Goal: Task Accomplishment & Management: Manage account settings

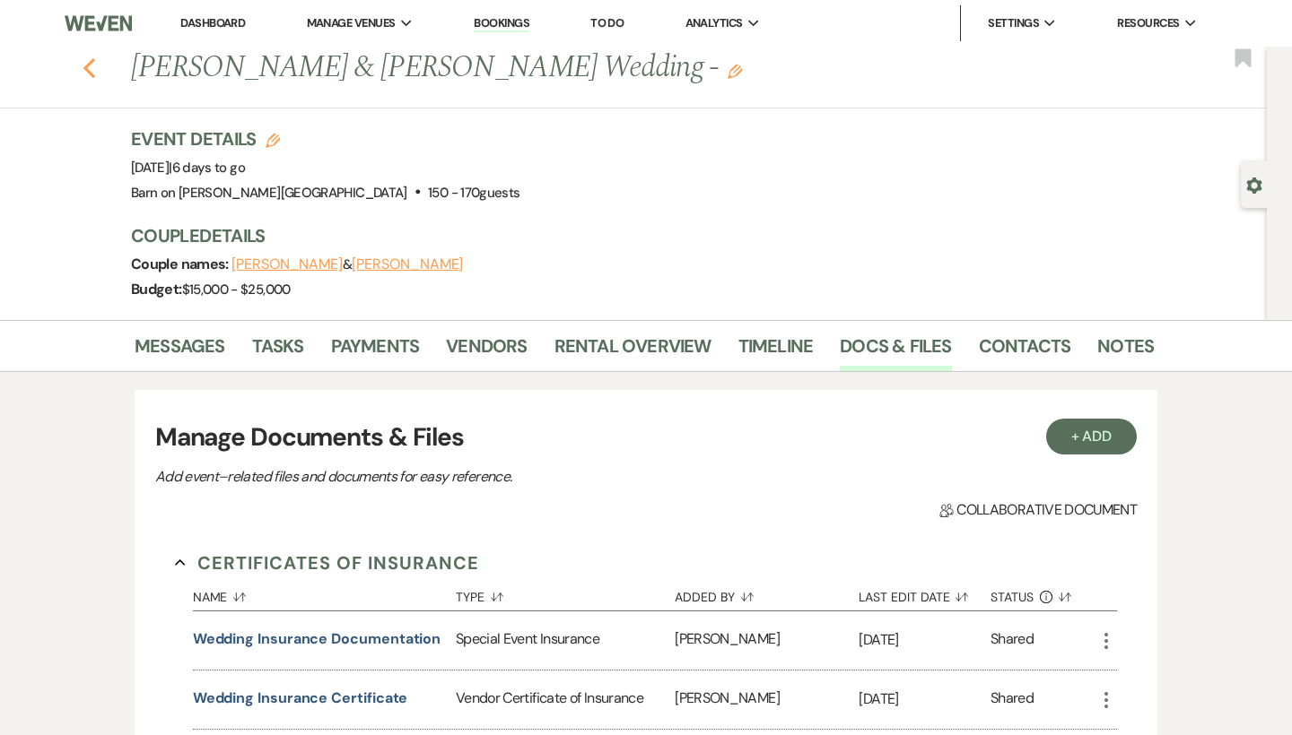
click at [92, 69] on icon "Previous" at bounding box center [89, 68] width 13 height 22
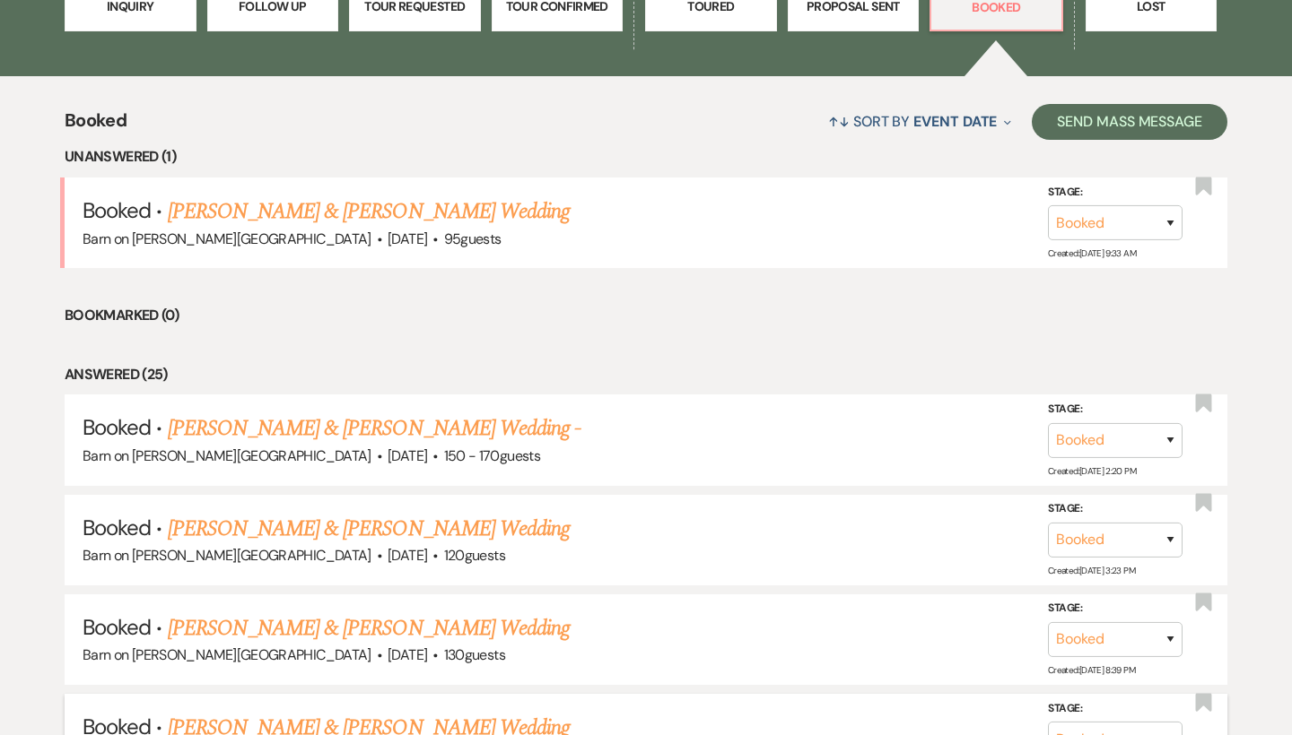
scroll to position [569, 0]
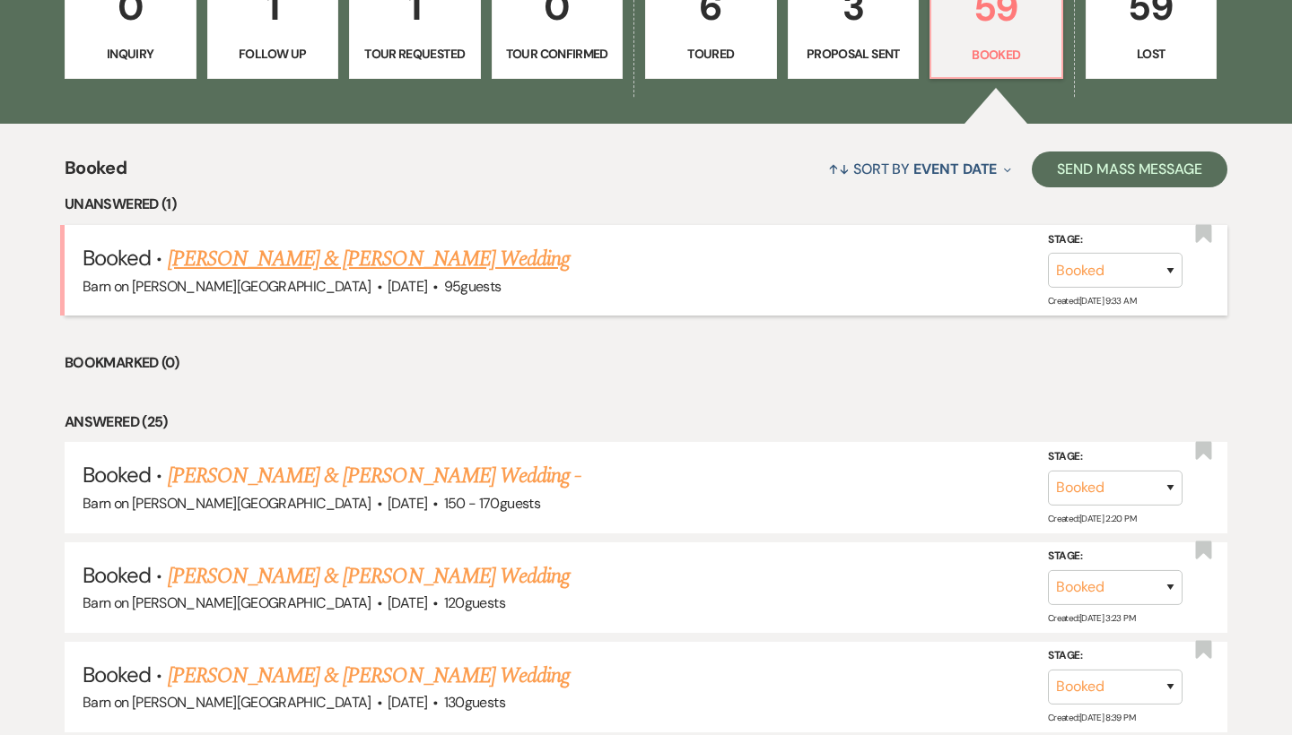
click at [352, 265] on link "[PERSON_NAME] & [PERSON_NAME] Wedding" at bounding box center [369, 259] width 402 height 32
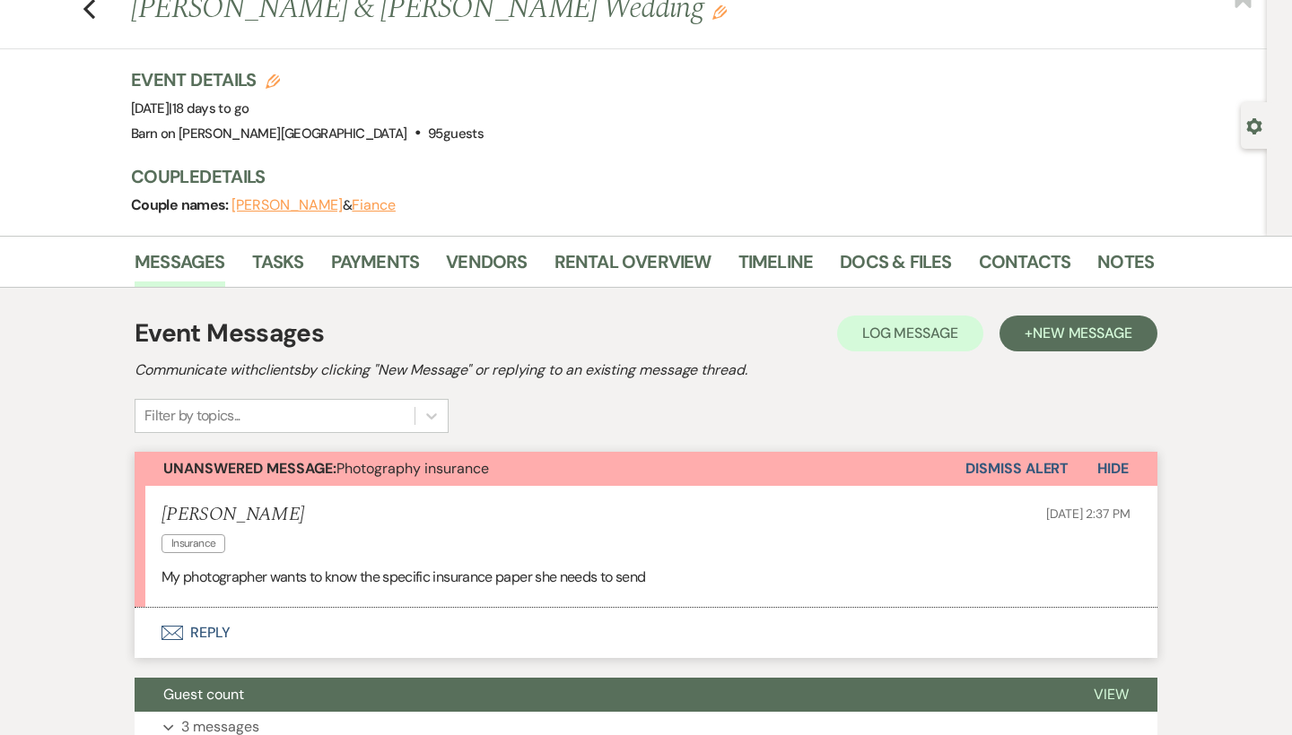
scroll to position [66, 0]
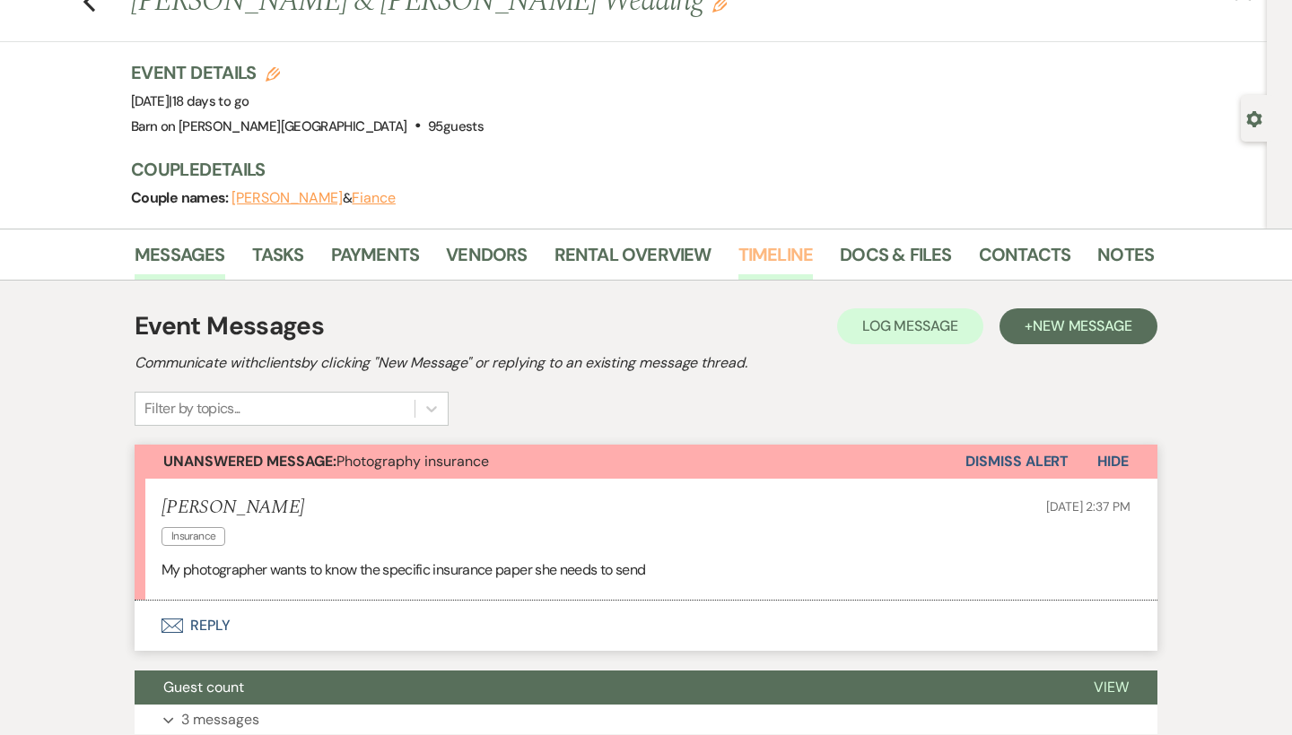
click at [757, 260] on link "Timeline" at bounding box center [775, 259] width 75 height 39
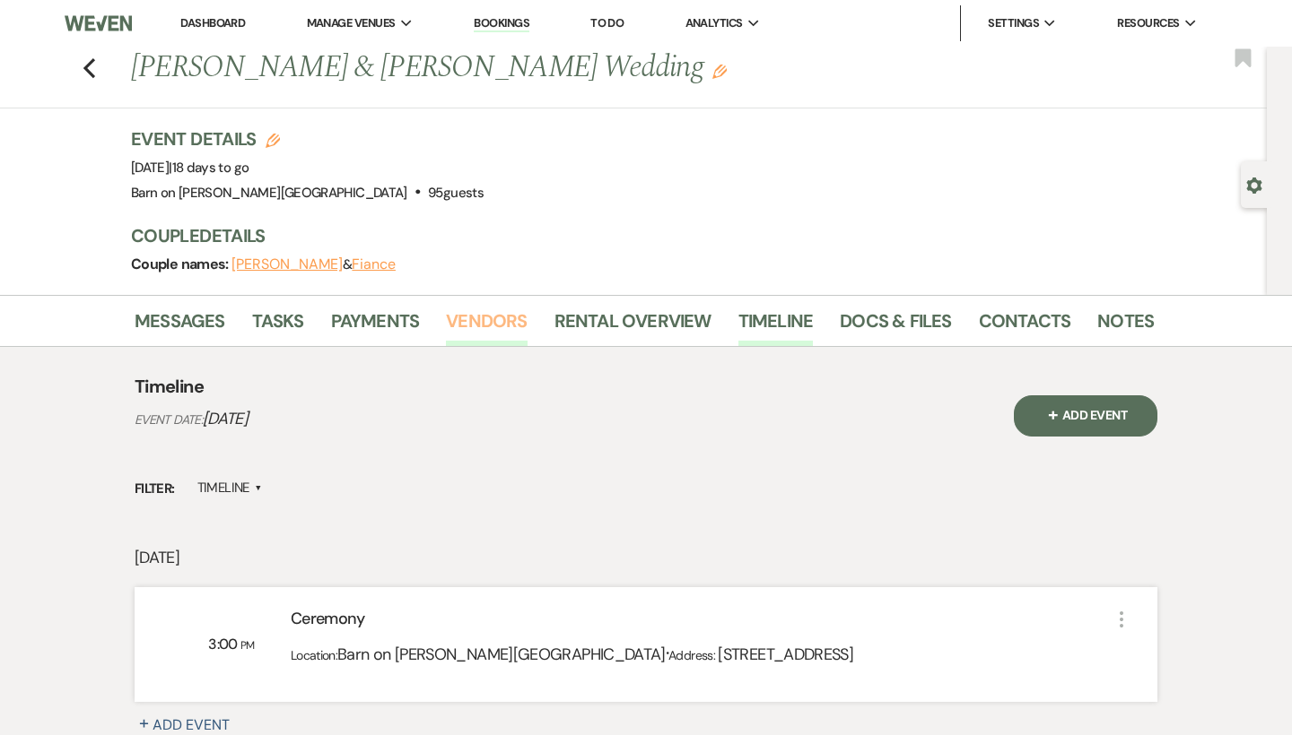
click at [503, 318] on link "Vendors" at bounding box center [486, 326] width 81 height 39
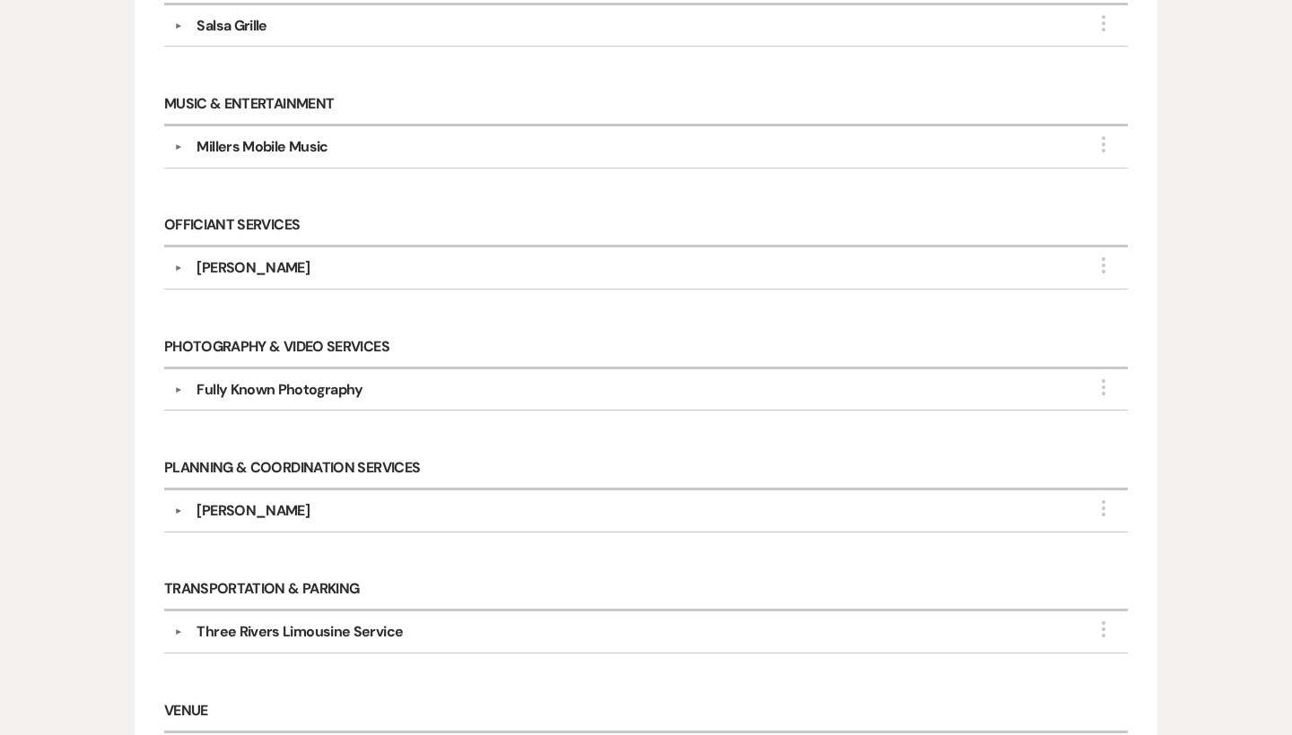
scroll to position [907, 0]
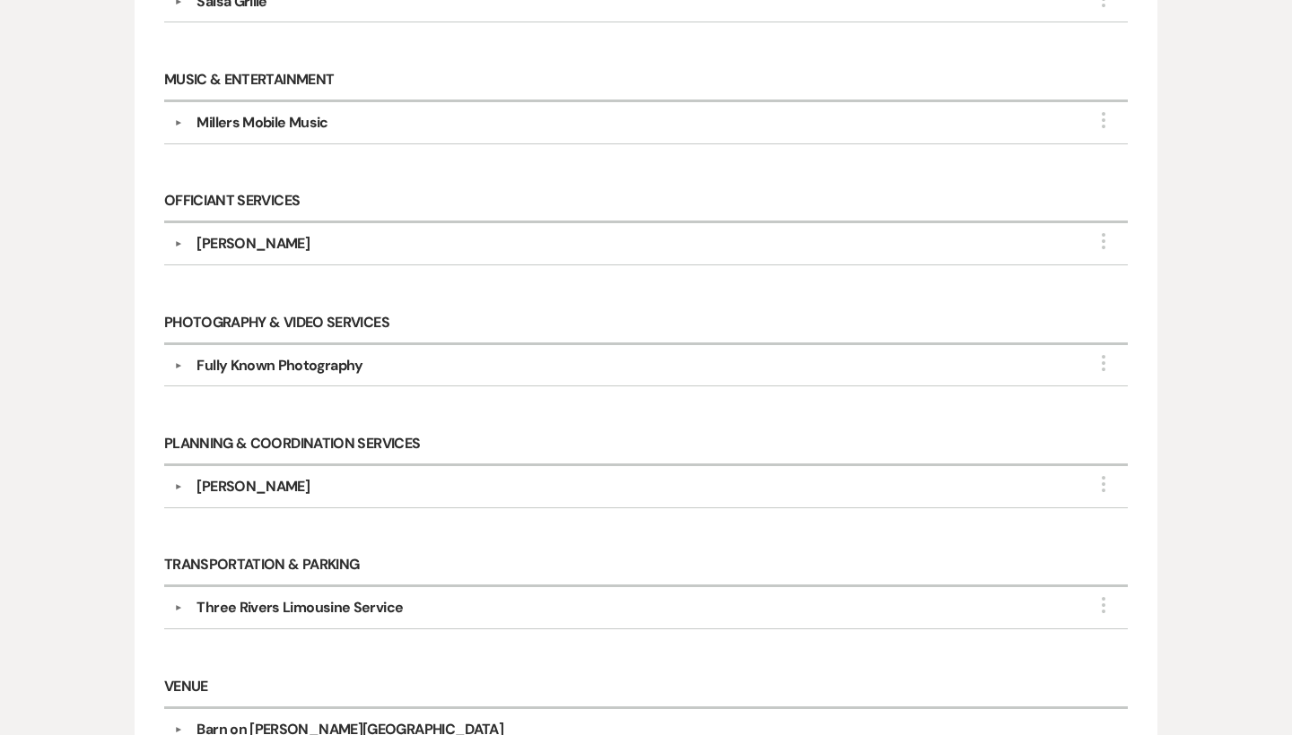
click at [341, 366] on div "Fully Known Photography" at bounding box center [279, 366] width 166 height 22
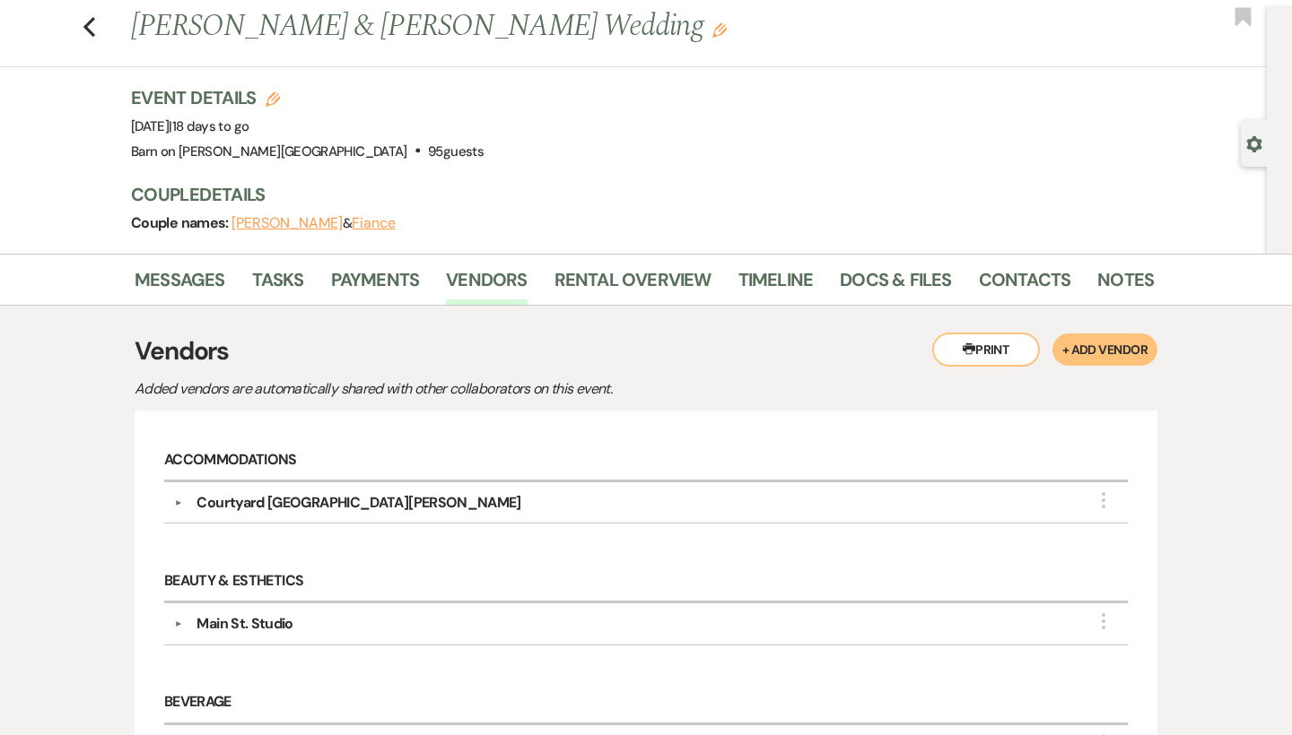
scroll to position [34, 0]
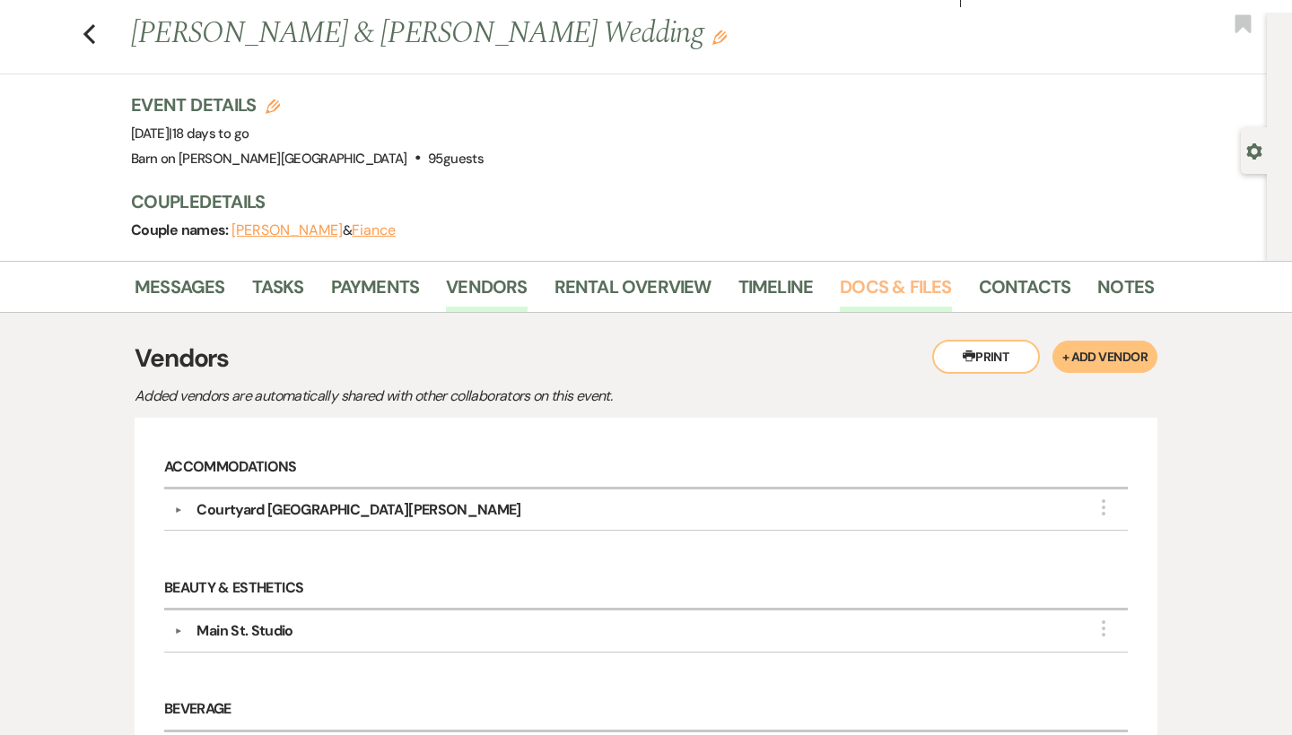
click at [925, 288] on link "Docs & Files" at bounding box center [895, 292] width 111 height 39
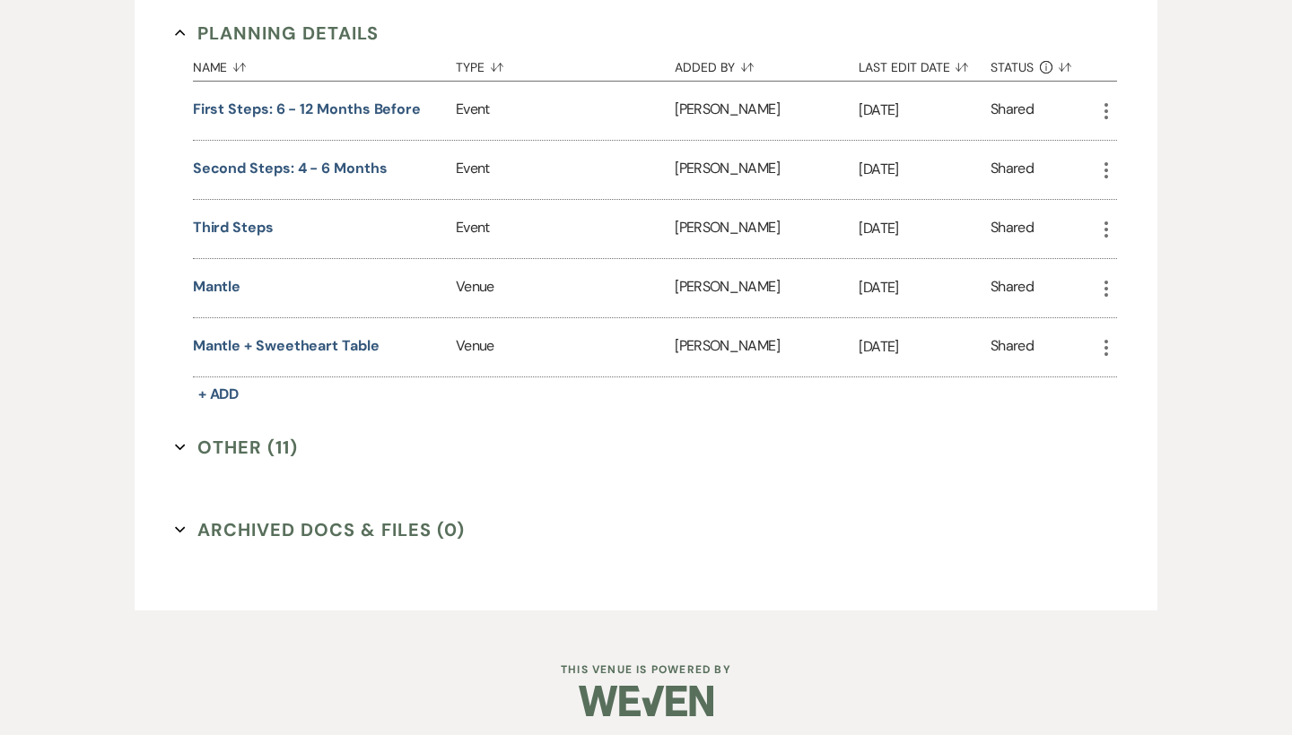
scroll to position [1340, 0]
click at [185, 443] on icon "Expand" at bounding box center [180, 448] width 11 height 11
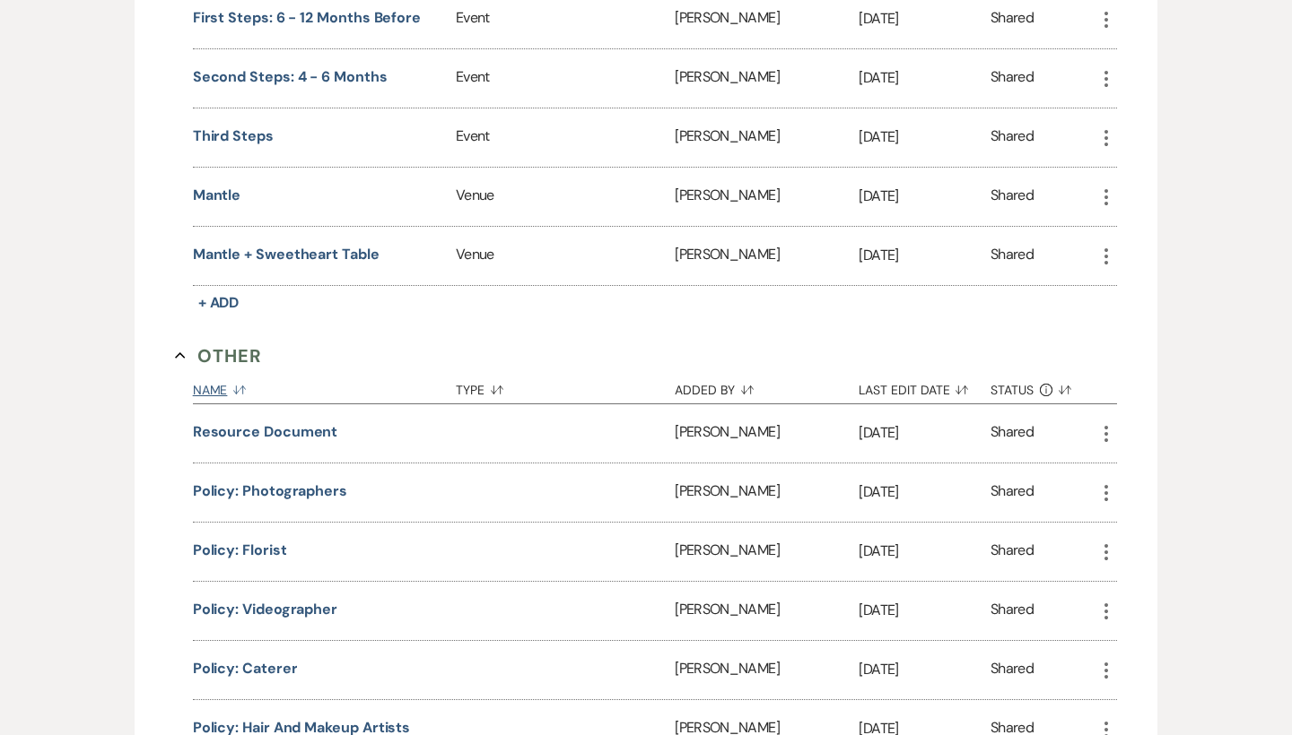
scroll to position [1474, 0]
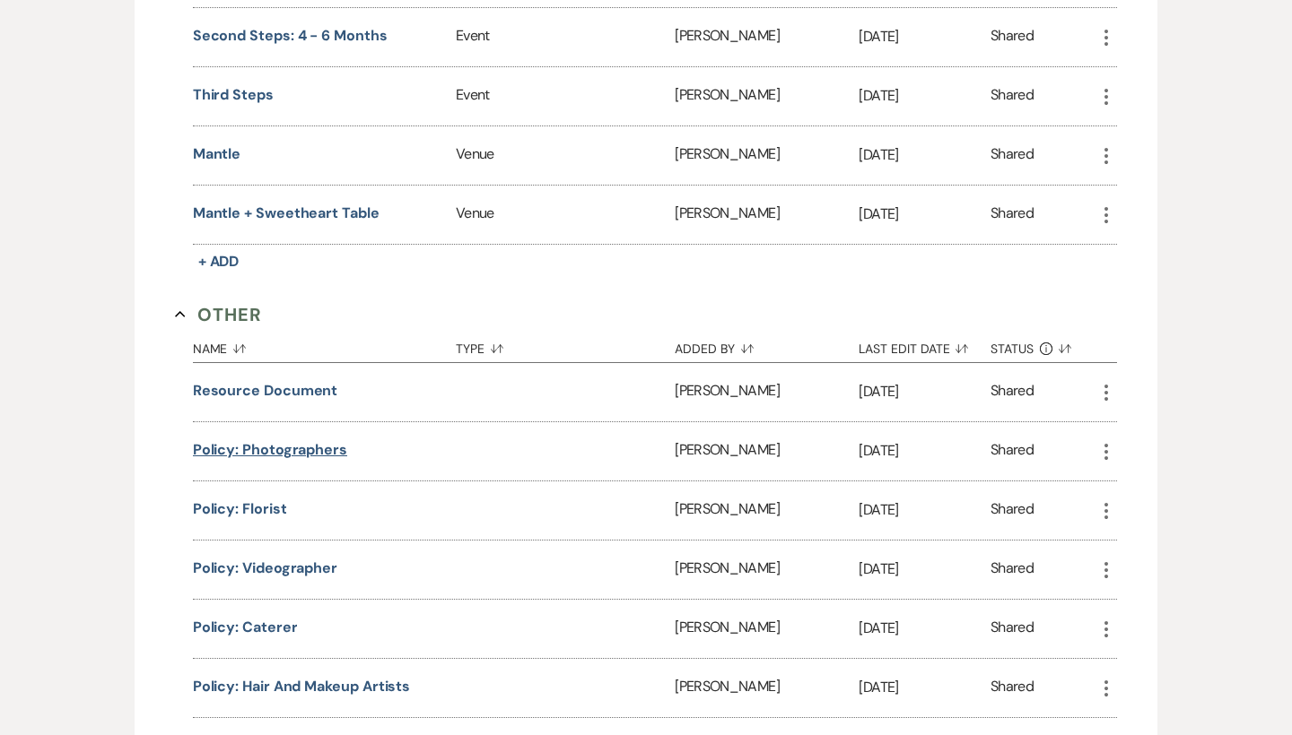
click at [310, 452] on button "Policy: Photographers" at bounding box center [270, 450] width 154 height 22
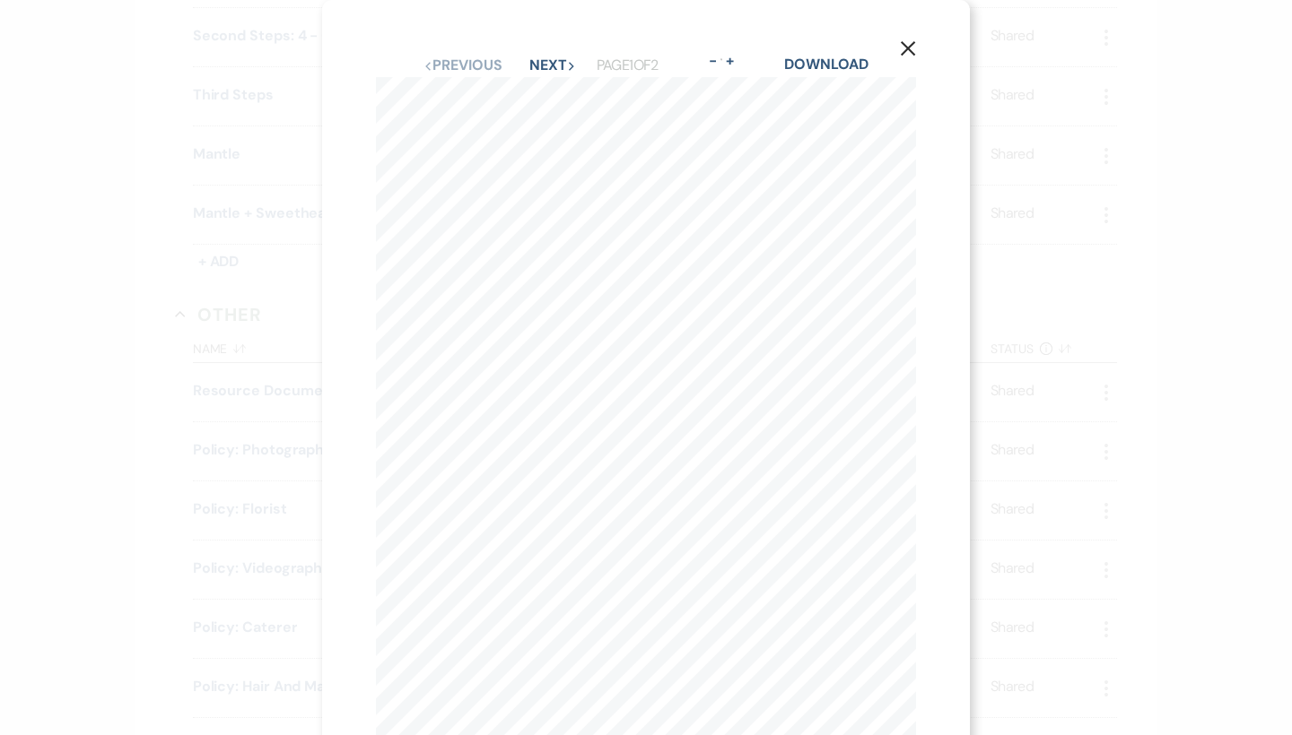
scroll to position [0, 0]
click at [909, 43] on icon "X" at bounding box center [908, 48] width 16 height 16
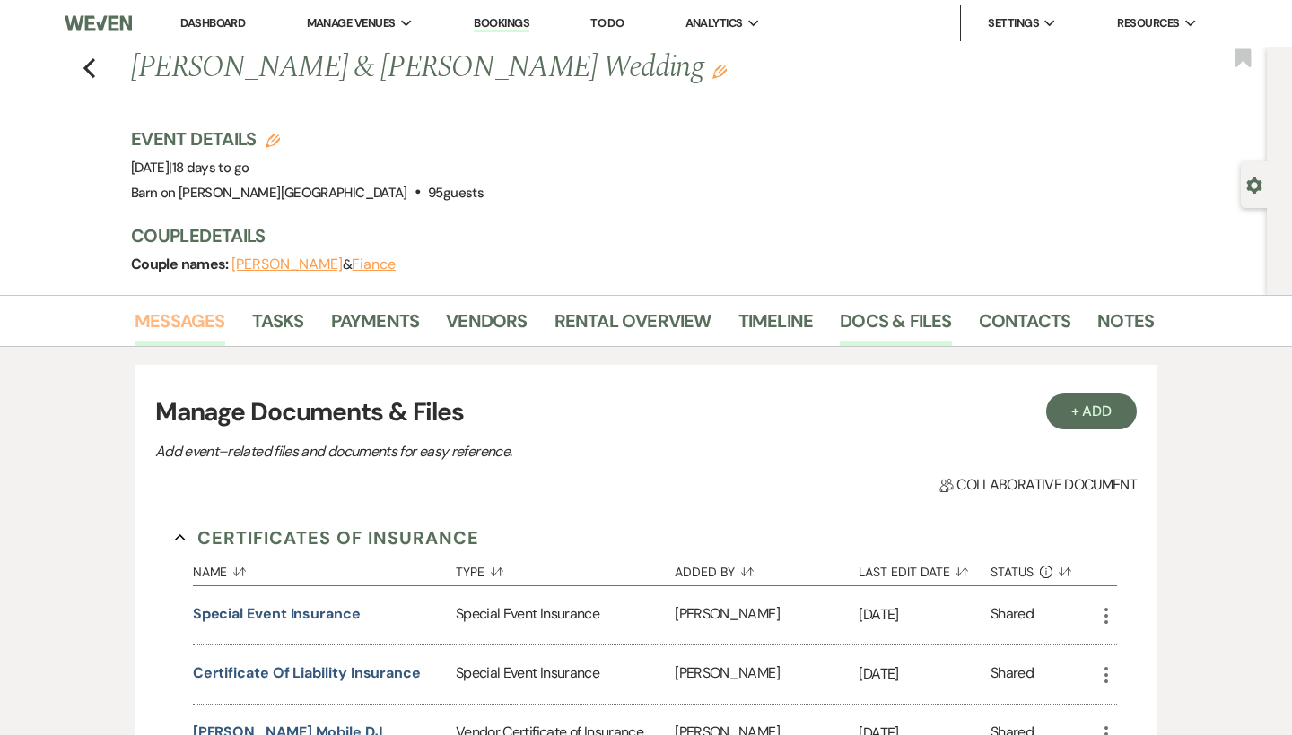
click at [186, 307] on link "Messages" at bounding box center [180, 326] width 91 height 39
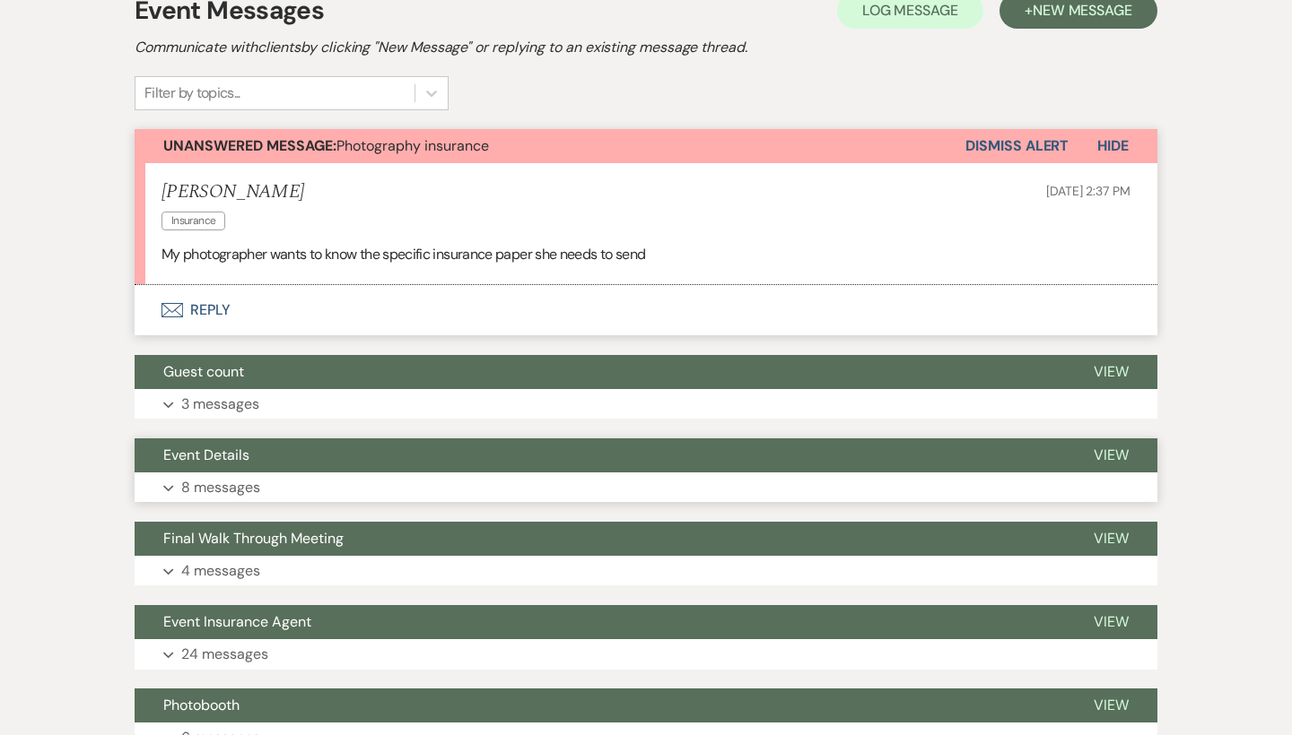
scroll to position [382, 0]
click at [211, 303] on button "Envelope Reply" at bounding box center [646, 310] width 1022 height 50
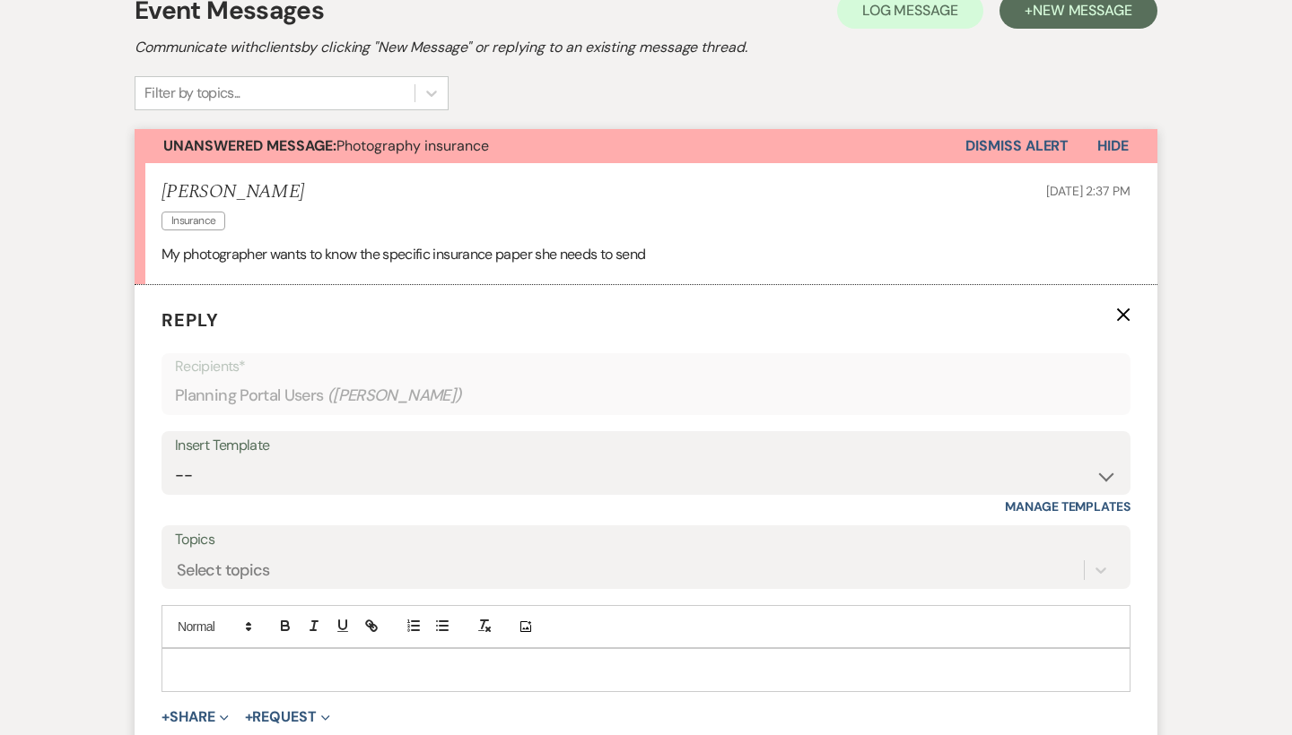
scroll to position [483, 0]
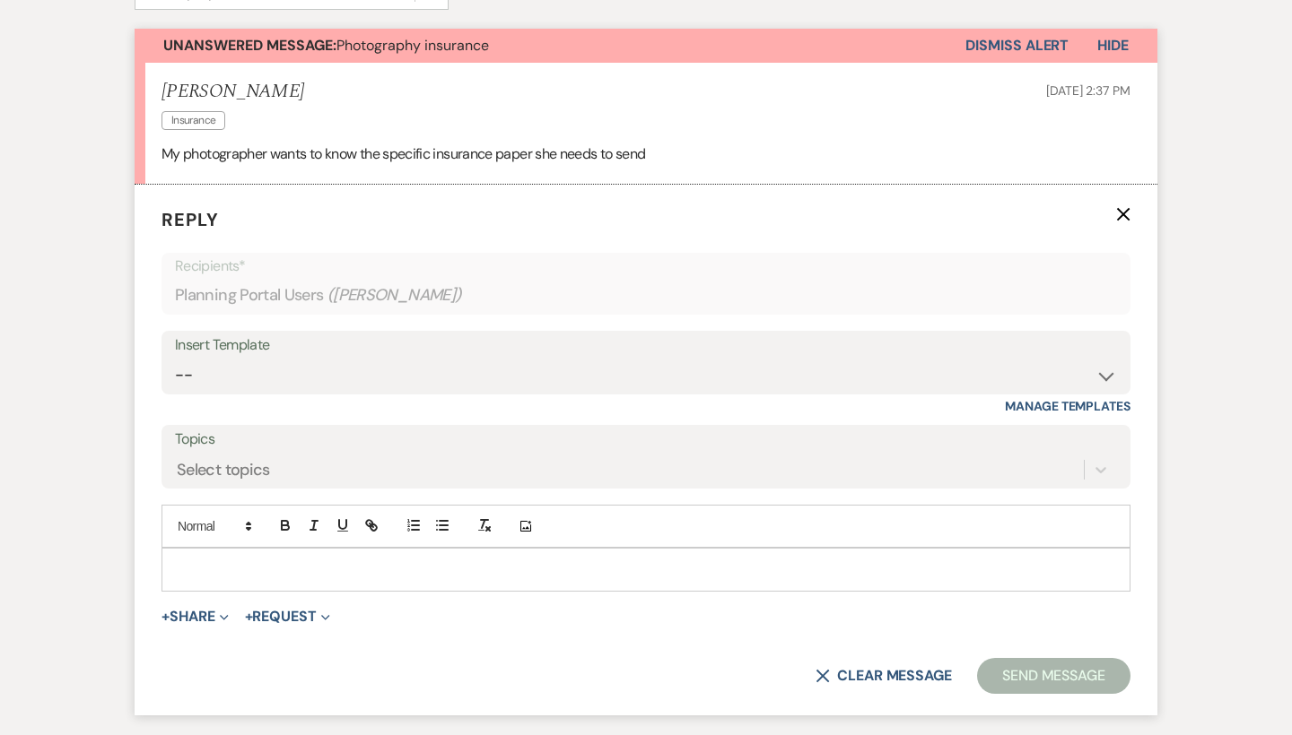
click at [224, 549] on div at bounding box center [645, 569] width 967 height 41
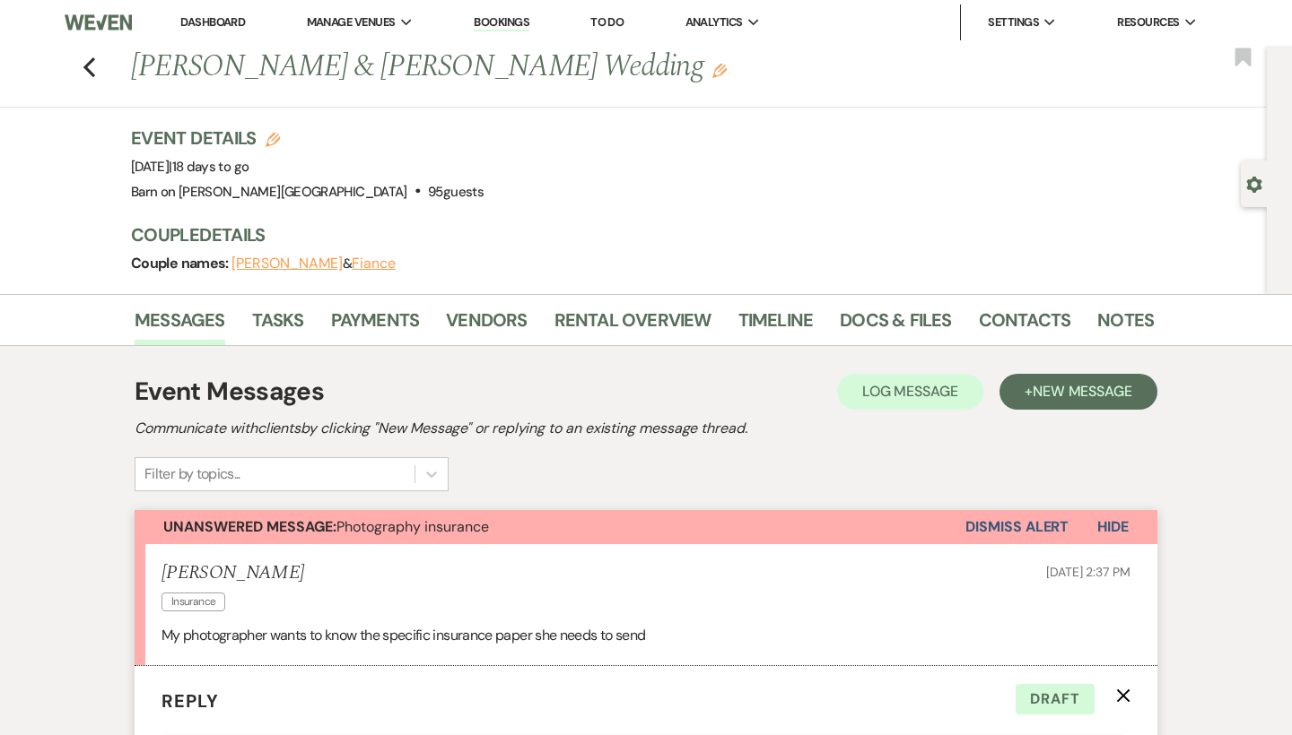
scroll to position [0, 0]
click at [894, 316] on link "Docs & Files" at bounding box center [895, 326] width 111 height 39
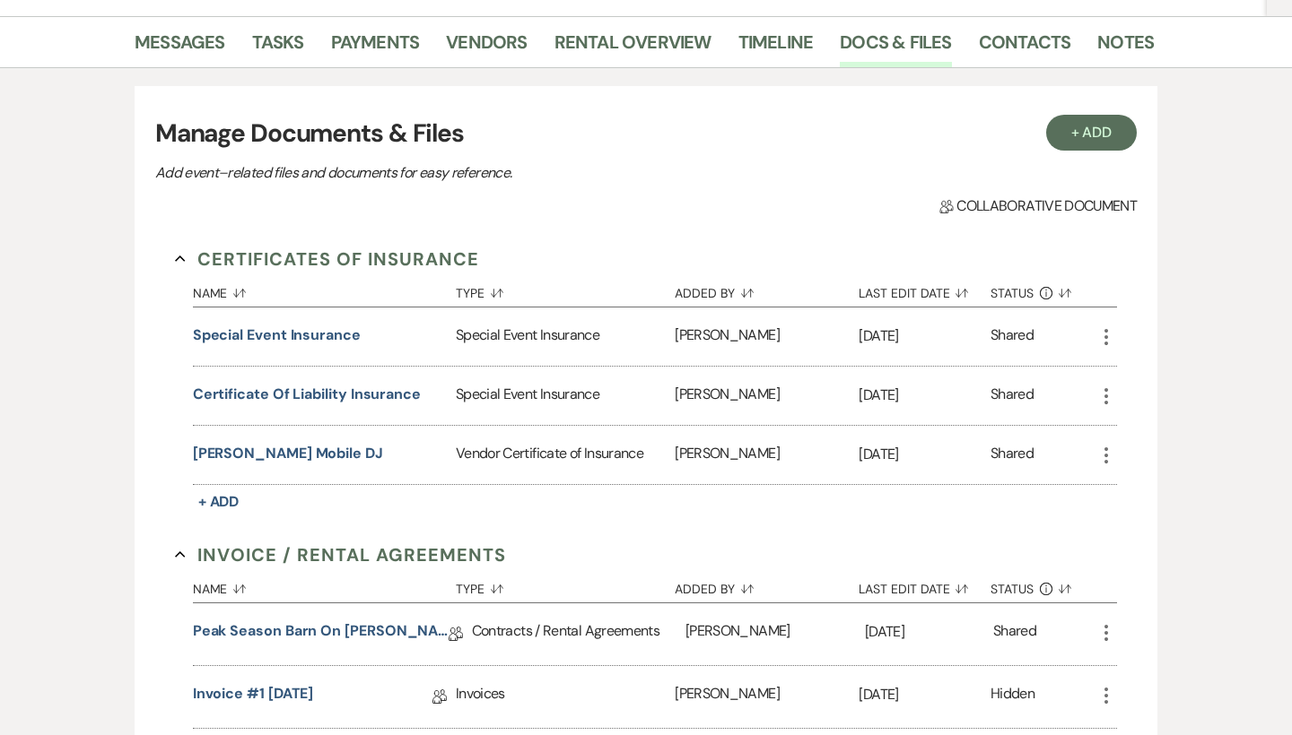
scroll to position [283, 0]
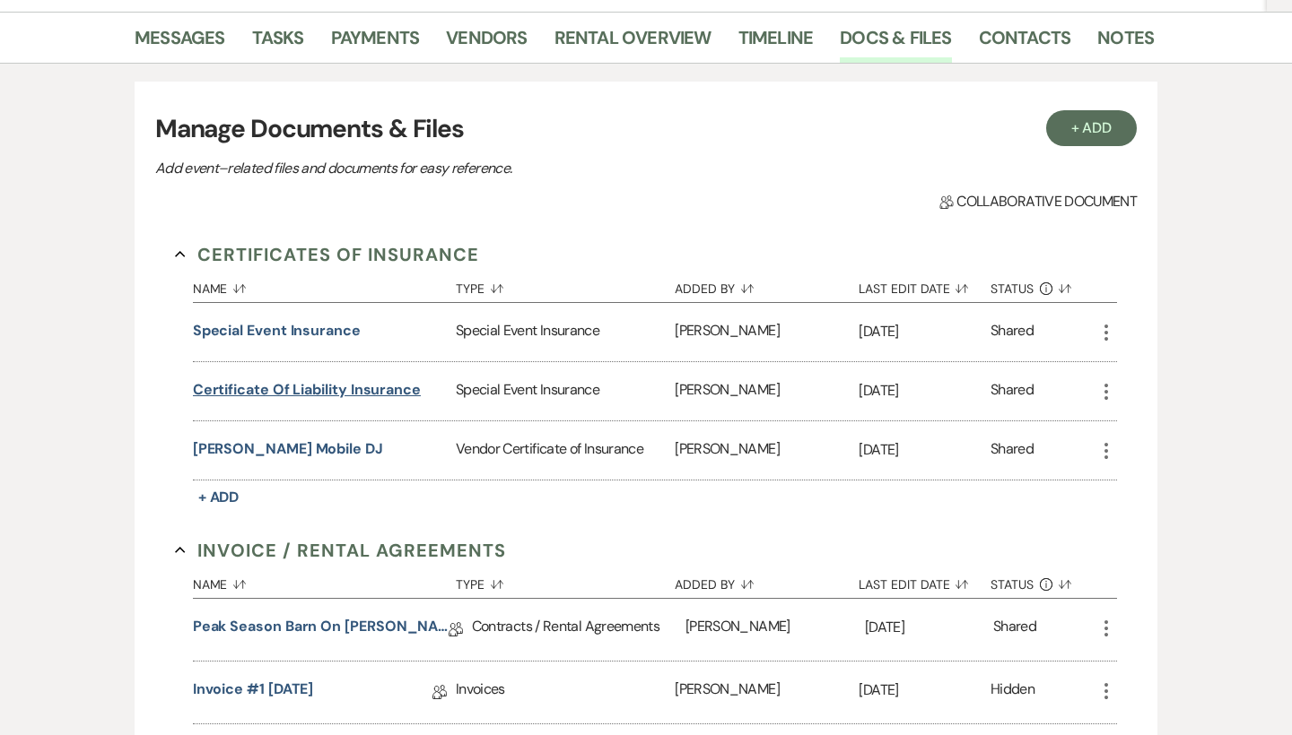
click at [391, 389] on button "Certificate of Liability Insurance" at bounding box center [307, 390] width 228 height 22
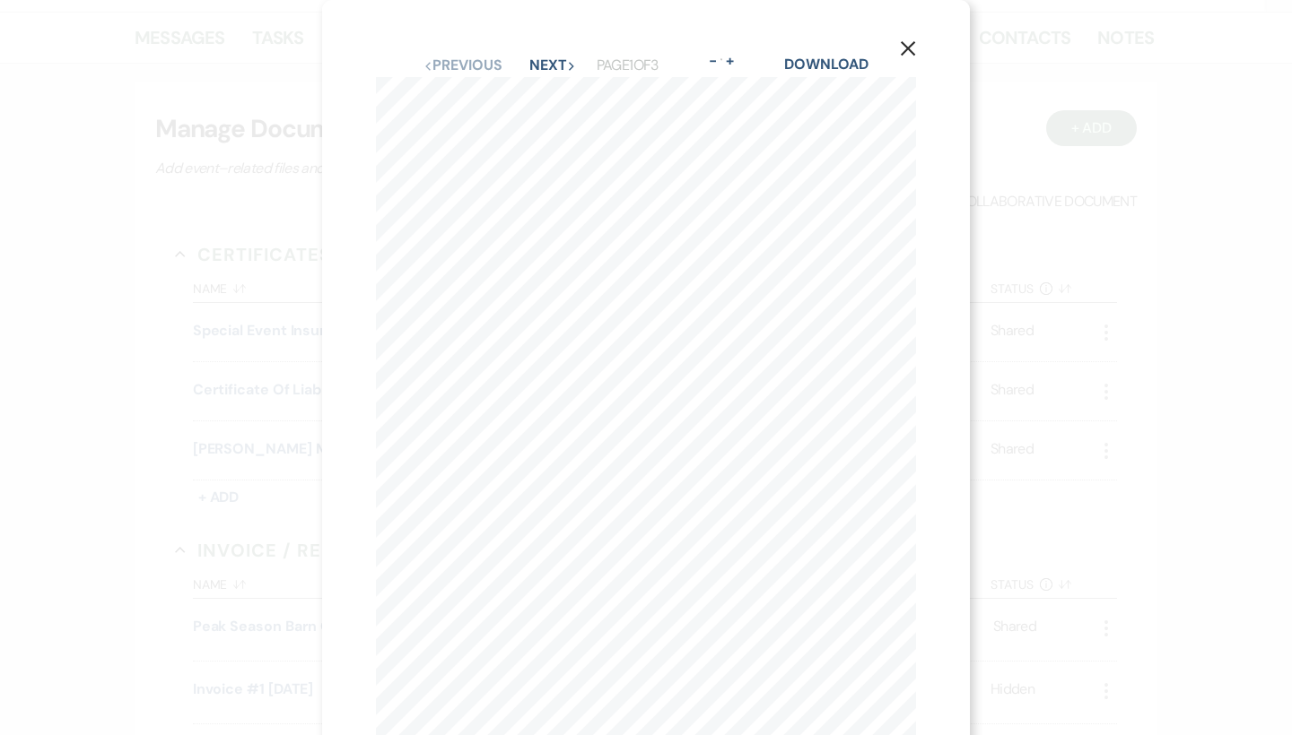
click at [911, 48] on icon "X" at bounding box center [908, 48] width 16 height 16
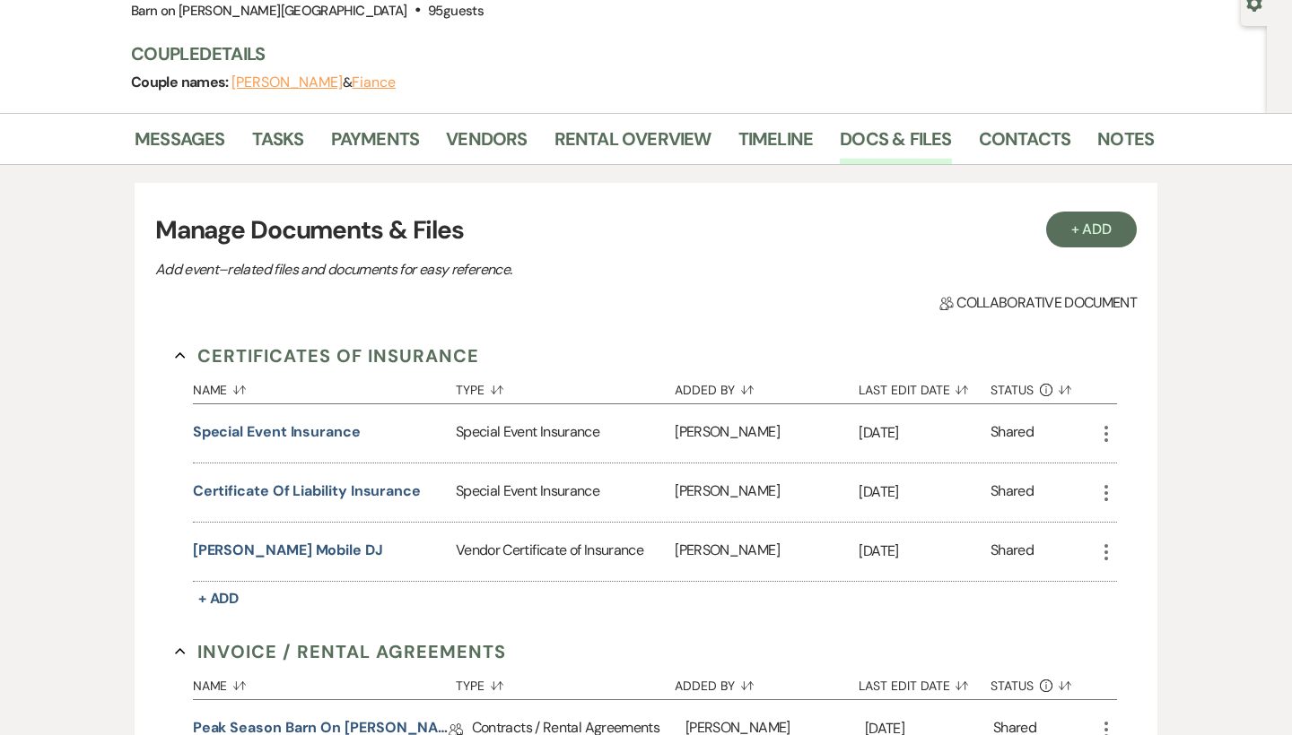
scroll to position [107, 0]
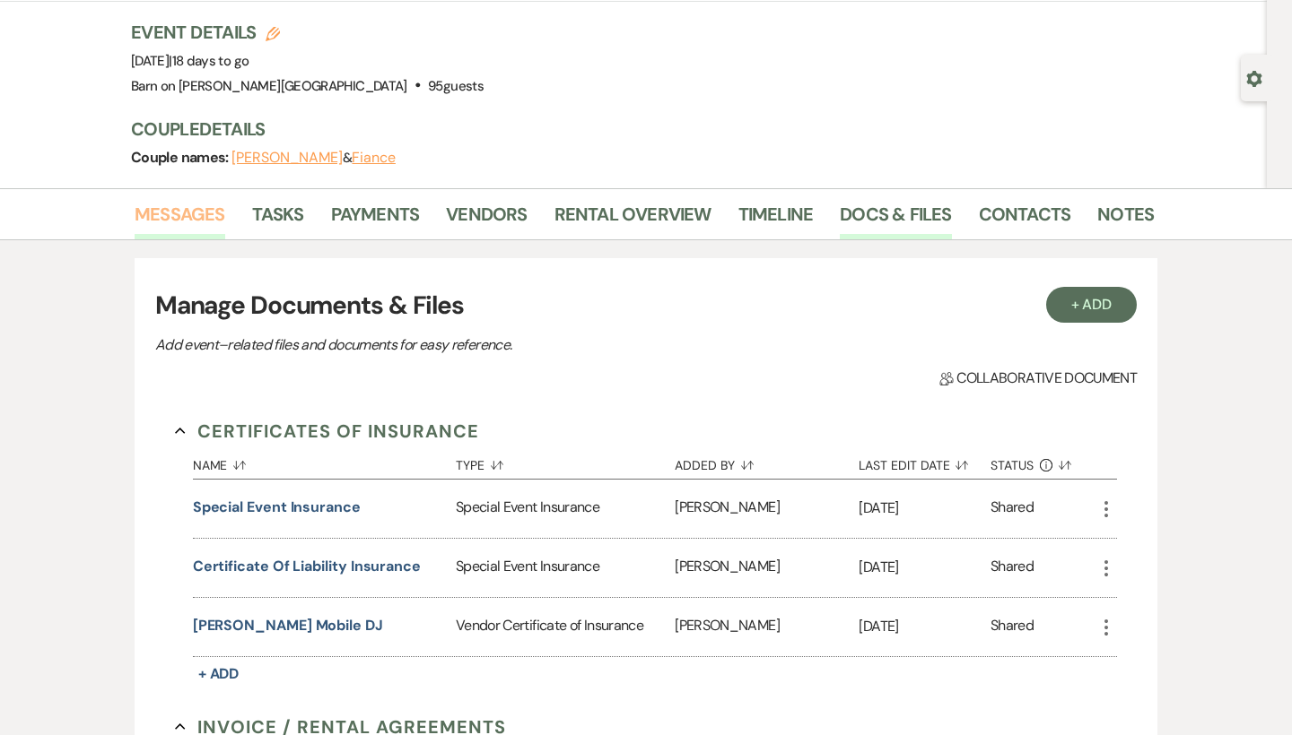
click at [203, 221] on link "Messages" at bounding box center [180, 219] width 91 height 39
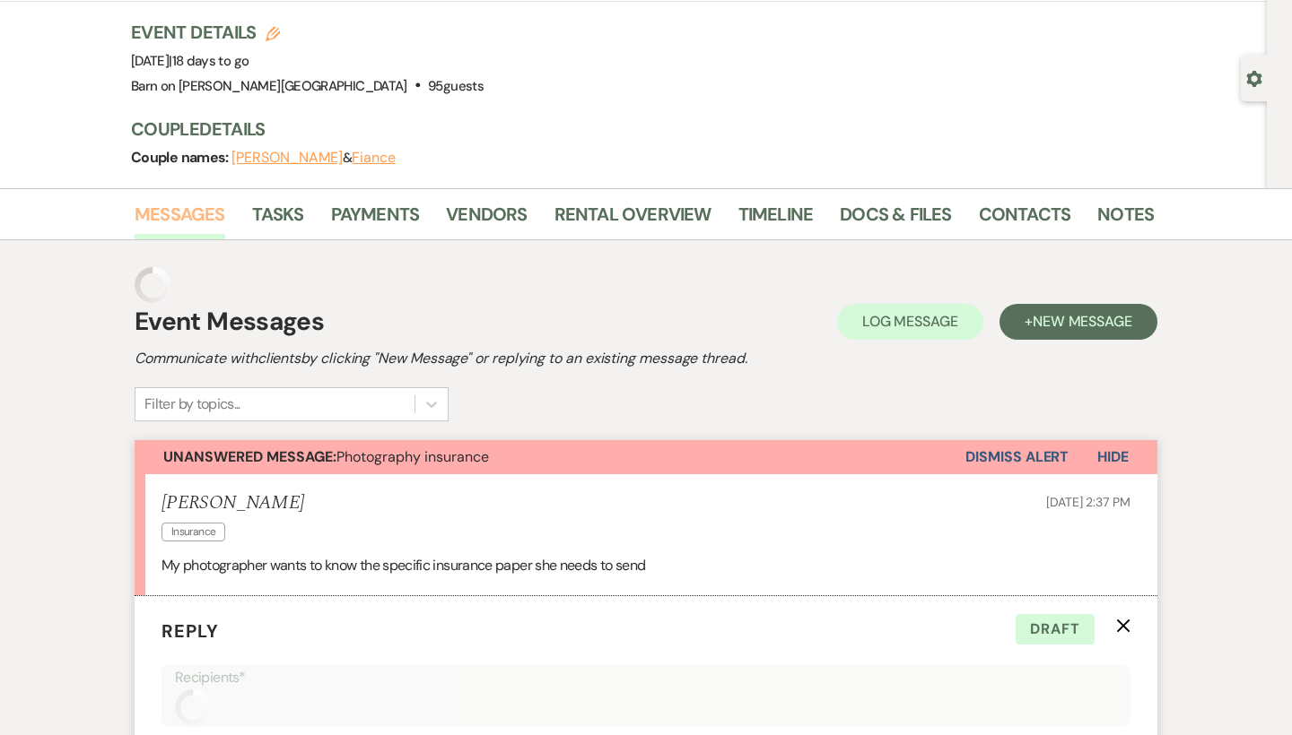
scroll to position [561, 0]
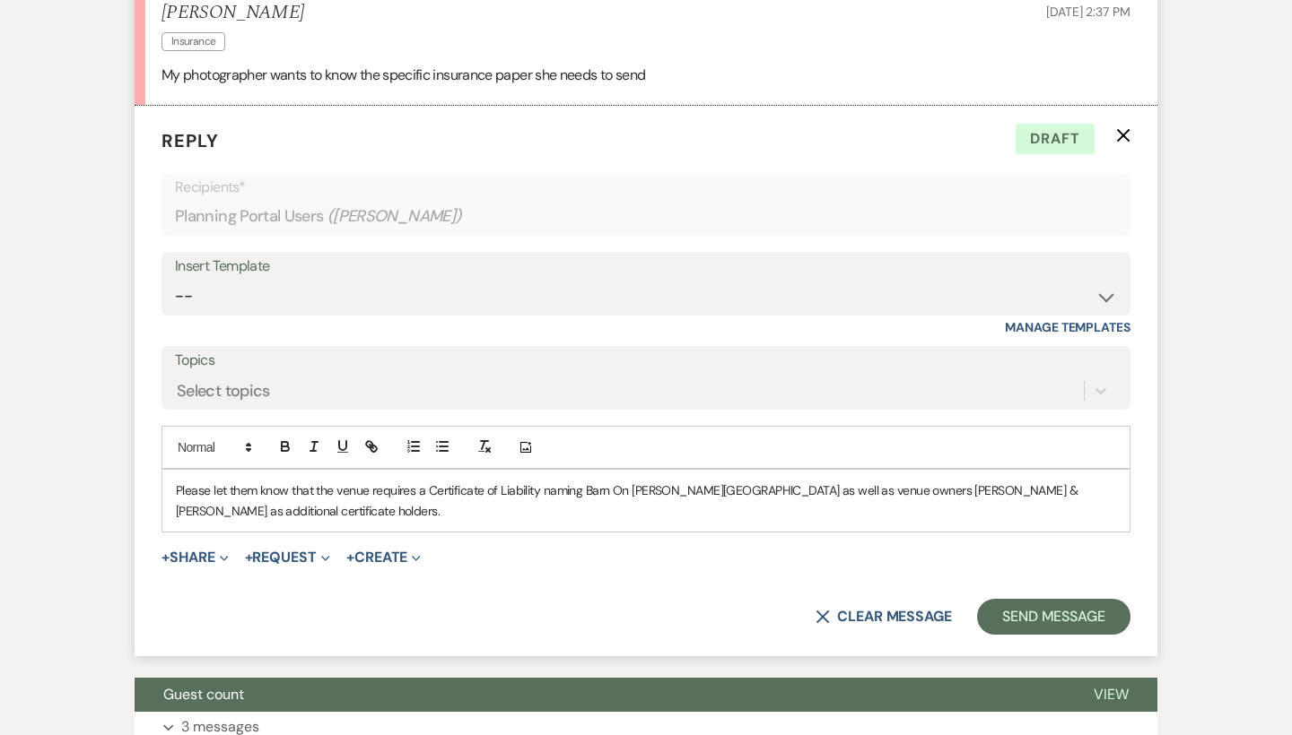
click at [1106, 483] on p "Please let them know that the venue requires a Certificate of Liability naming …" at bounding box center [646, 501] width 940 height 40
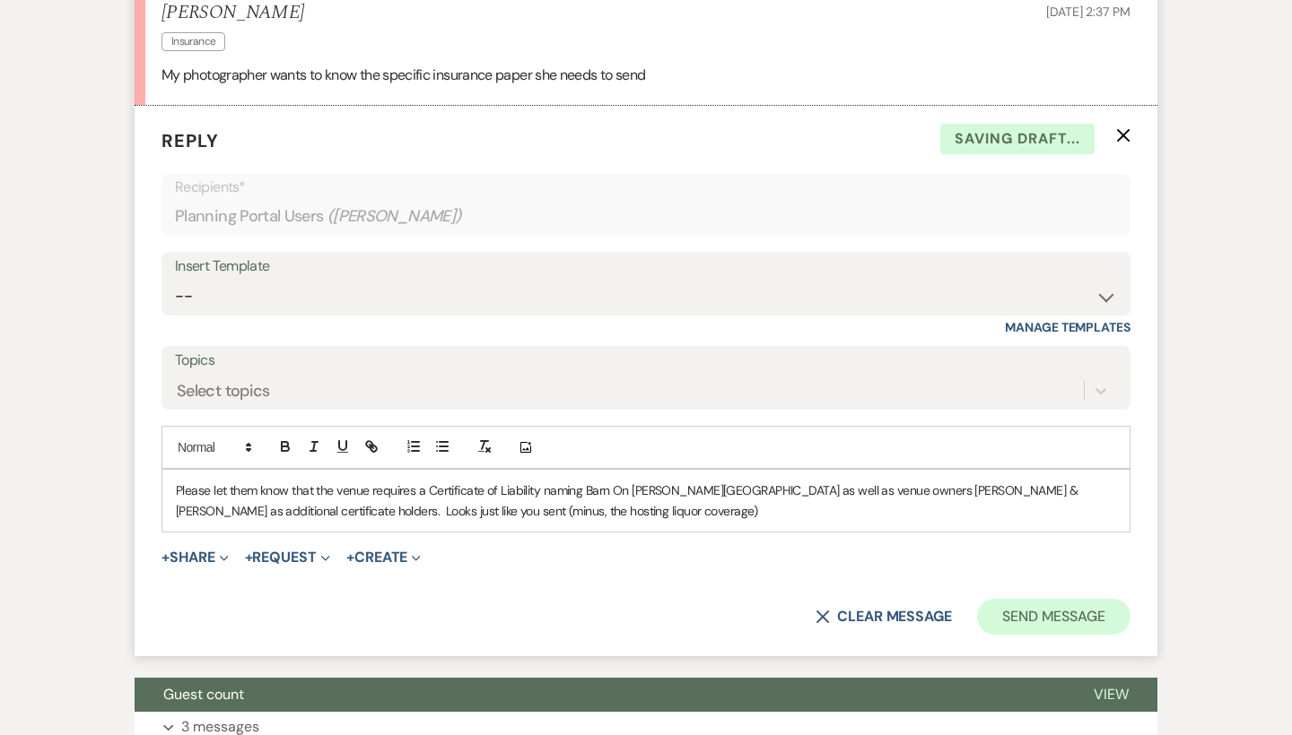
click at [1021, 613] on button "Send Message" at bounding box center [1053, 617] width 153 height 36
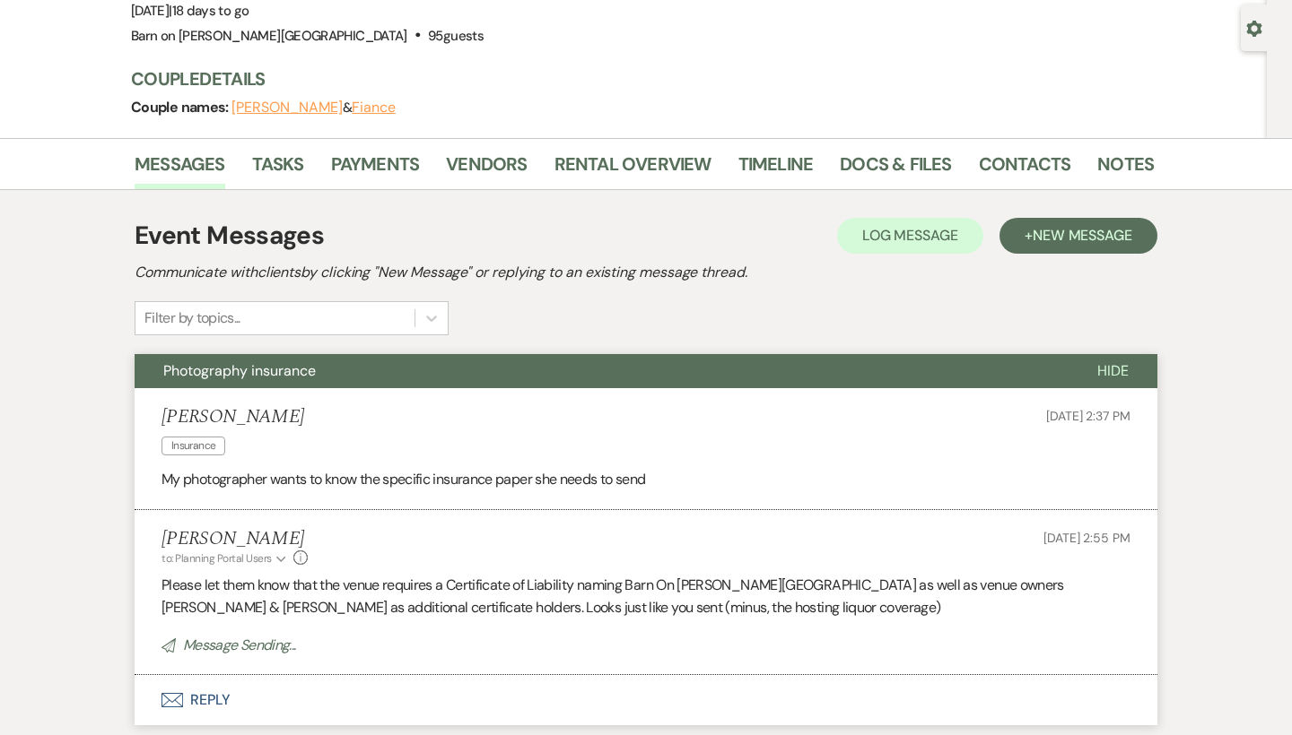
scroll to position [48, 0]
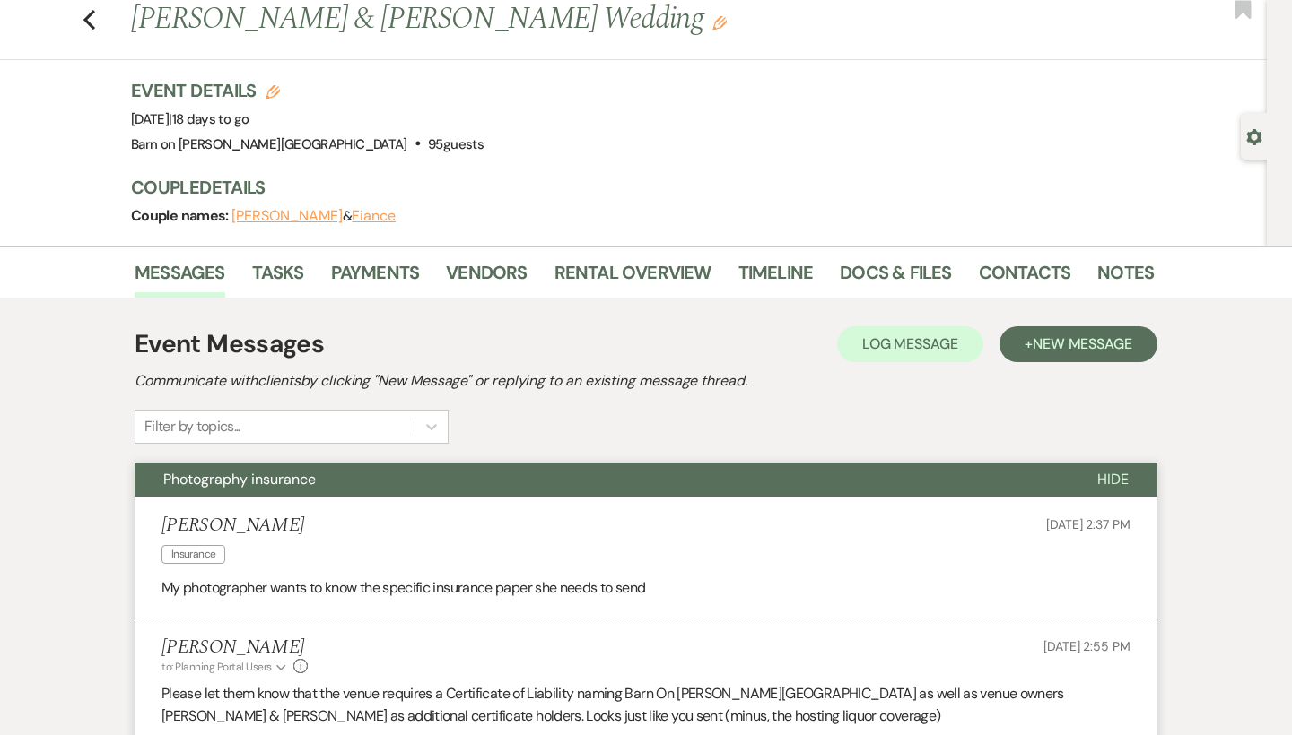
click at [1114, 479] on span "Hide" at bounding box center [1112, 479] width 31 height 19
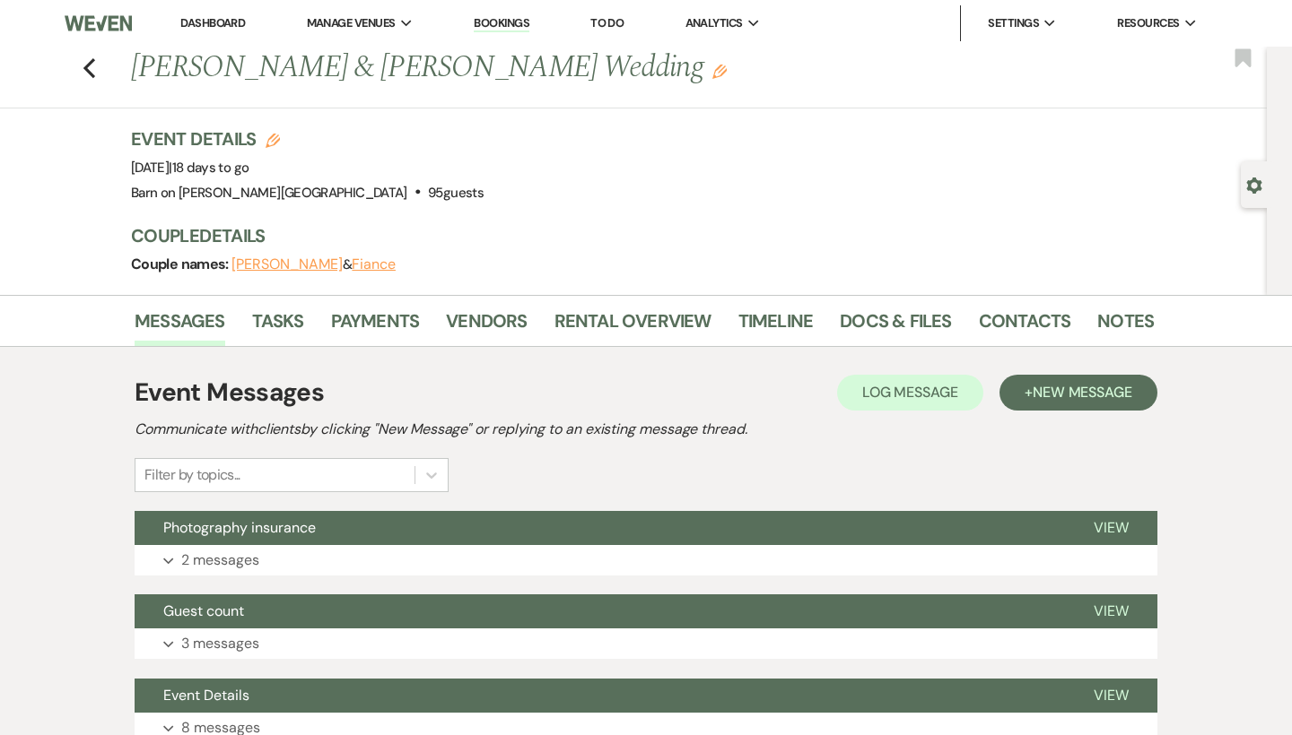
scroll to position [0, 0]
click at [90, 68] on icon "Previous" at bounding box center [89, 68] width 13 height 22
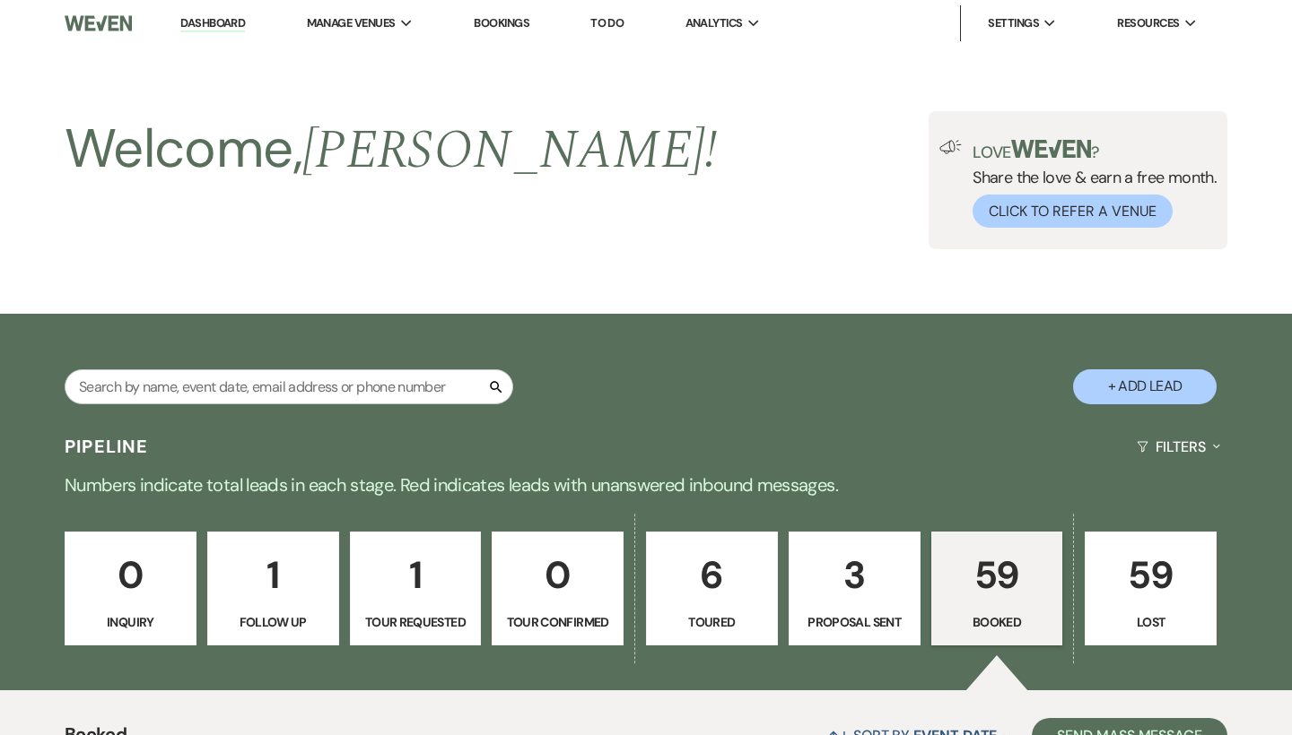
scroll to position [569, 0]
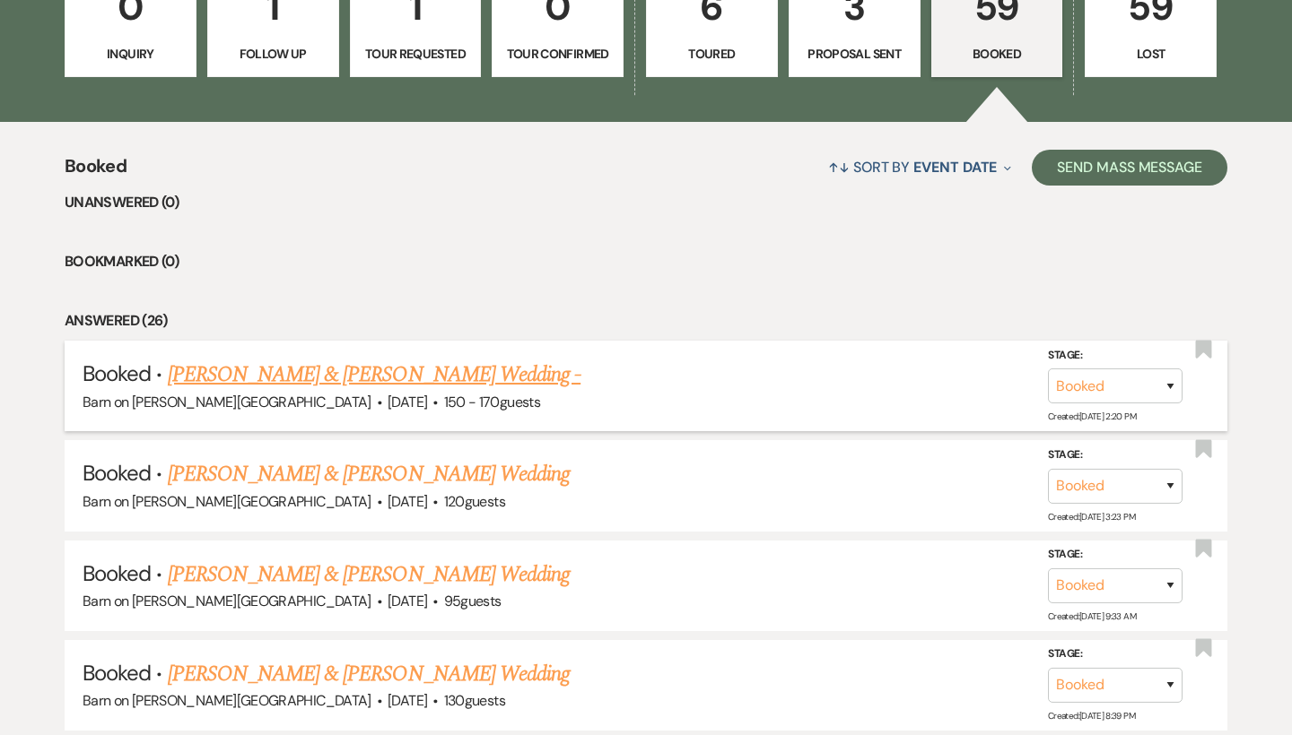
click at [284, 373] on link "[PERSON_NAME] & [PERSON_NAME] Wedding -" at bounding box center [374, 375] width 413 height 32
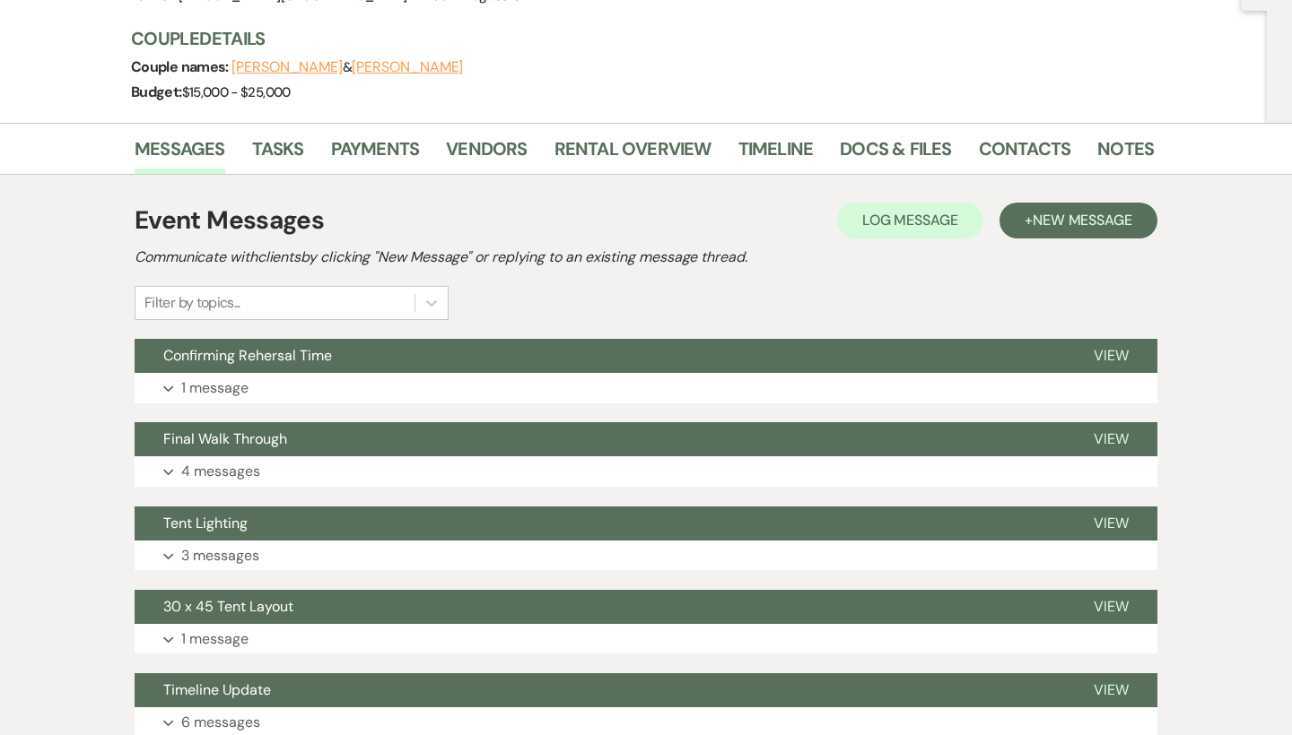
scroll to position [188, 0]
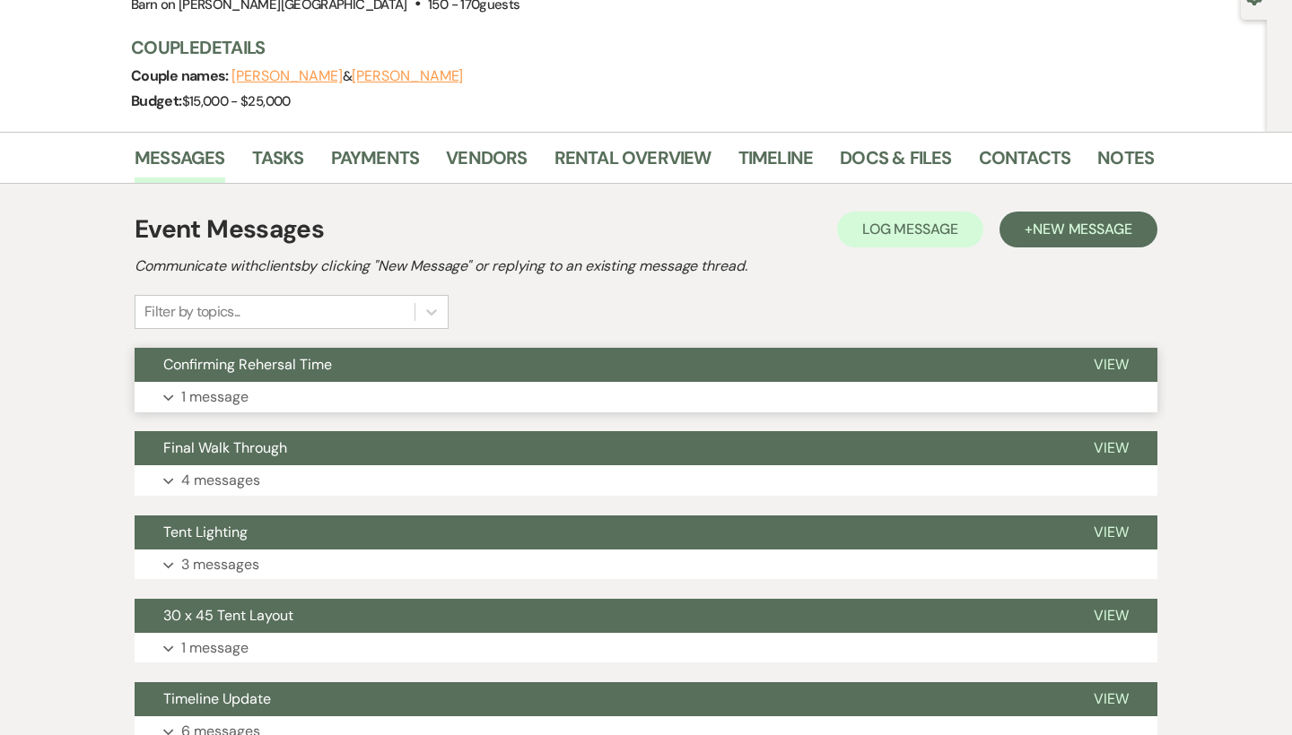
click at [291, 365] on span "Confirming Rehersal Time" at bounding box center [247, 364] width 169 height 19
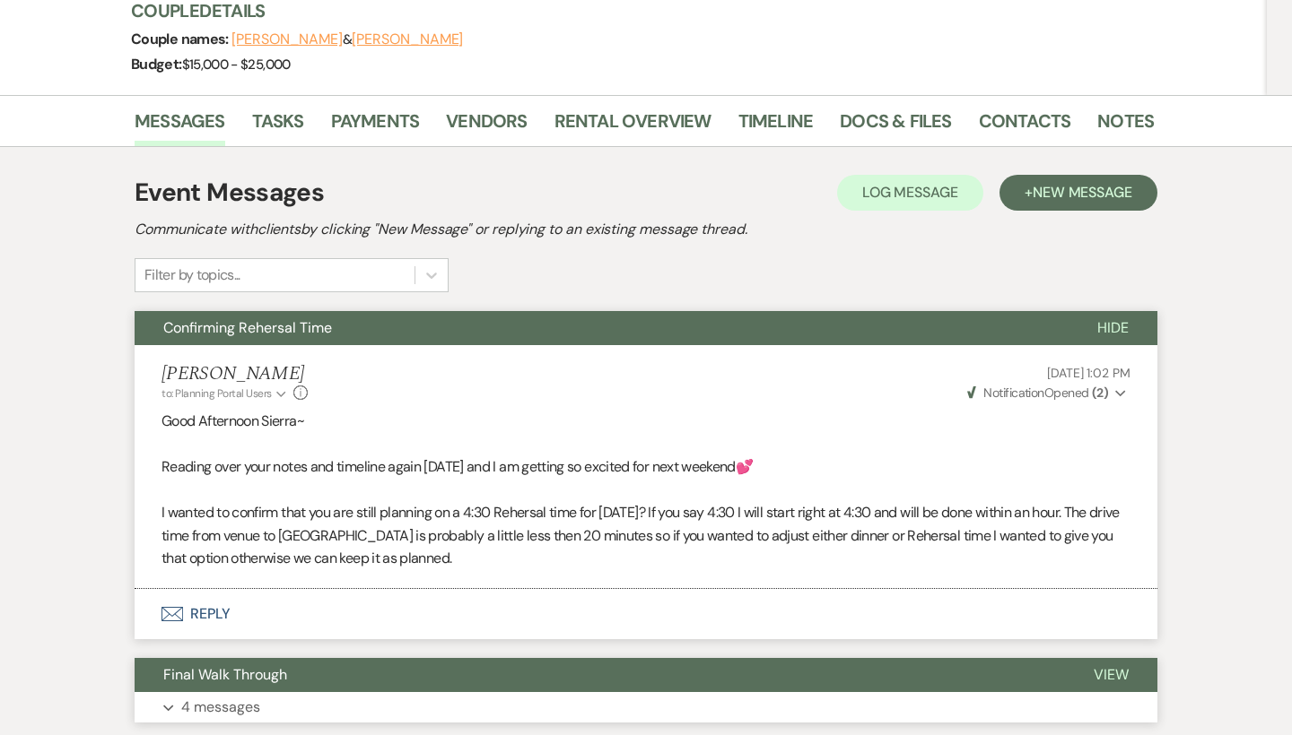
scroll to position [202, 0]
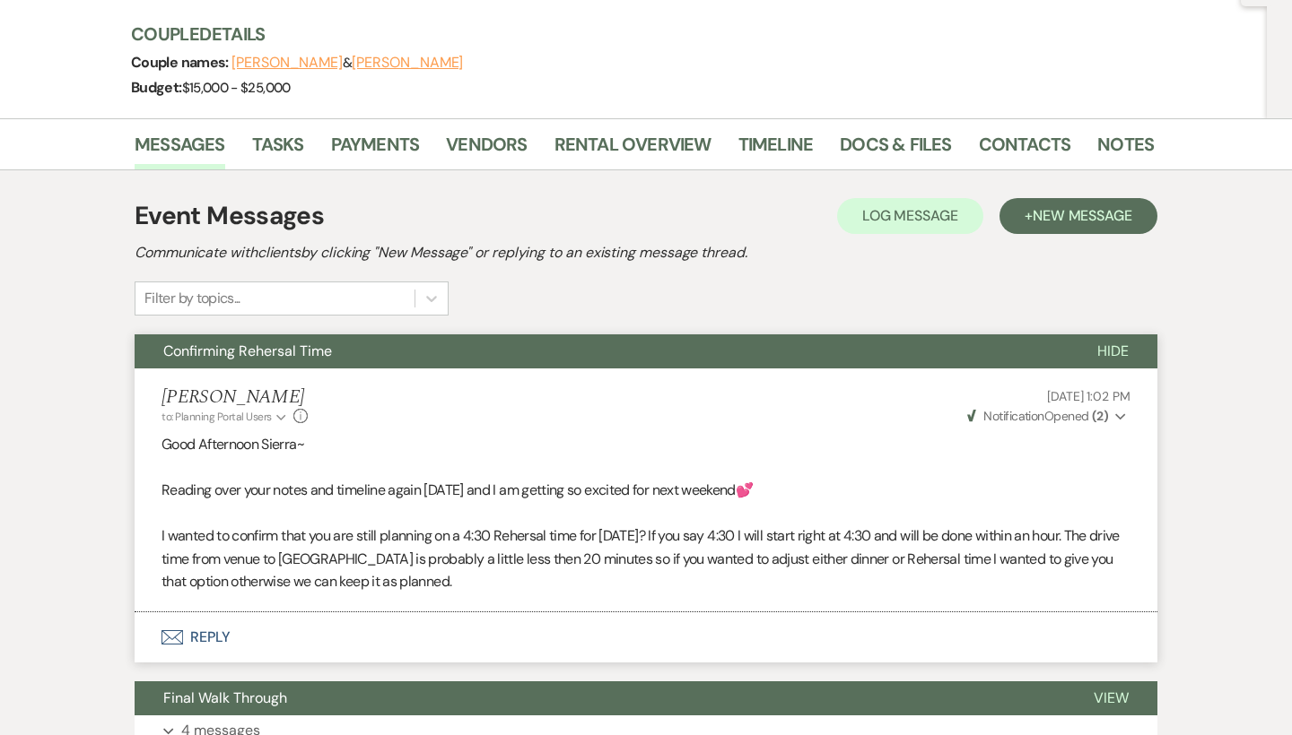
click at [1107, 348] on span "Hide" at bounding box center [1112, 351] width 31 height 19
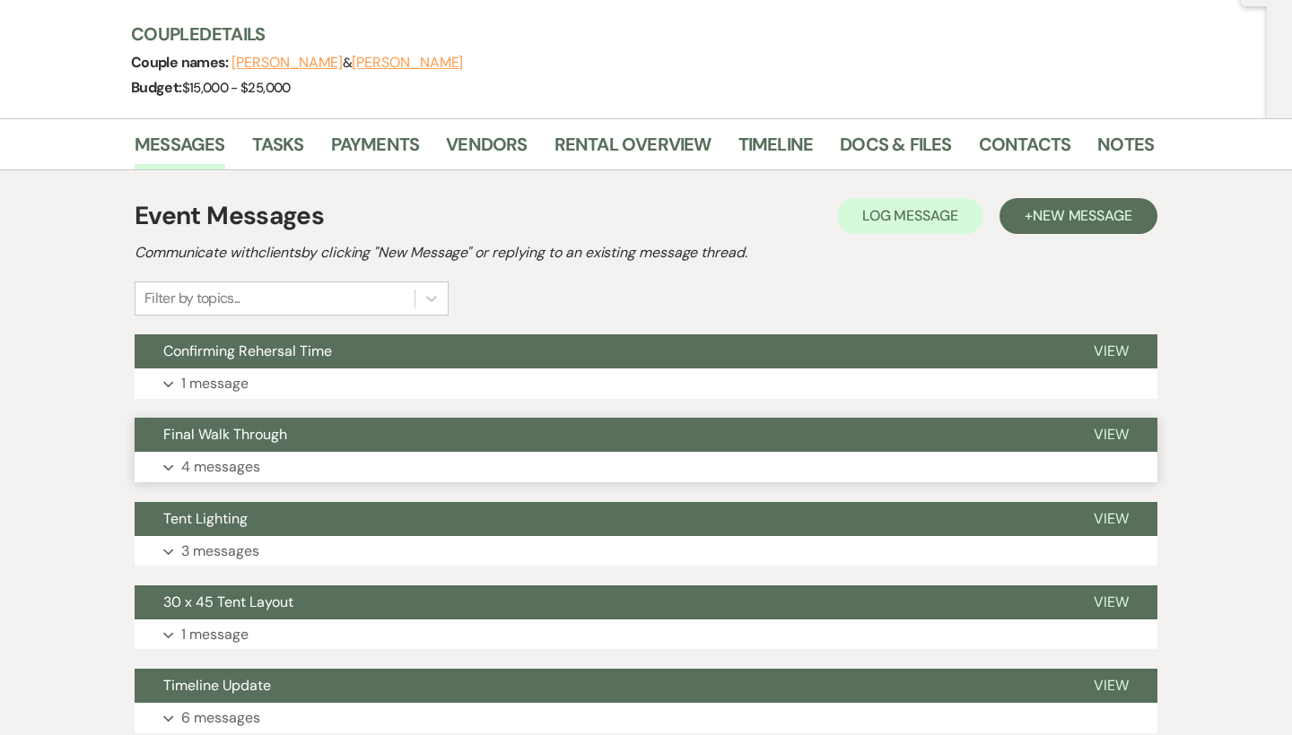
click at [1121, 429] on span "View" at bounding box center [1110, 434] width 35 height 19
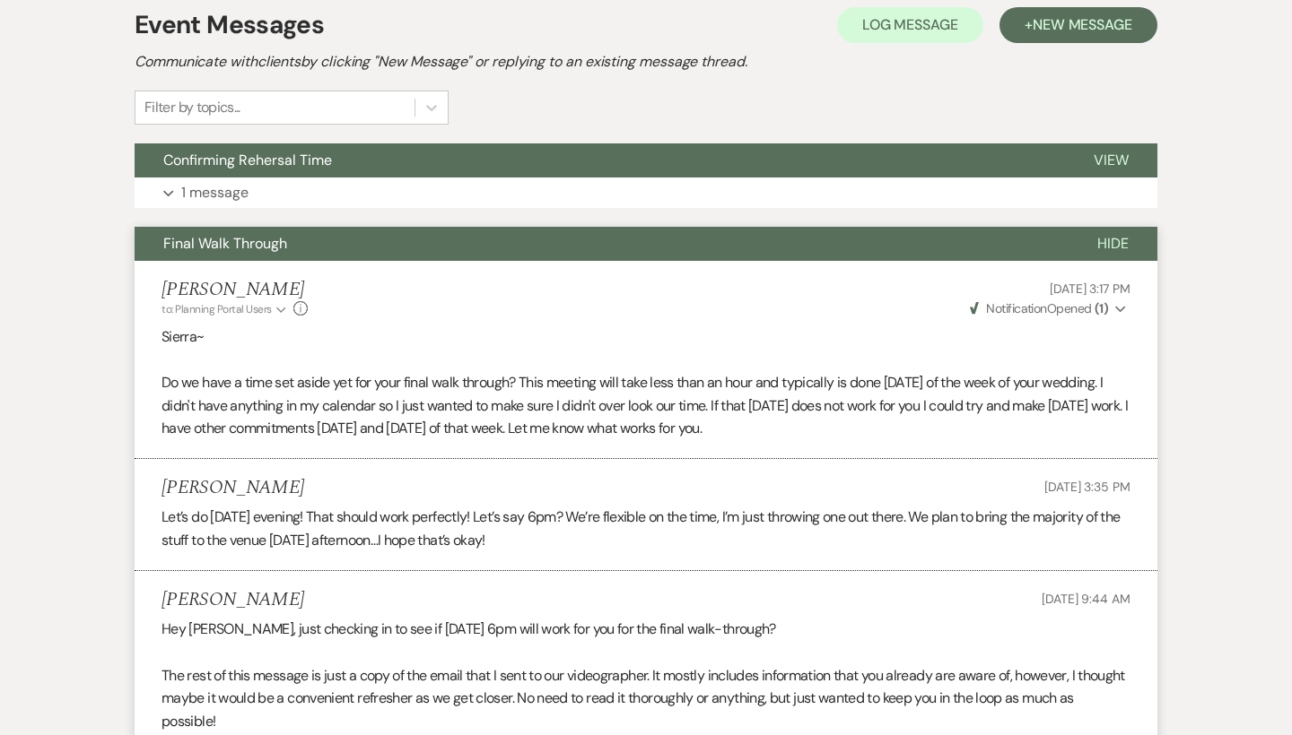
scroll to position [344, 0]
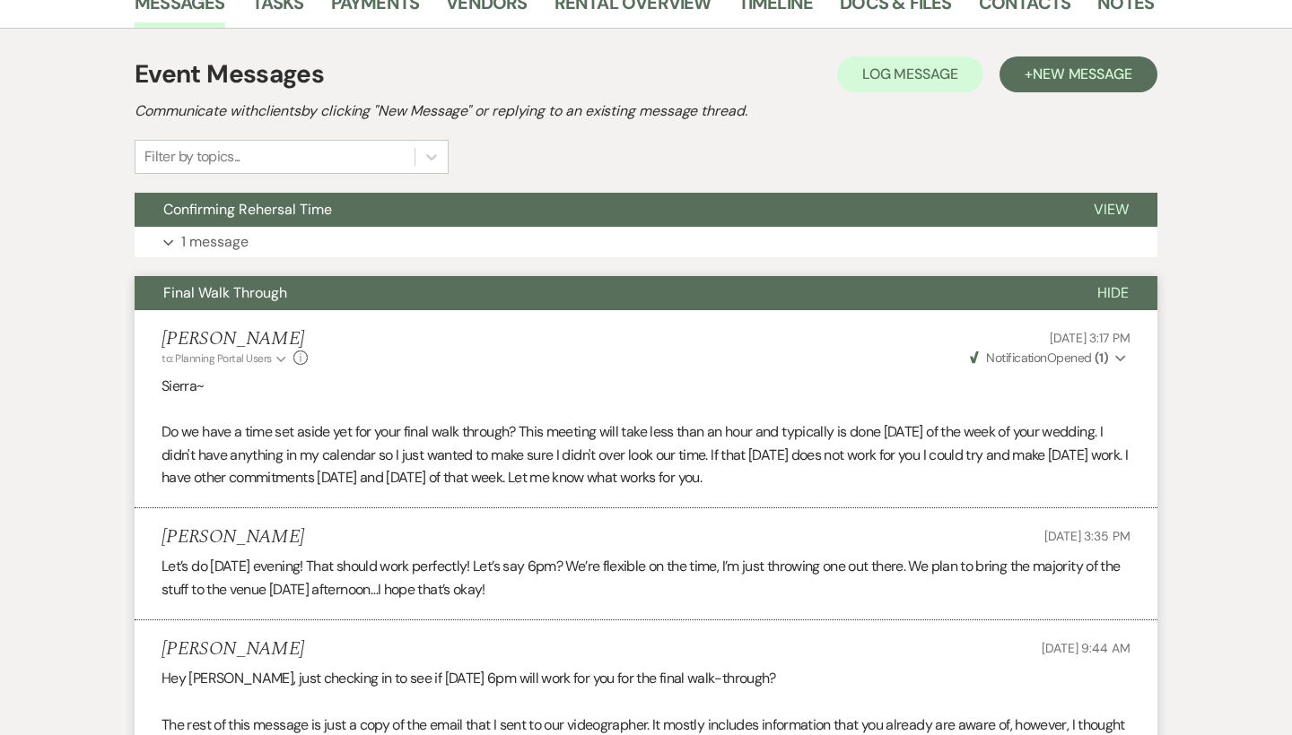
click at [1120, 290] on span "Hide" at bounding box center [1112, 292] width 31 height 19
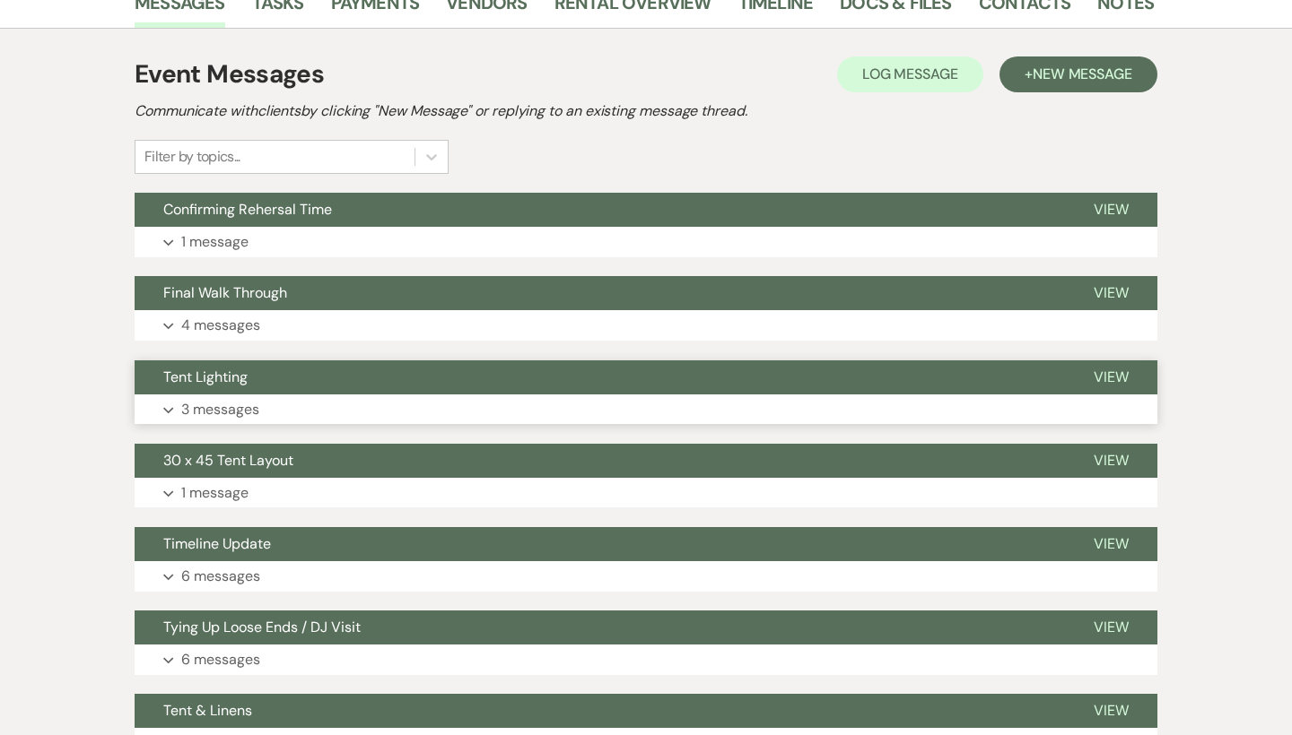
click at [1126, 370] on span "View" at bounding box center [1110, 377] width 35 height 19
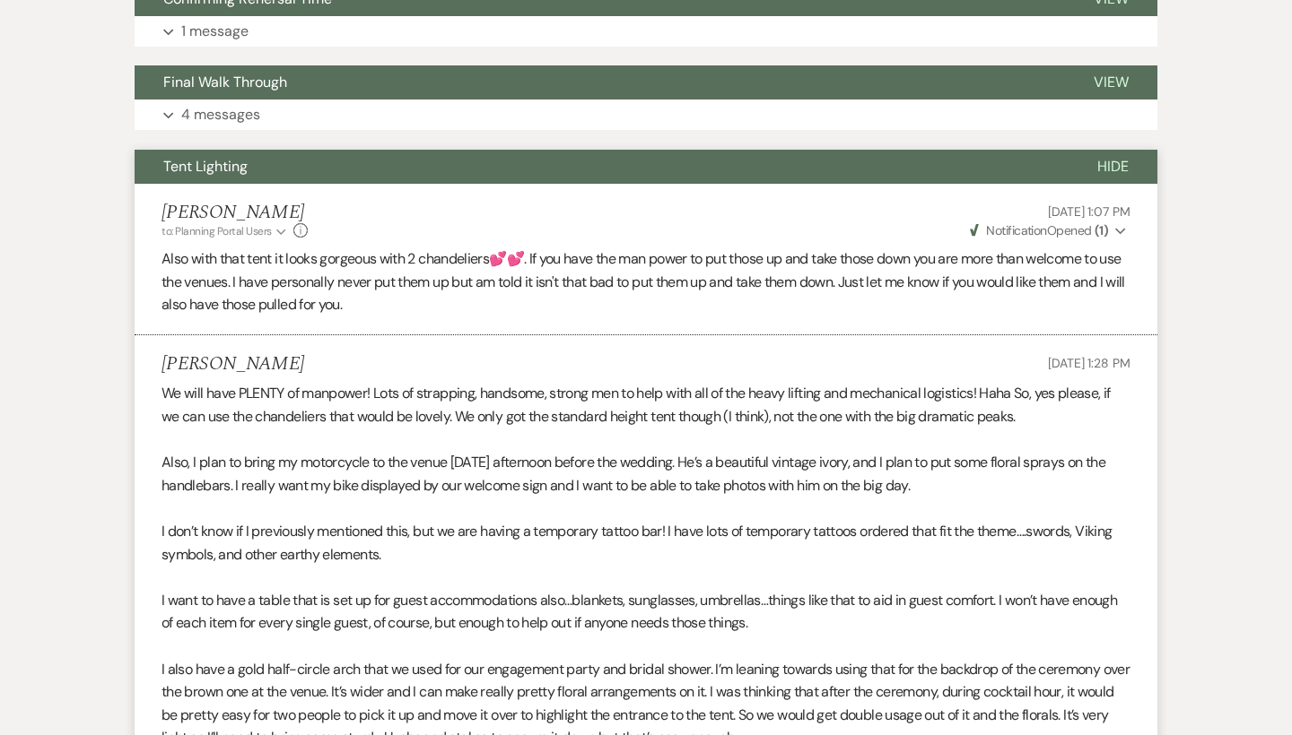
scroll to position [546, 0]
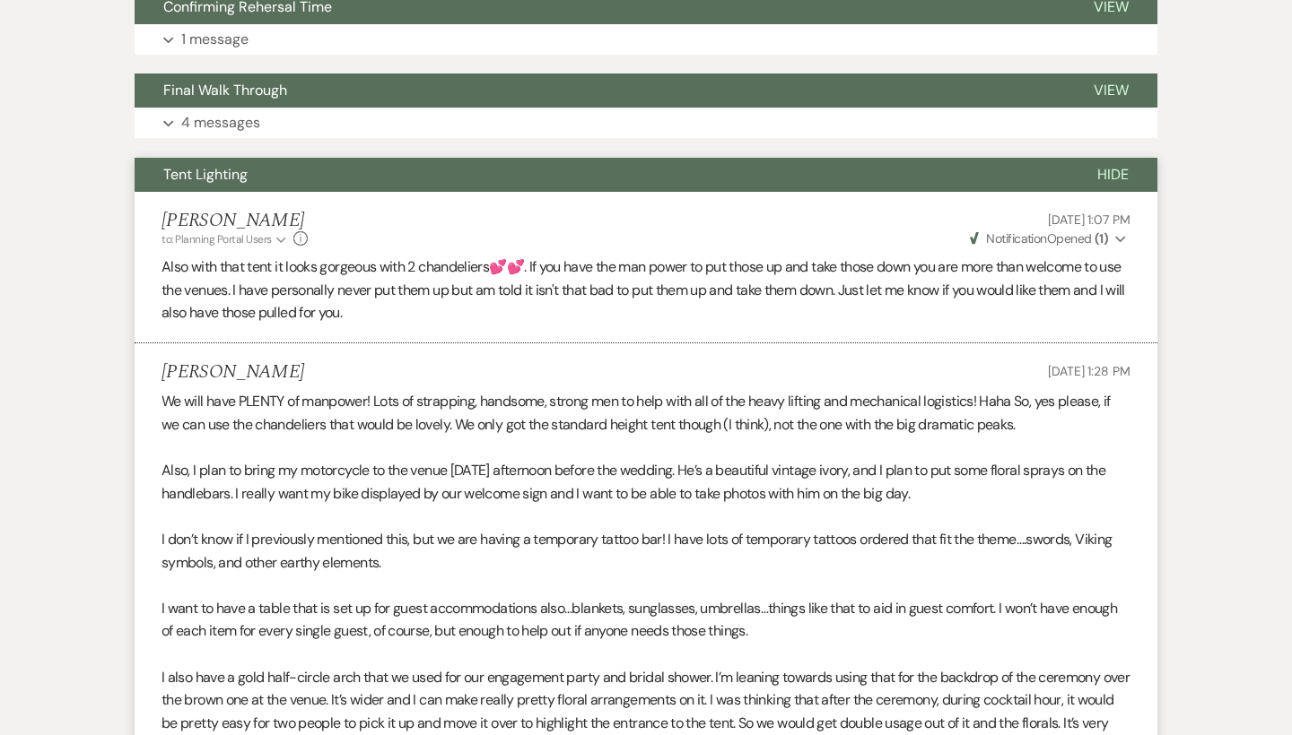
click at [1112, 169] on span "Hide" at bounding box center [1112, 174] width 31 height 19
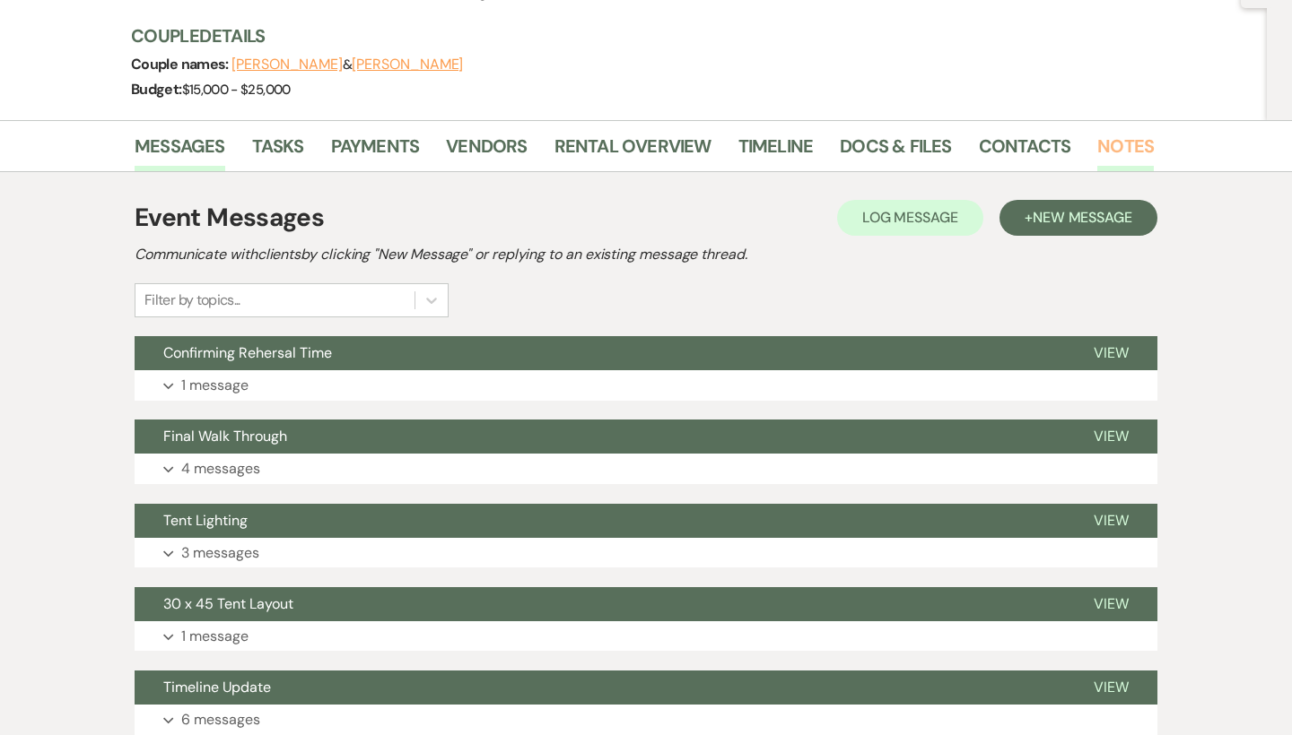
scroll to position [174, 0]
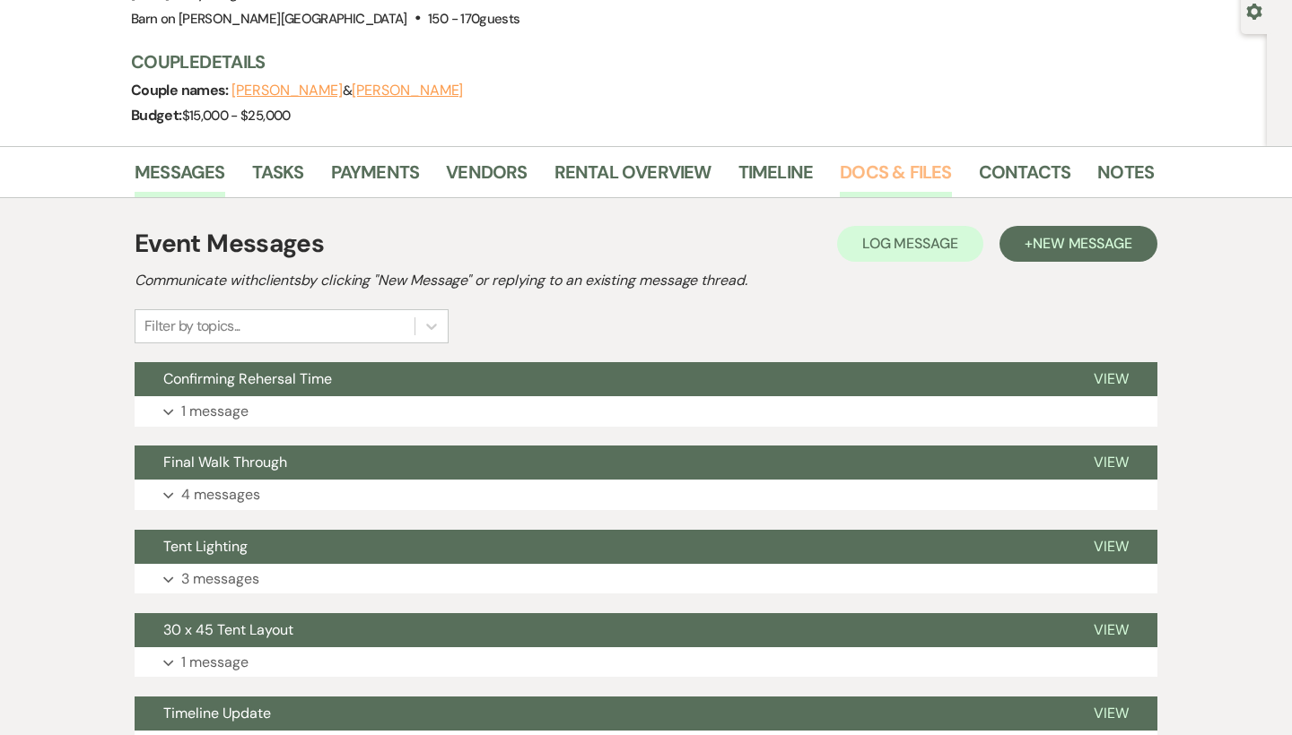
click at [927, 167] on link "Docs & Files" at bounding box center [895, 177] width 111 height 39
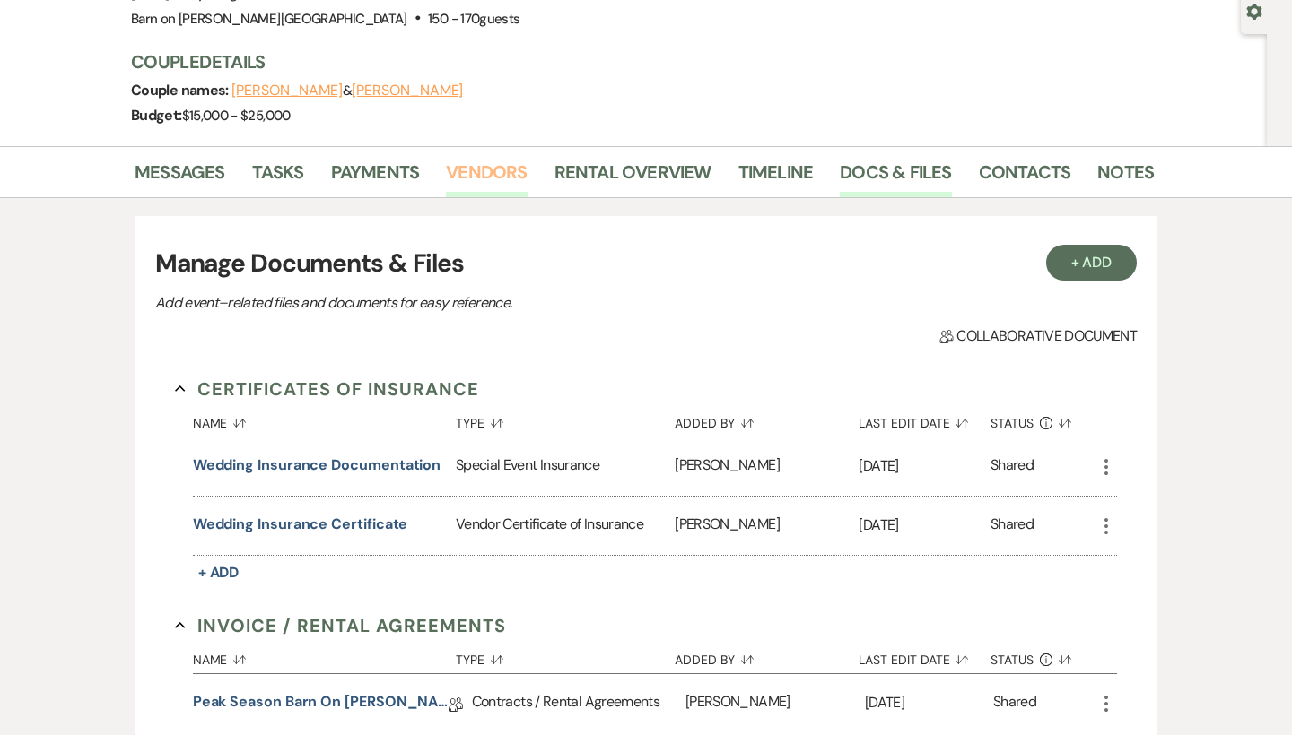
click at [505, 167] on link "Vendors" at bounding box center [486, 177] width 81 height 39
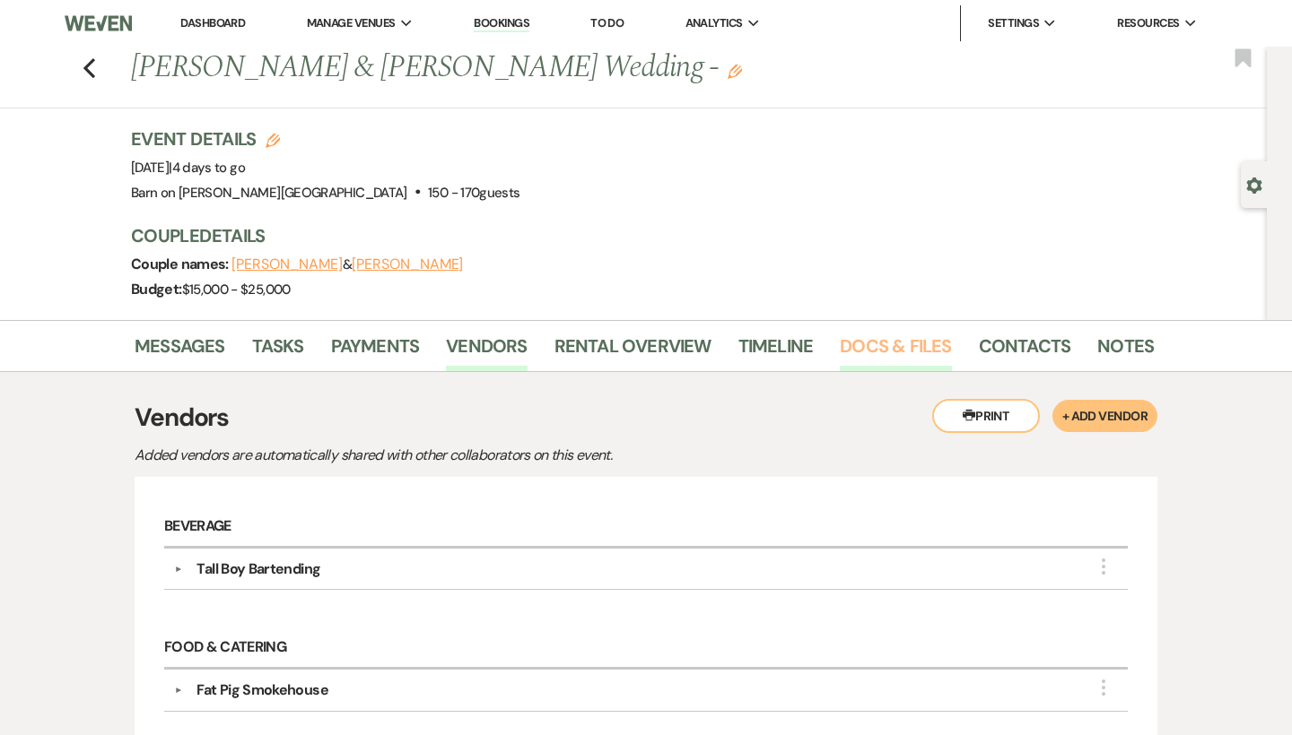
click at [920, 345] on link "Docs & Files" at bounding box center [895, 351] width 111 height 39
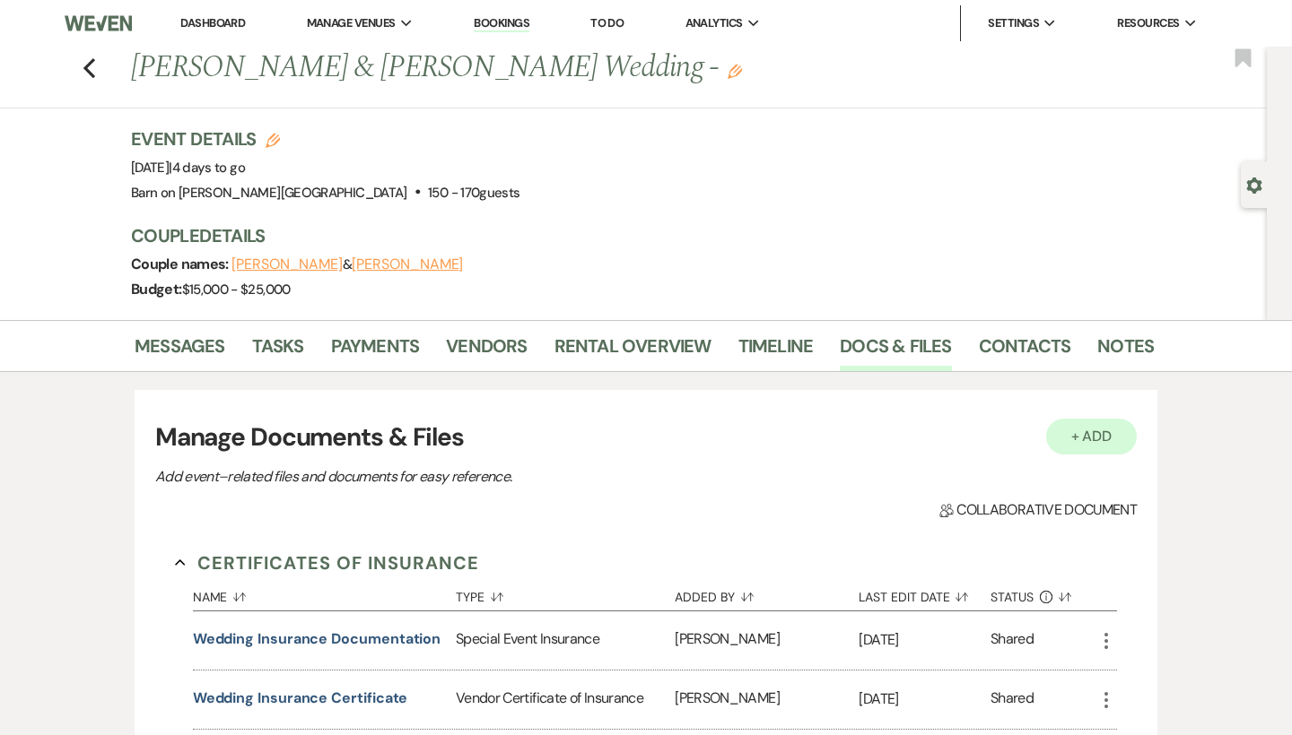
click at [1100, 430] on button "+ Add" at bounding box center [1091, 437] width 91 height 36
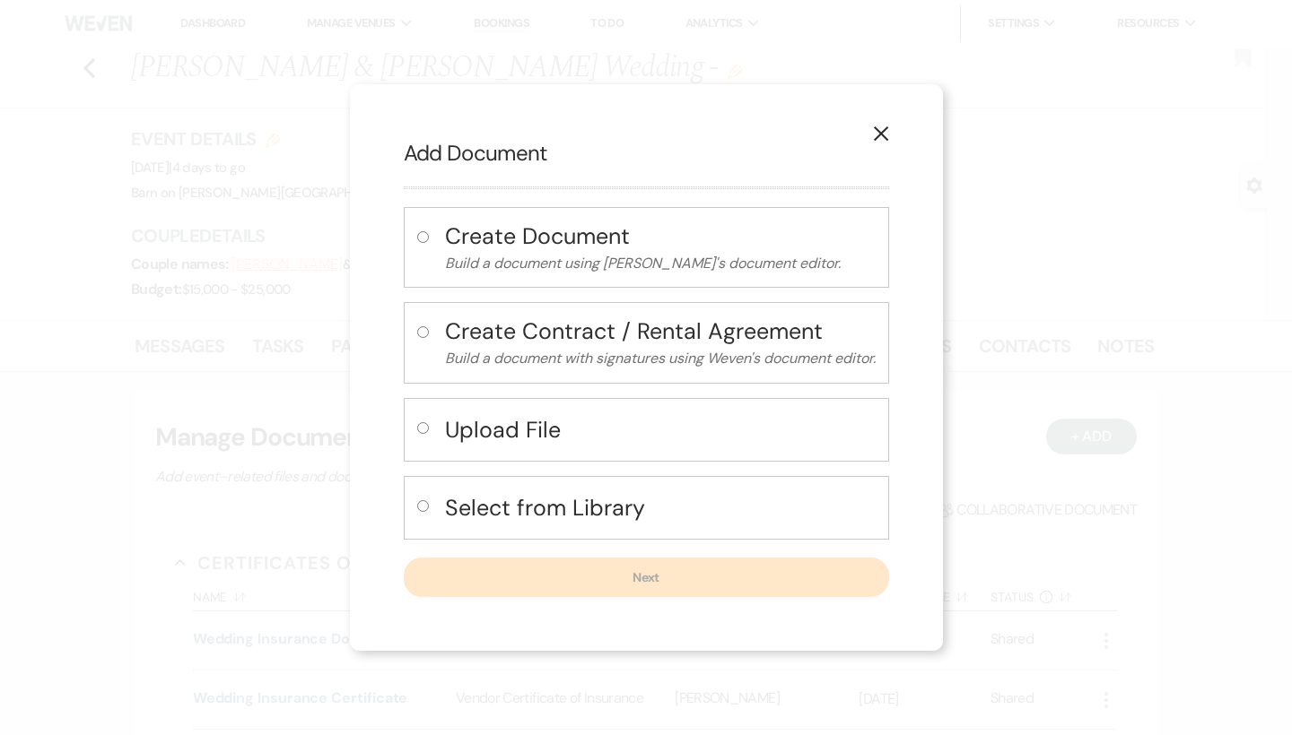
click at [422, 419] on label at bounding box center [426, 434] width 19 height 30
click at [422, 422] on input "radio" at bounding box center [423, 428] width 12 height 12
radio input "true"
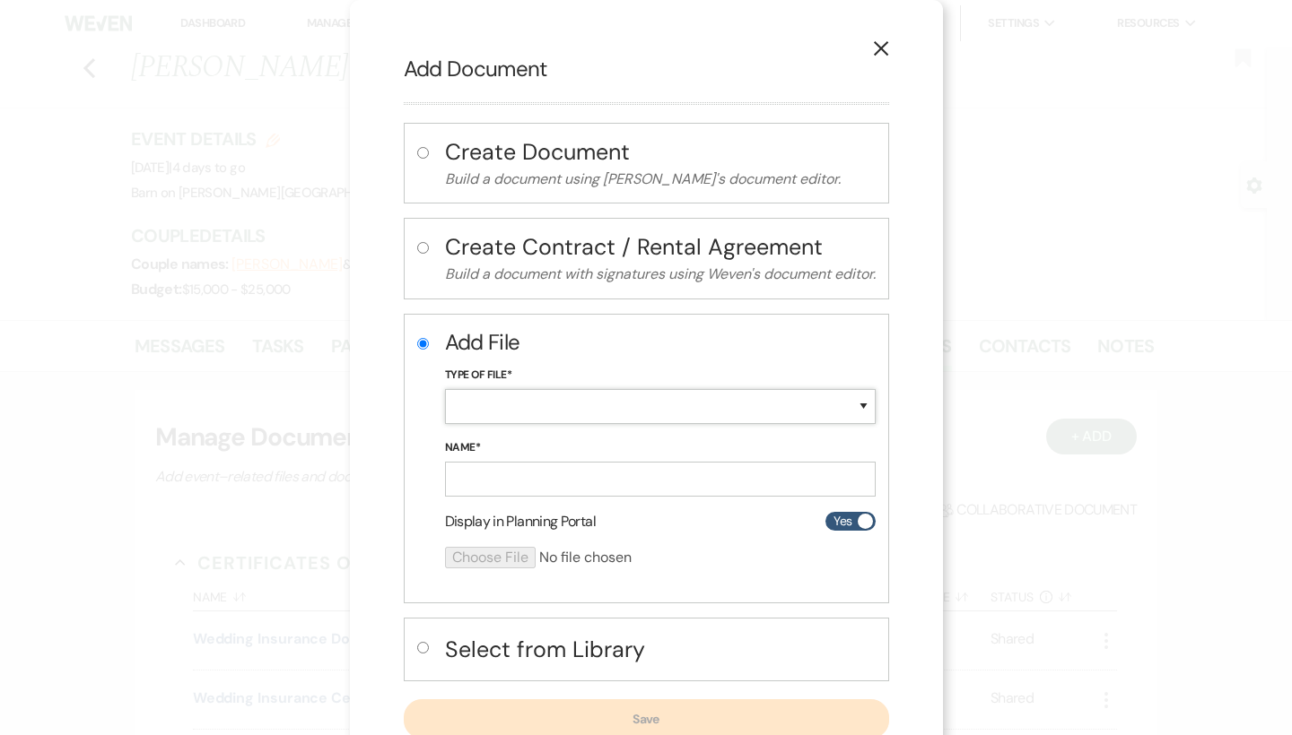
select select "18"
click at [533, 472] on input "Name*" at bounding box center [660, 479] width 431 height 35
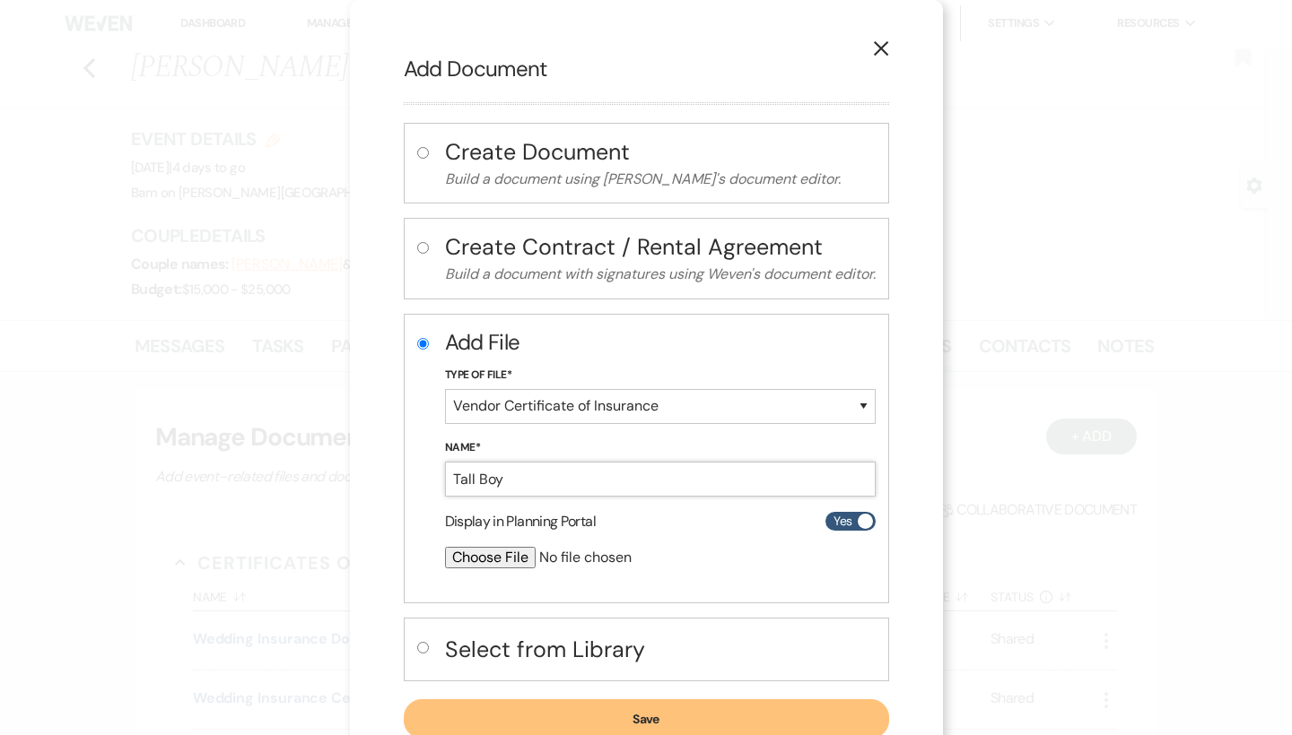
type input "Tall Boy"
click at [513, 554] on input "file" at bounding box center [612, 558] width 335 height 22
click at [880, 44] on icon "X" at bounding box center [881, 48] width 16 height 16
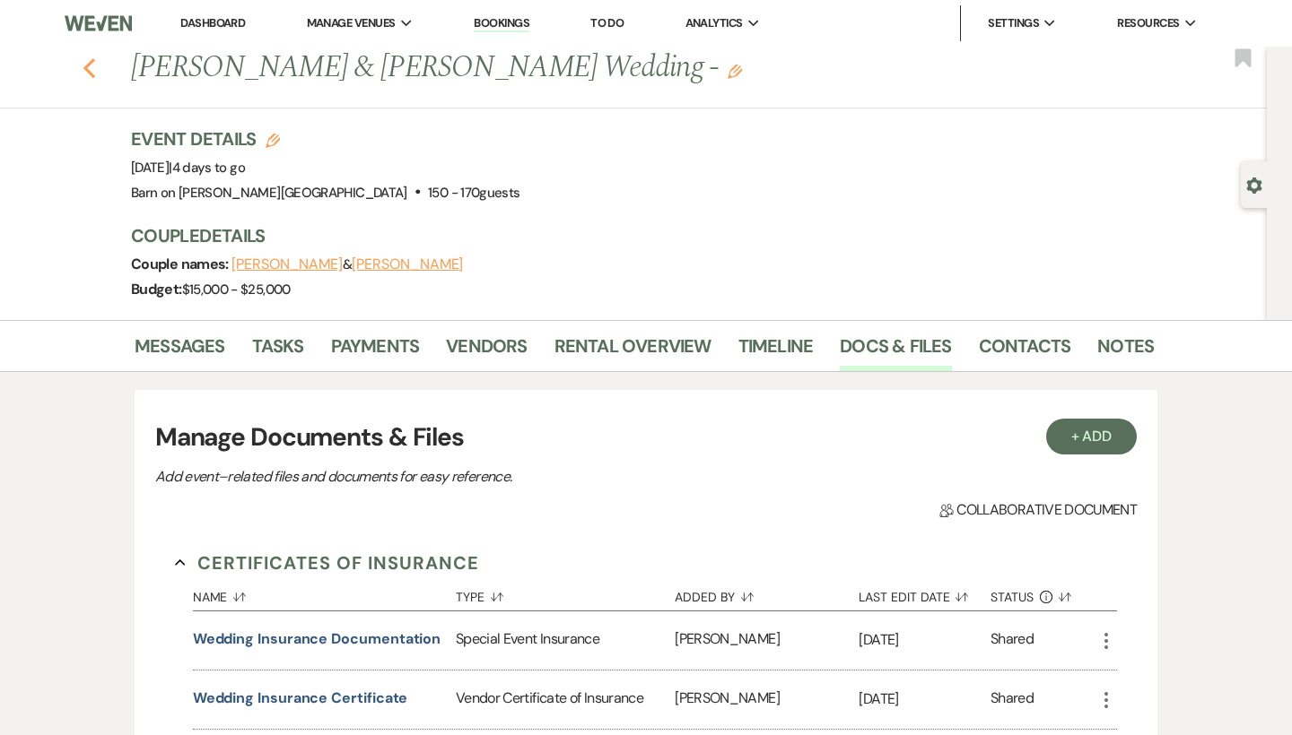
click at [92, 68] on icon "Previous" at bounding box center [89, 68] width 13 height 22
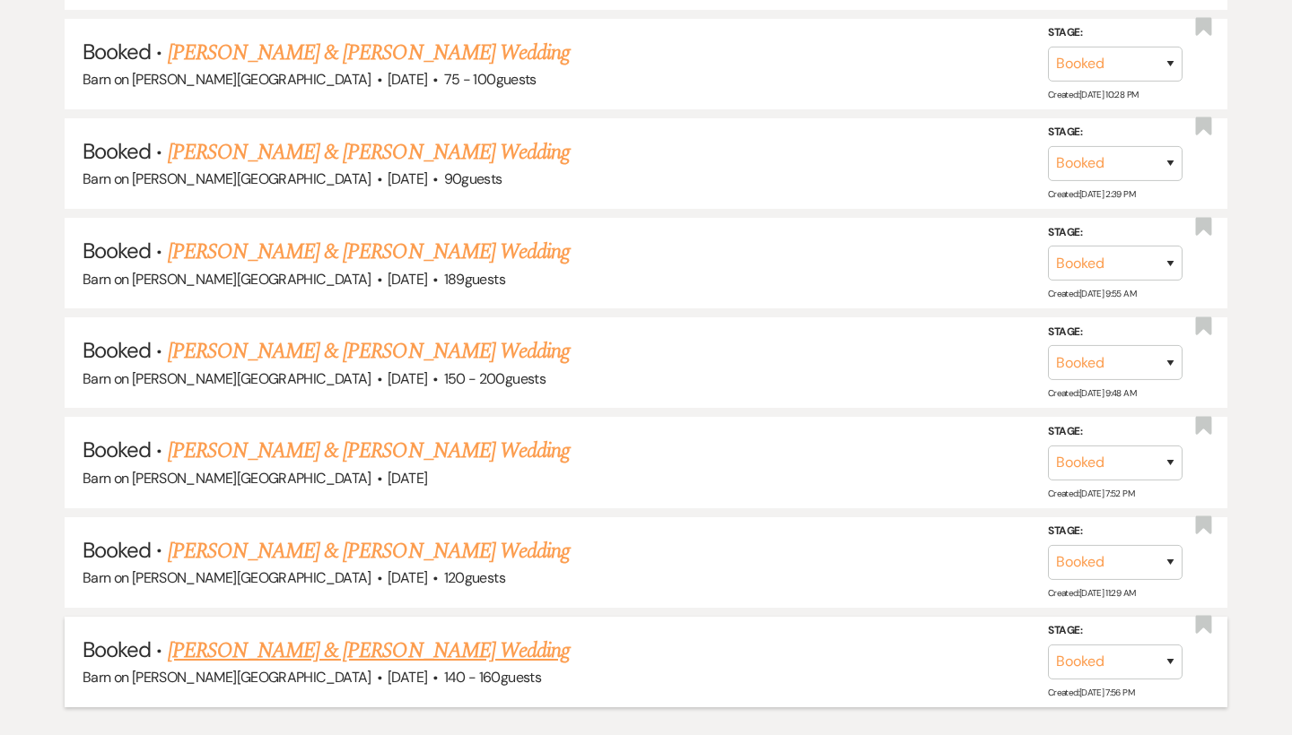
scroll to position [6137, 0]
click at [311, 636] on link "[PERSON_NAME] & [PERSON_NAME] Wedding" at bounding box center [369, 652] width 402 height 32
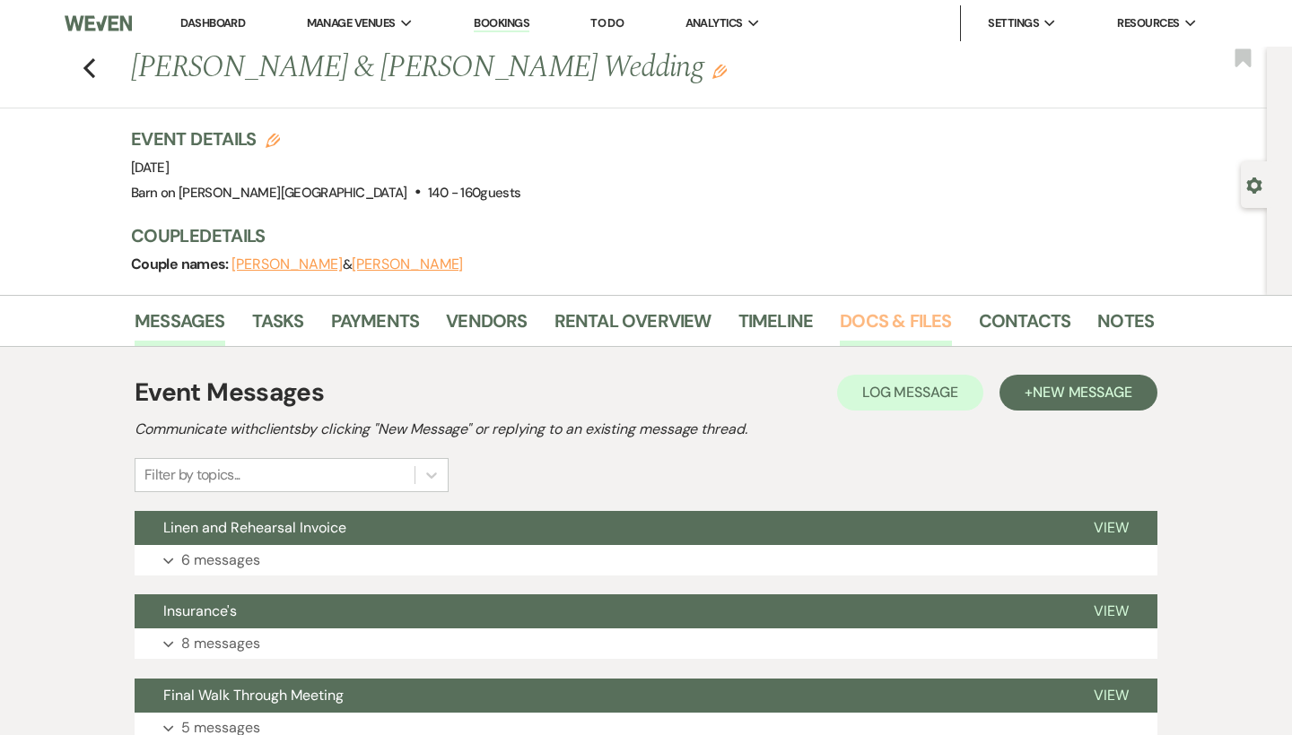
click at [877, 319] on link "Docs & Files" at bounding box center [895, 326] width 111 height 39
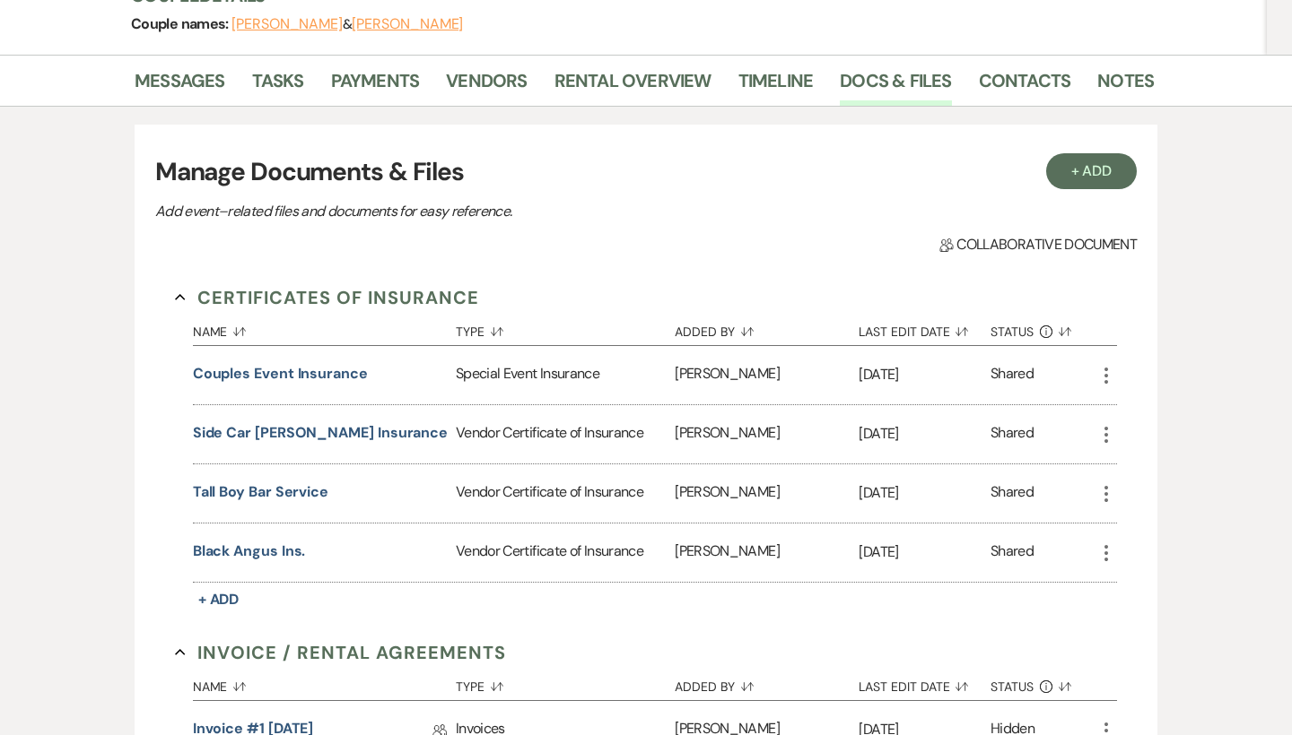
scroll to position [246, 0]
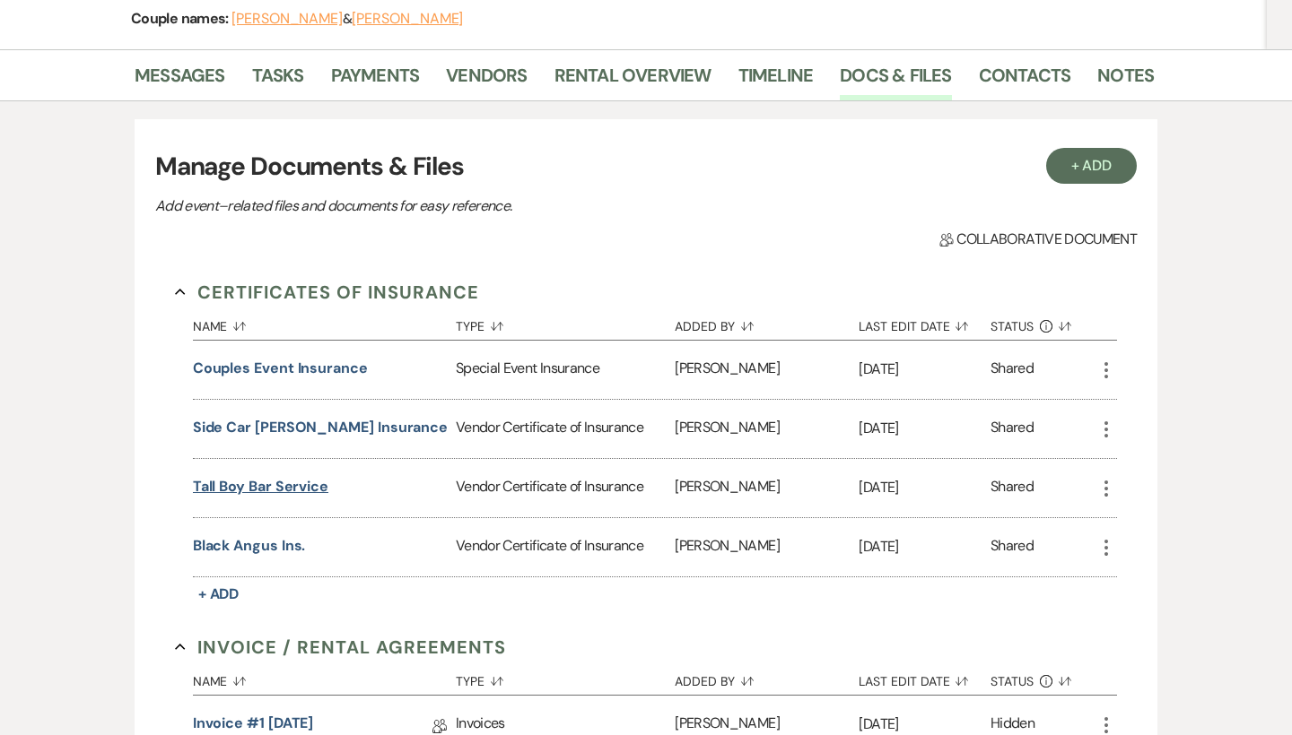
click at [287, 482] on button "Tall Boy Bar Service" at bounding box center [260, 487] width 135 height 22
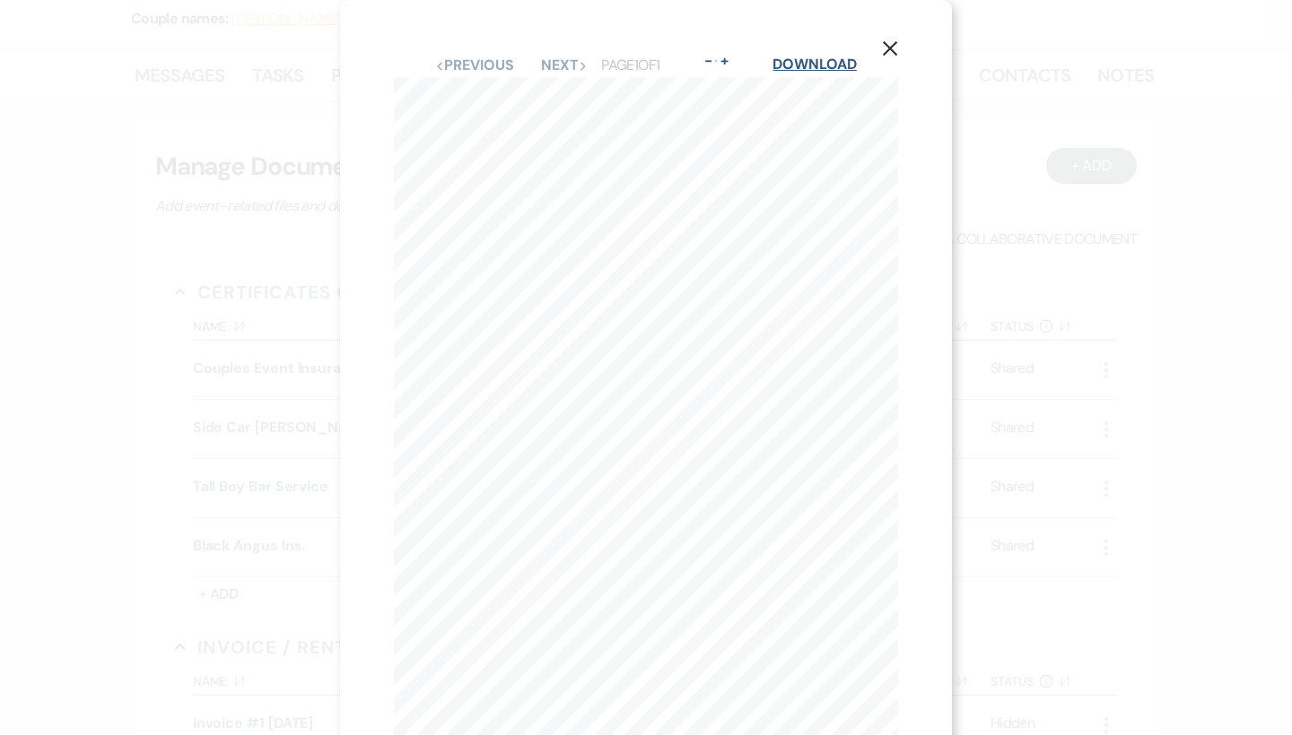
click at [843, 59] on link "Download" at bounding box center [813, 64] width 83 height 19
click at [889, 47] on use "button" at bounding box center [890, 48] width 14 height 14
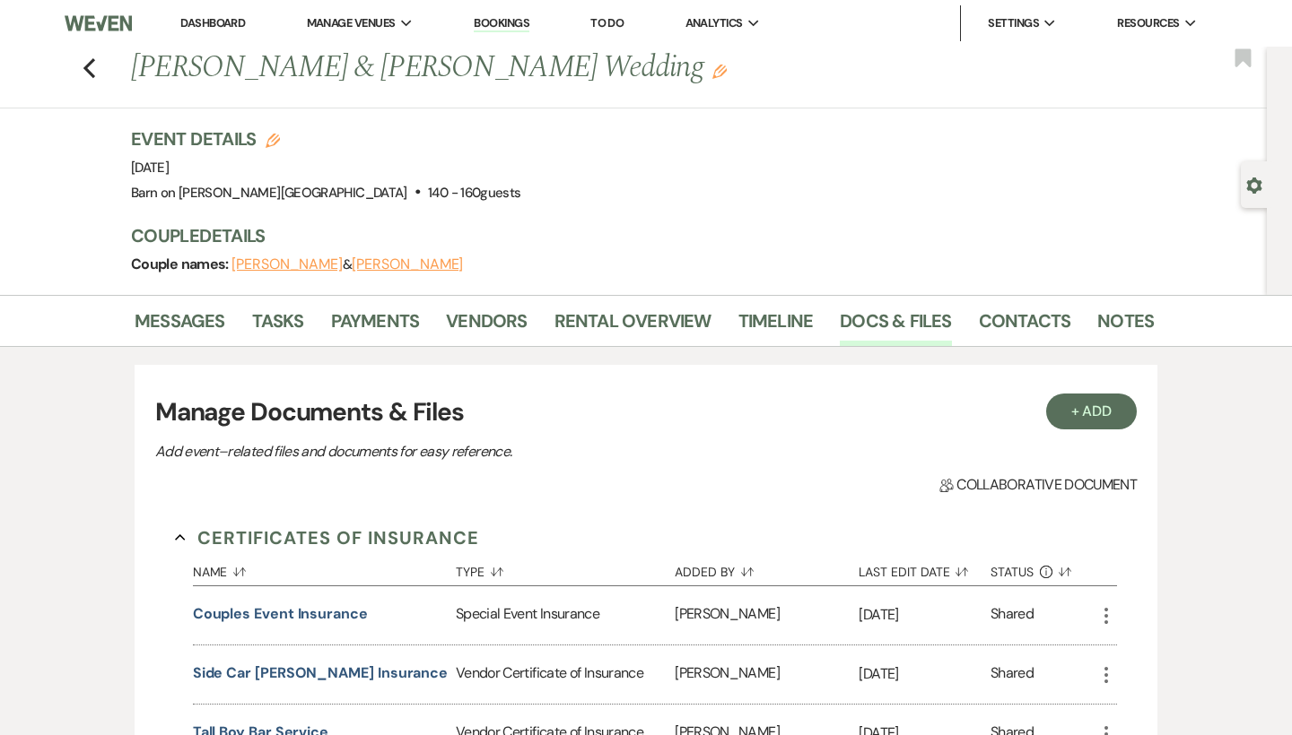
scroll to position [0, 0]
click at [91, 61] on use "button" at bounding box center [89, 68] width 12 height 20
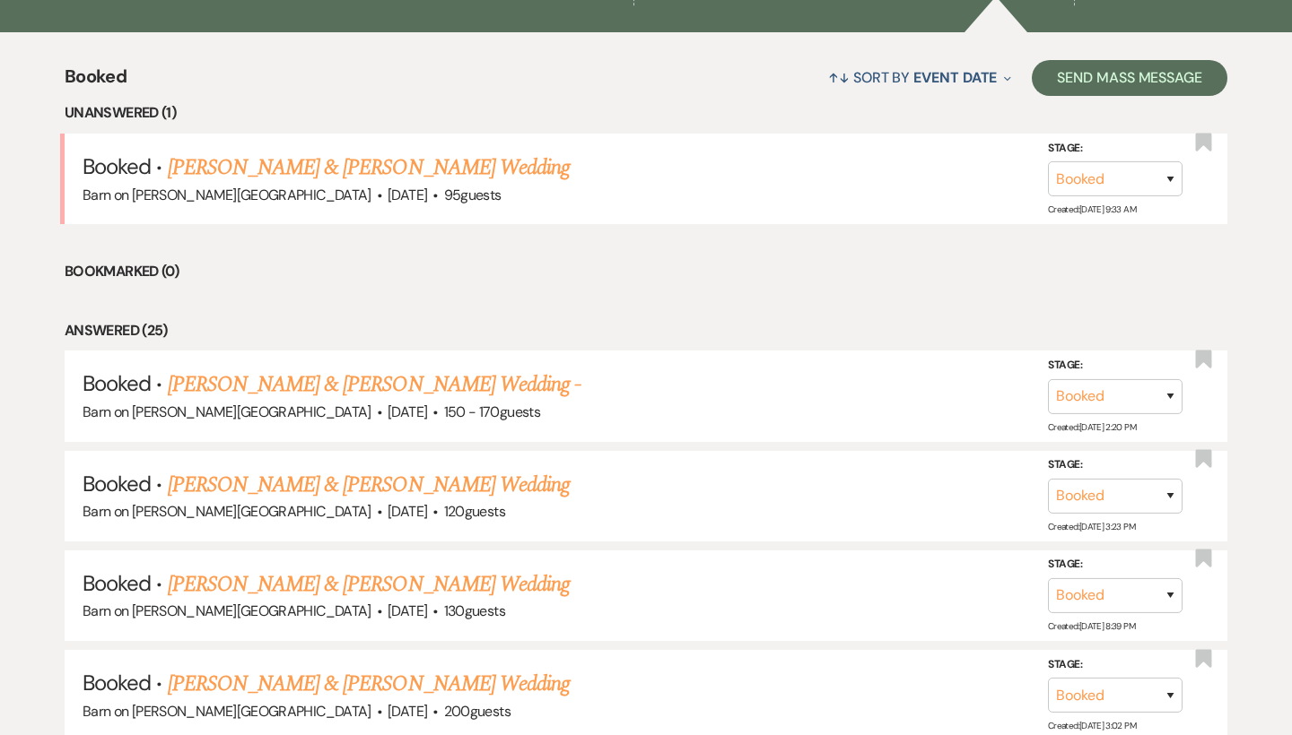
scroll to position [654, 0]
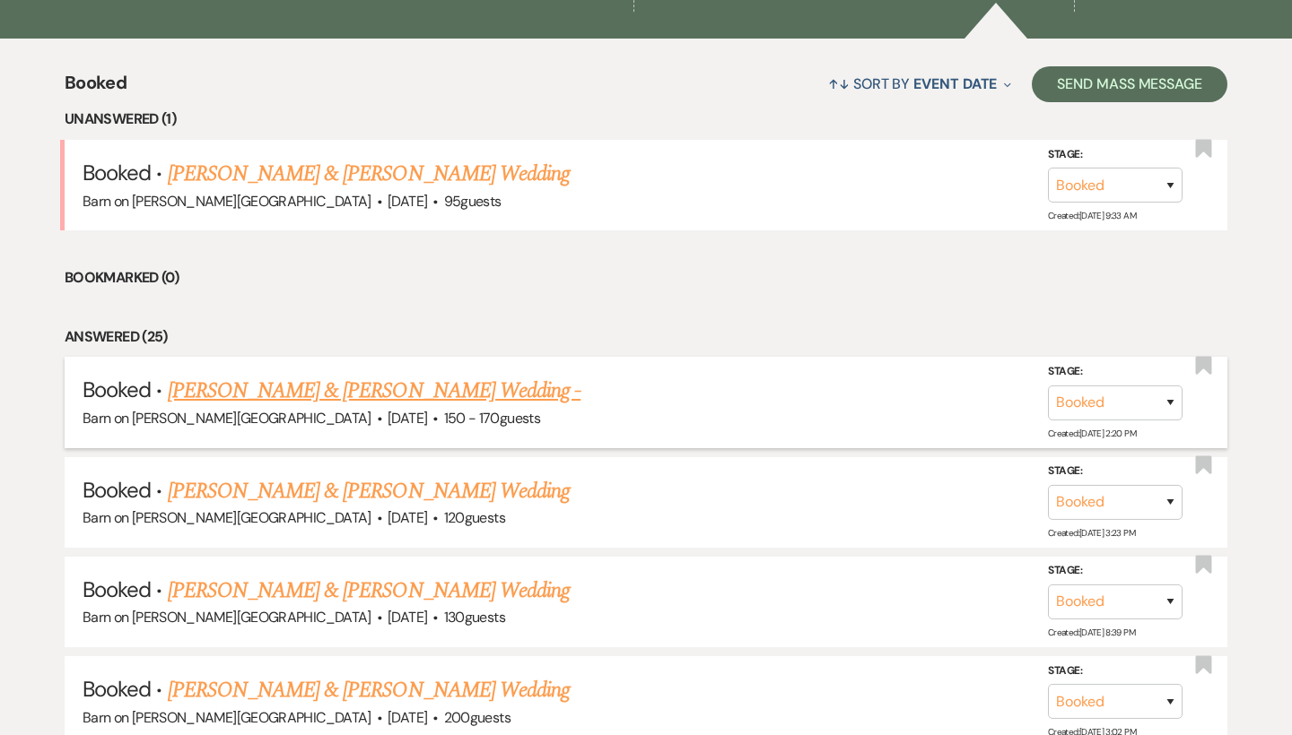
click at [388, 388] on link "[PERSON_NAME] & [PERSON_NAME] Wedding -" at bounding box center [374, 391] width 413 height 32
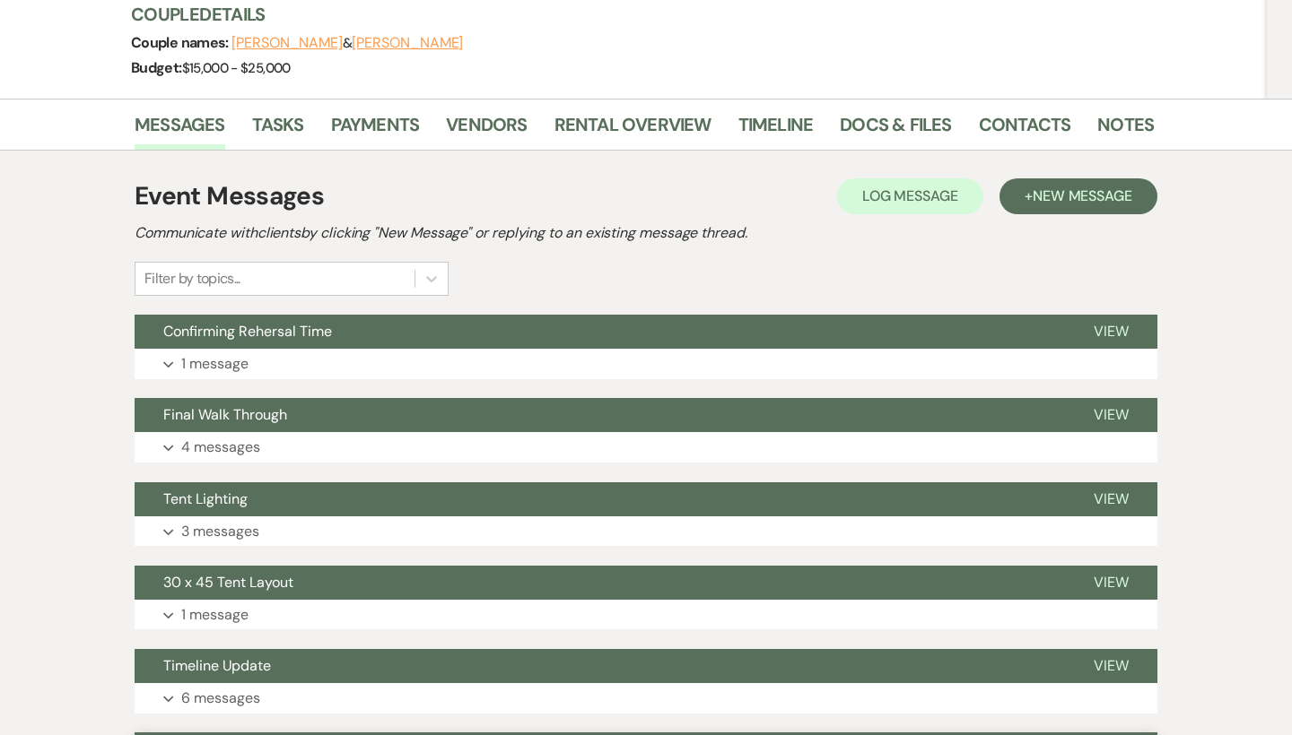
scroll to position [169, 0]
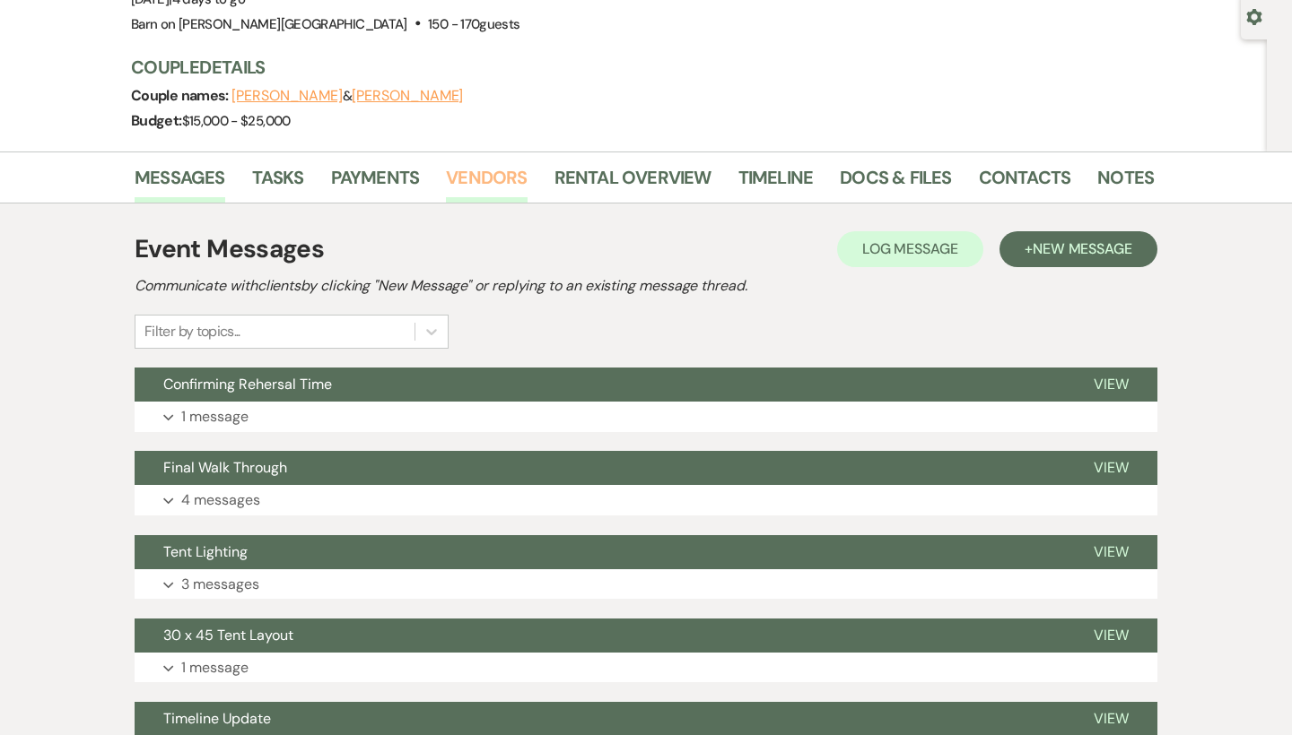
click at [499, 176] on link "Vendors" at bounding box center [486, 182] width 81 height 39
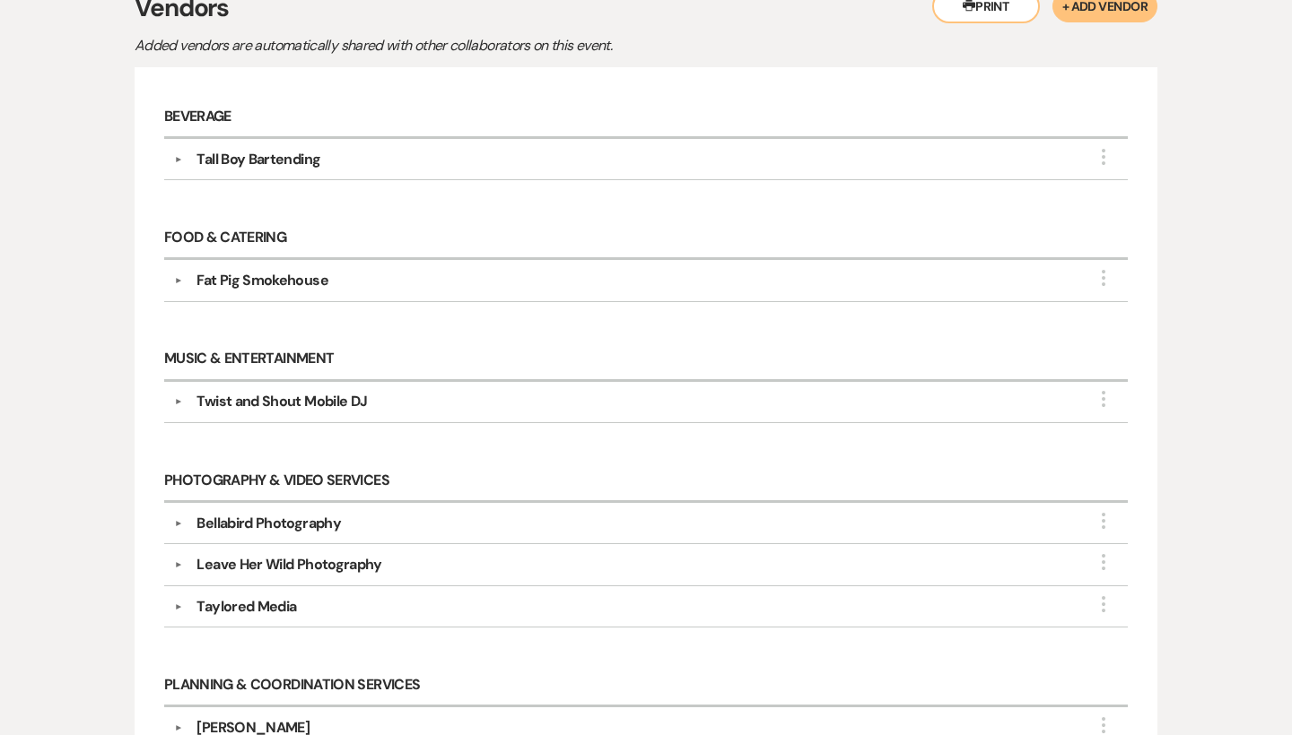
scroll to position [420, 0]
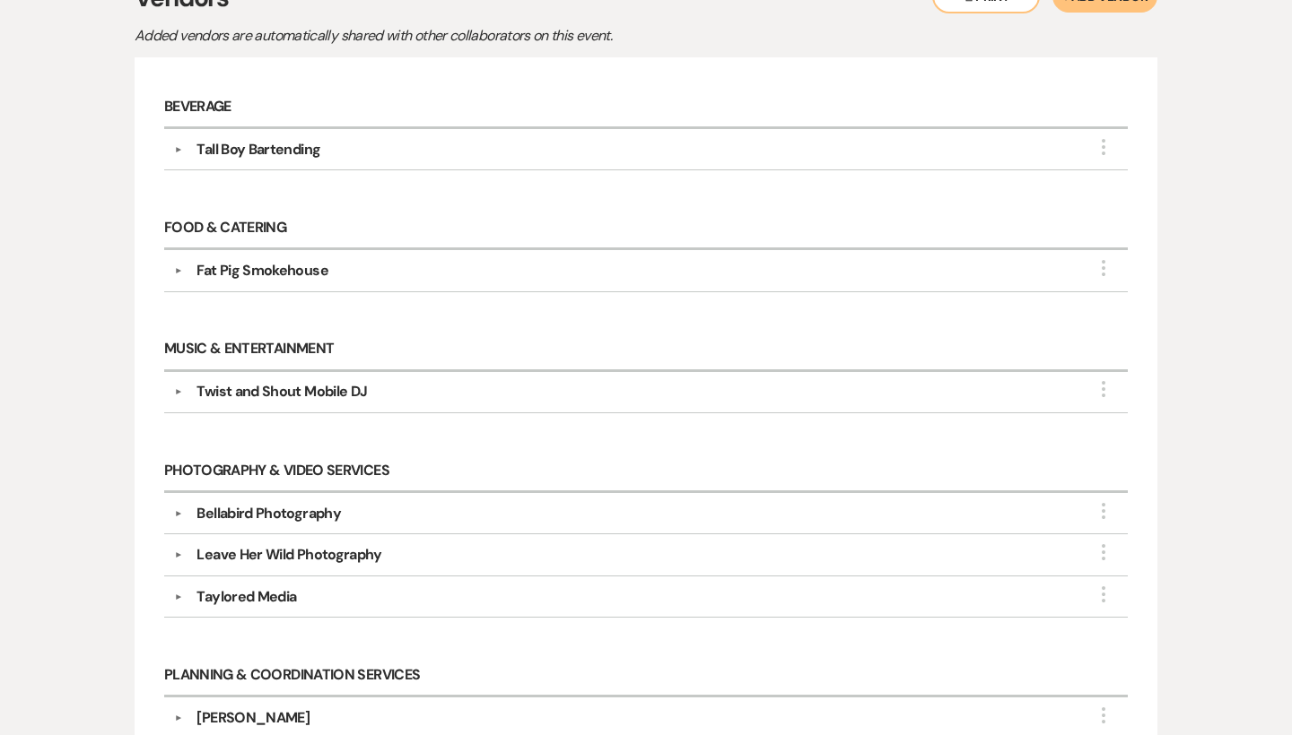
click at [329, 382] on div "Twist and Shout Mobile DJ" at bounding box center [281, 392] width 170 height 22
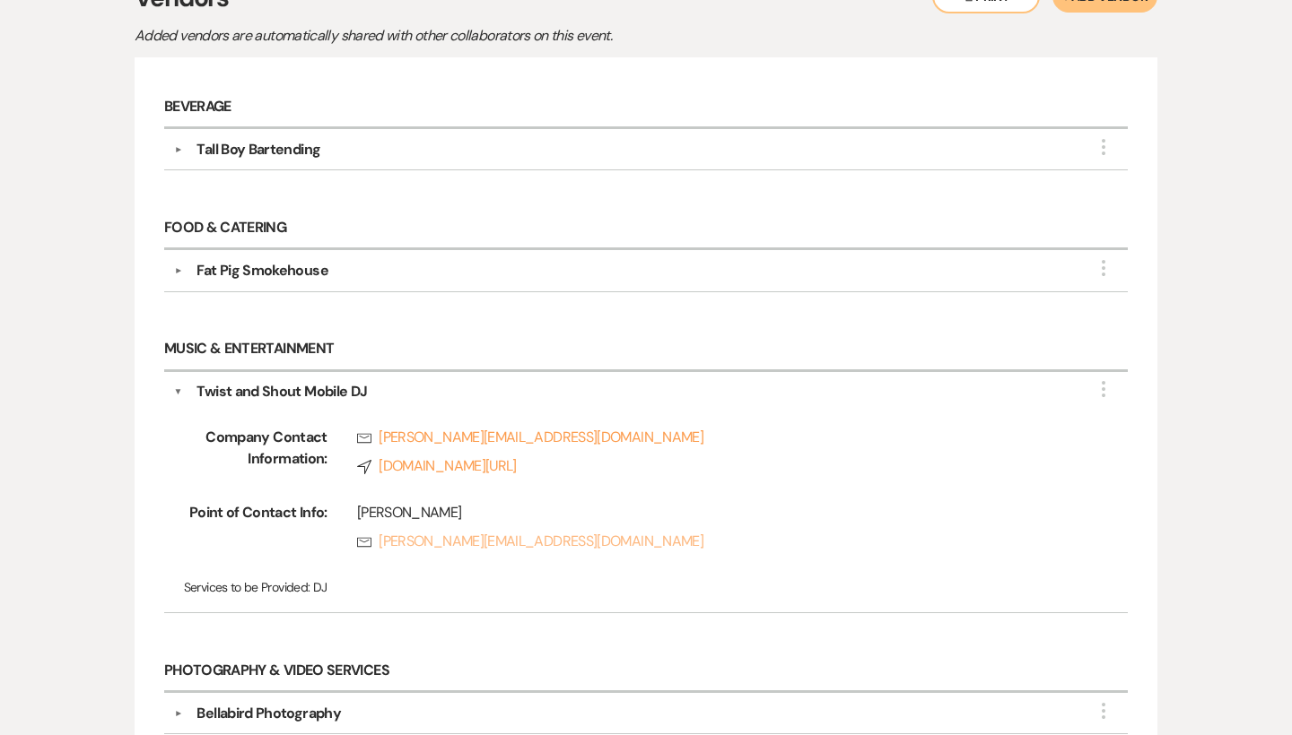
click at [513, 539] on link "Rsvp [PERSON_NAME][EMAIL_ADDRESS][DOMAIN_NAME]" at bounding box center [714, 542] width 714 height 22
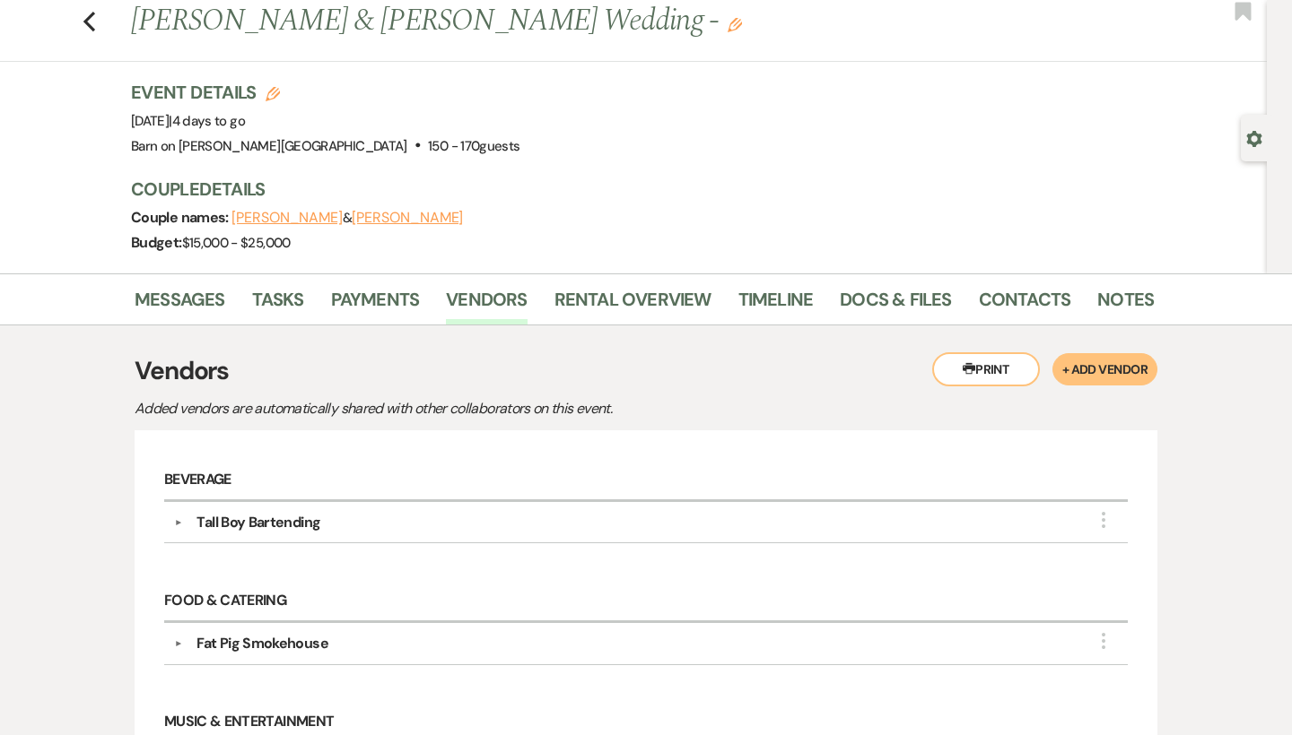
scroll to position [0, 0]
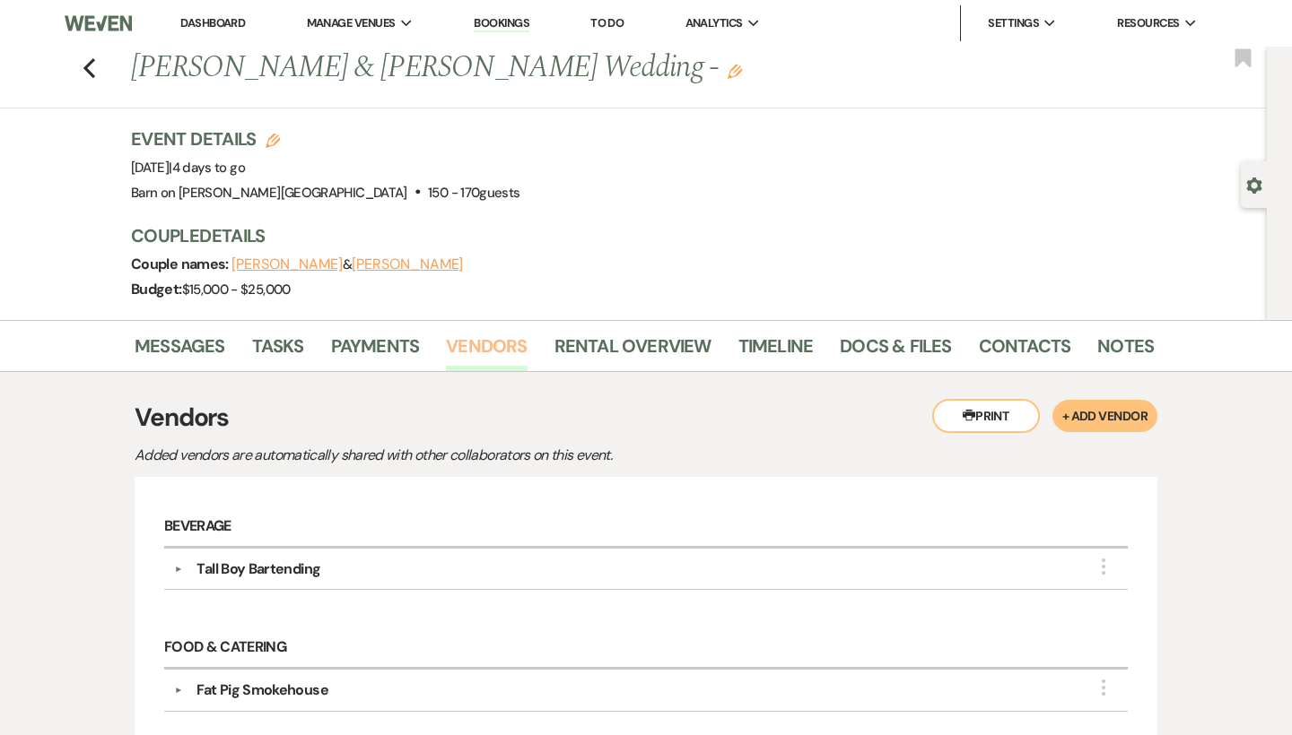
click at [492, 339] on link "Vendors" at bounding box center [486, 351] width 81 height 39
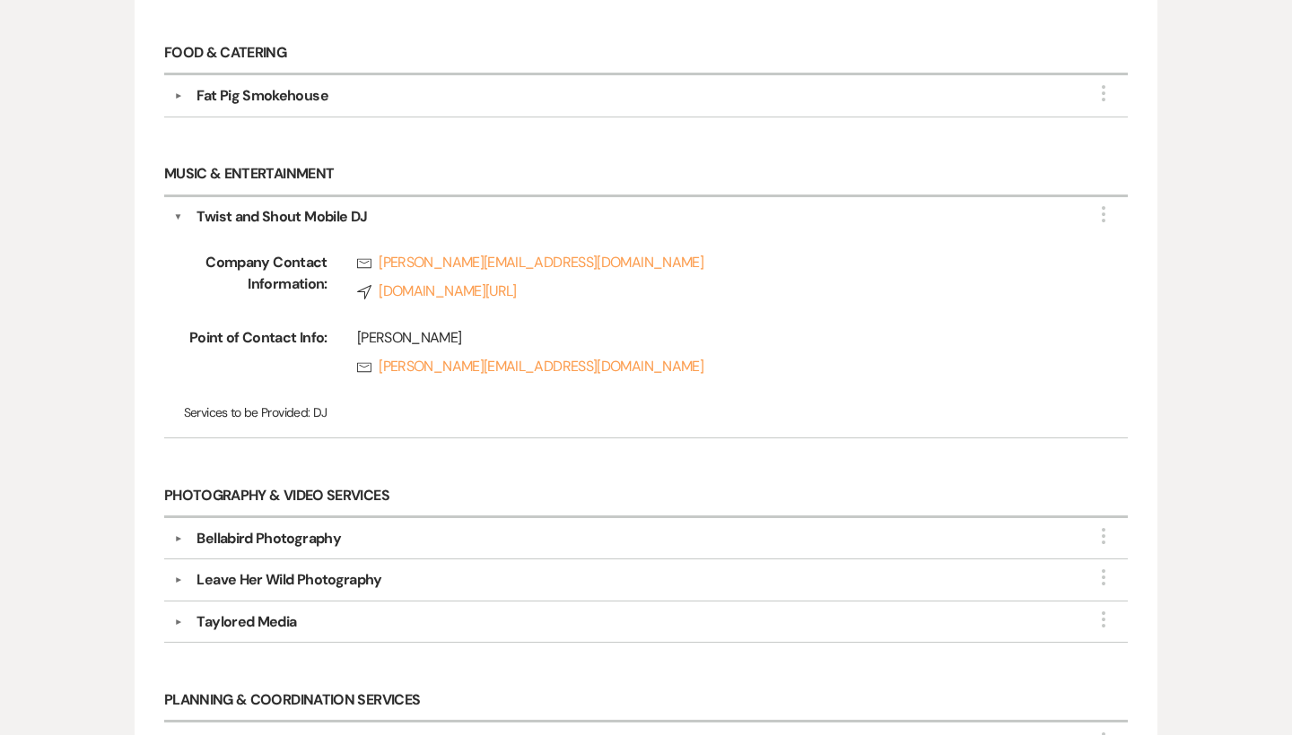
scroll to position [610, 0]
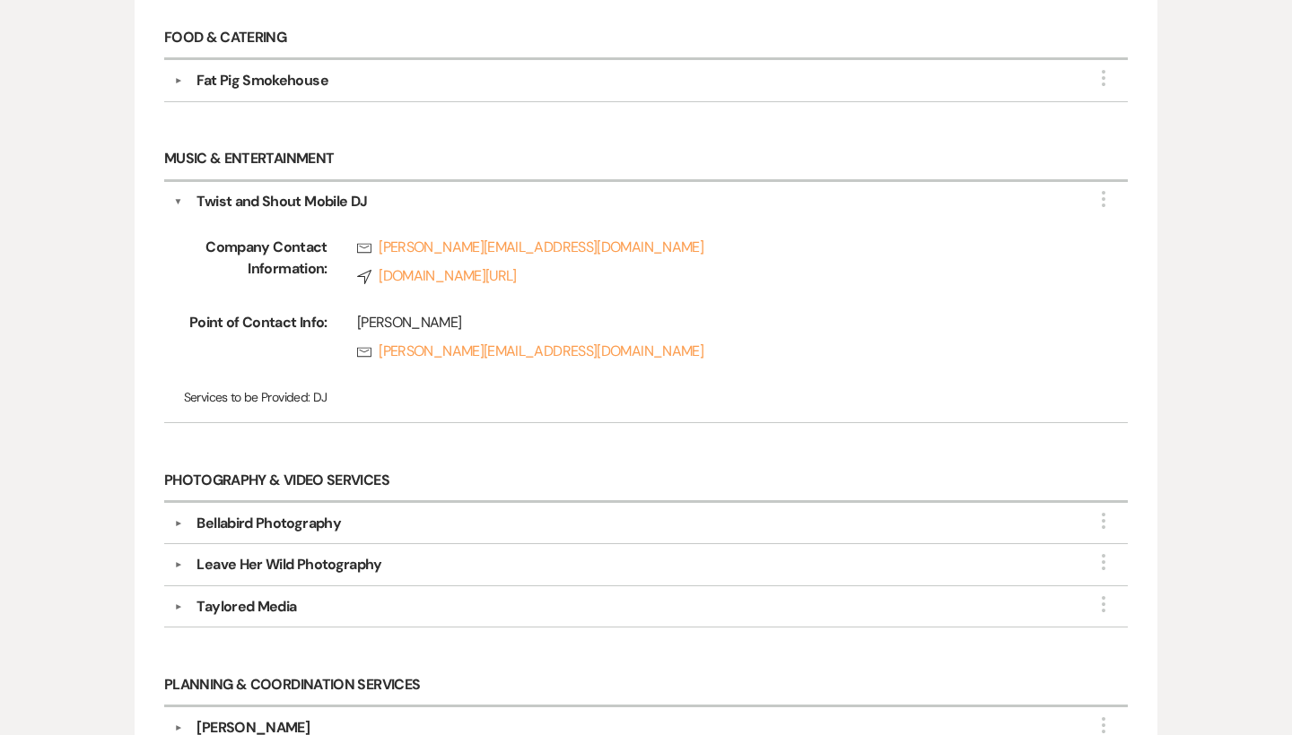
click at [175, 199] on button "▼" at bounding box center [178, 202] width 9 height 22
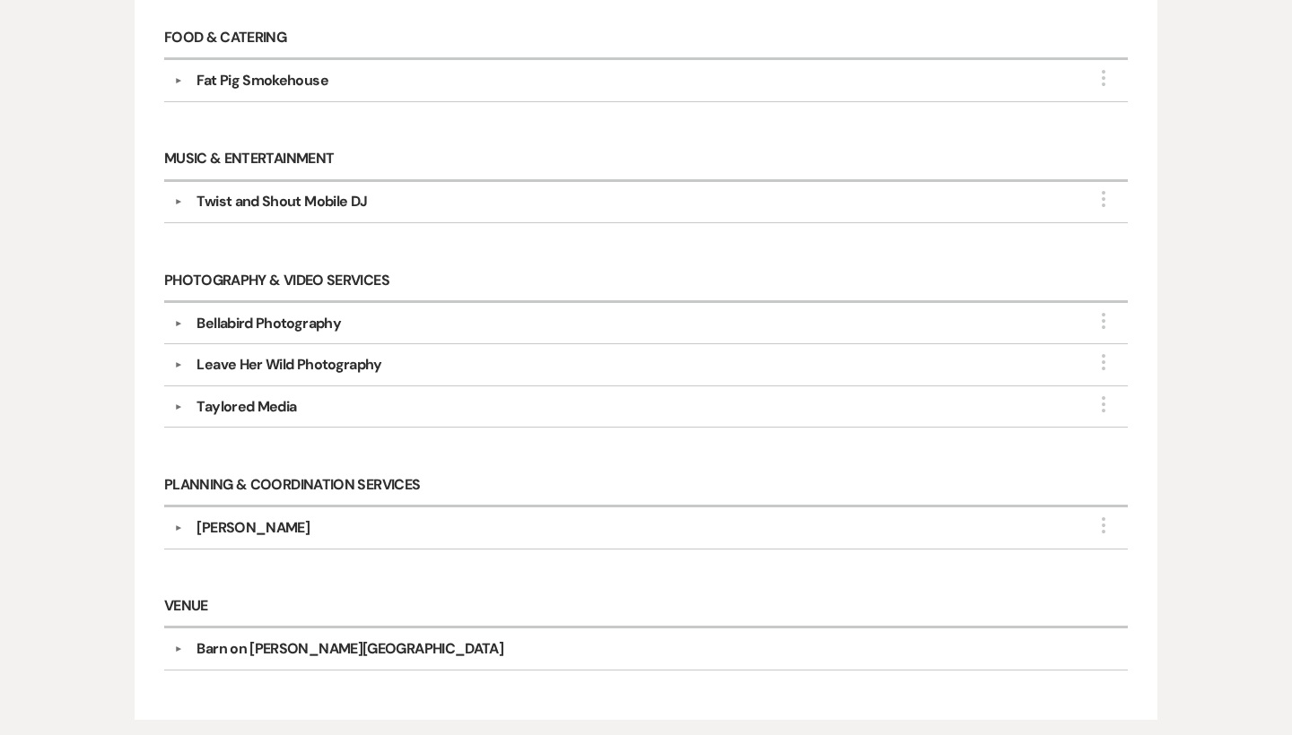
click at [255, 360] on div "Leave Her Wild Photography" at bounding box center [288, 365] width 185 height 22
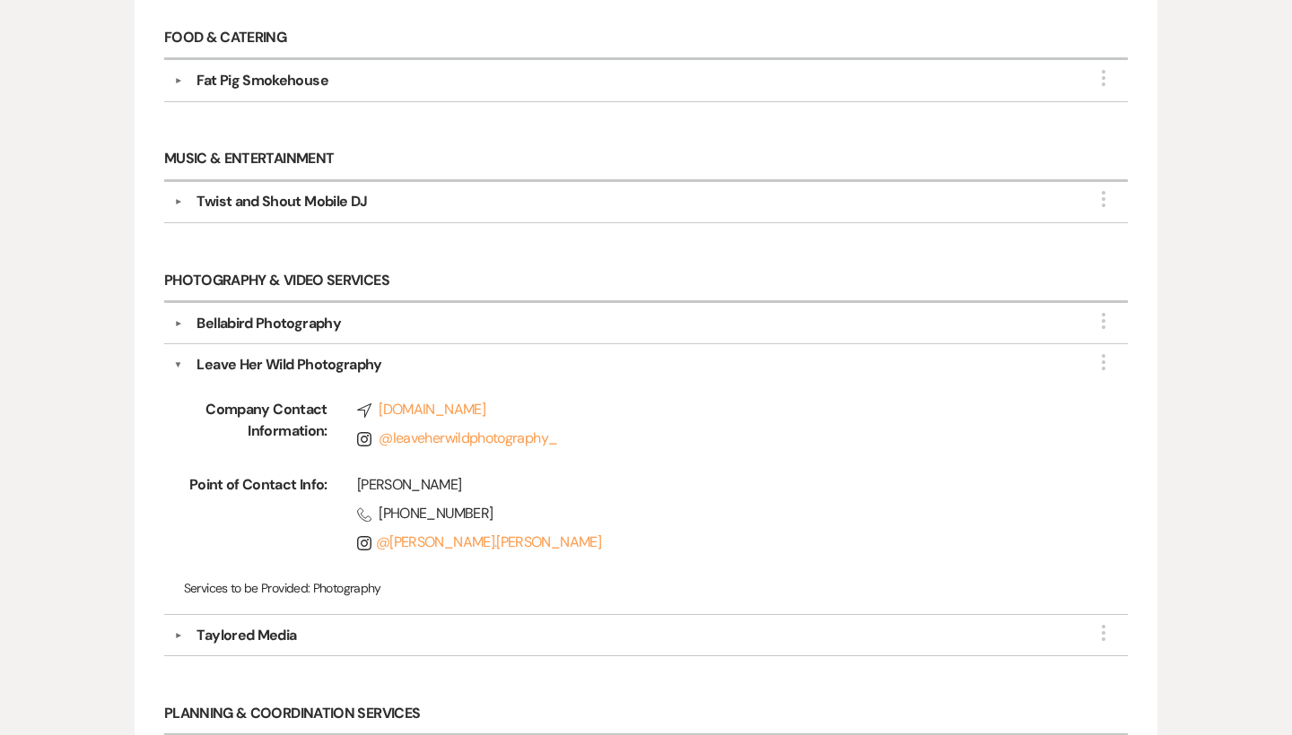
click at [181, 359] on button "▼" at bounding box center [178, 365] width 9 height 22
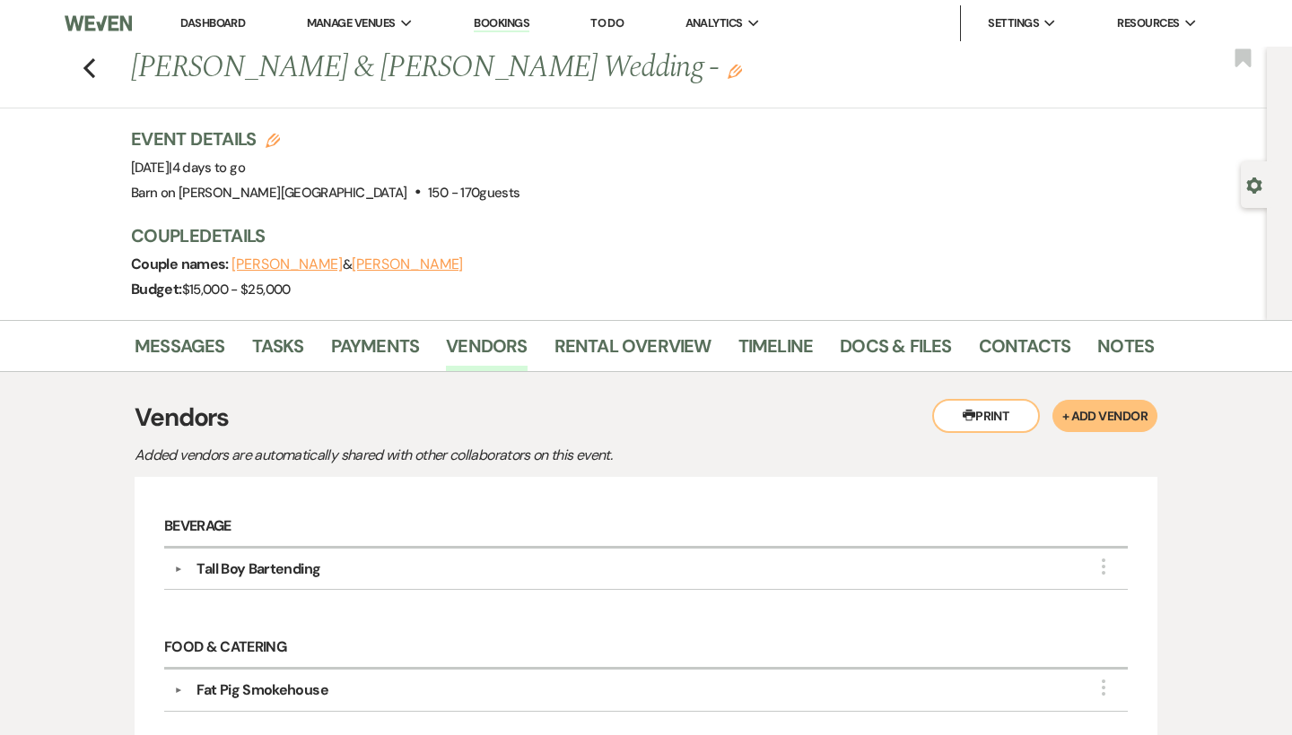
scroll to position [0, 0]
click at [892, 343] on link "Docs & Files" at bounding box center [895, 351] width 111 height 39
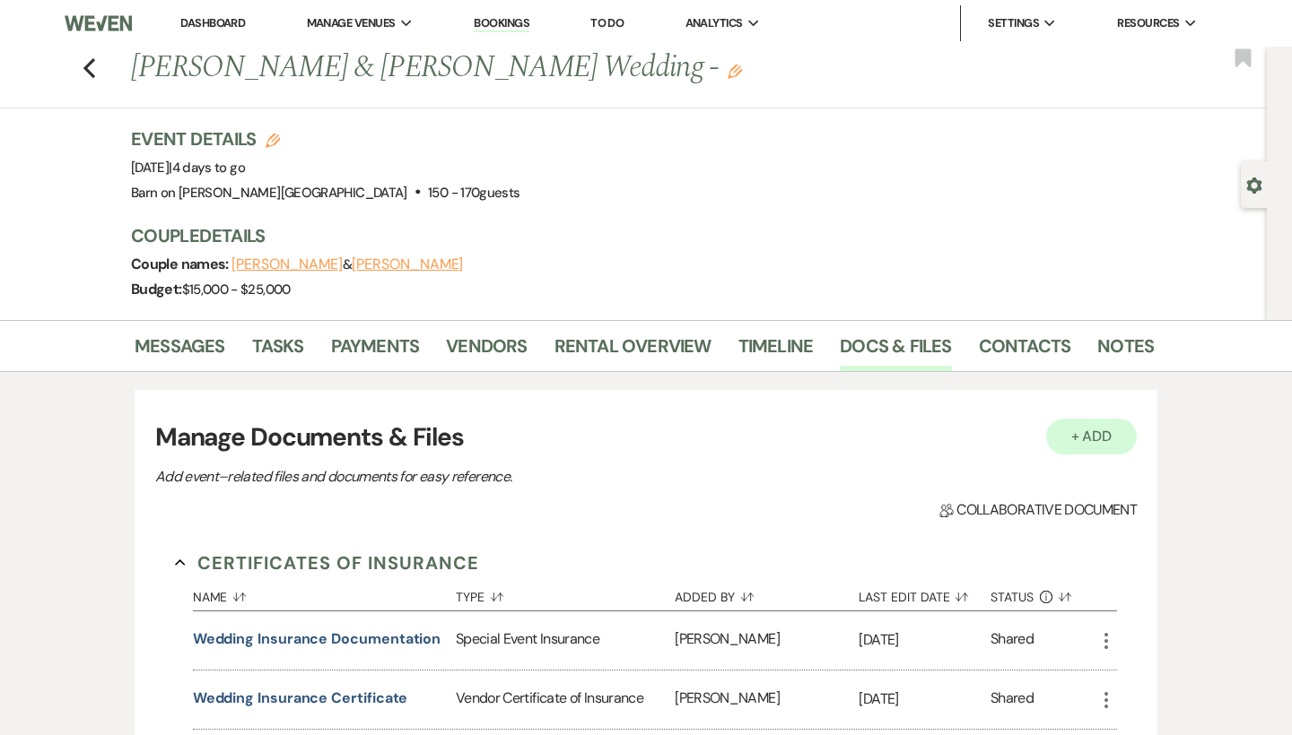
click at [1106, 433] on button "+ Add" at bounding box center [1091, 437] width 91 height 36
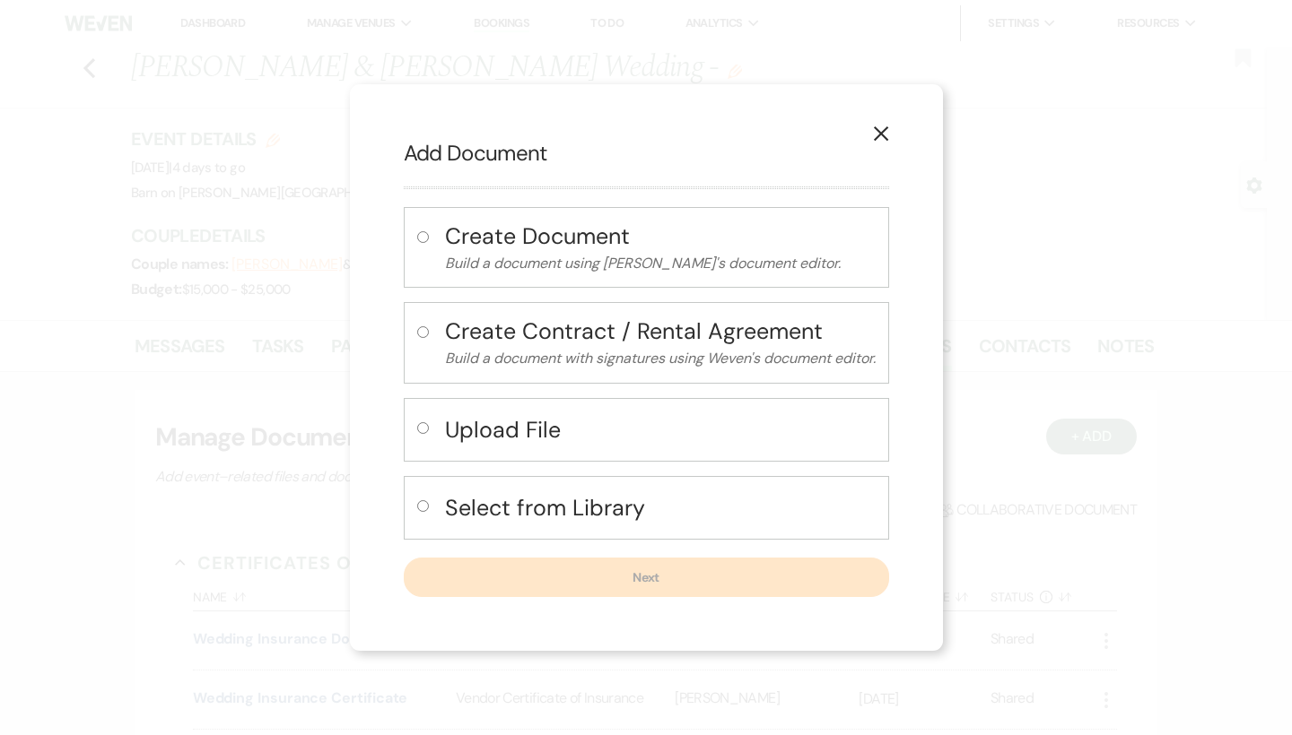
click at [418, 428] on input "radio" at bounding box center [423, 428] width 12 height 12
radio input "true"
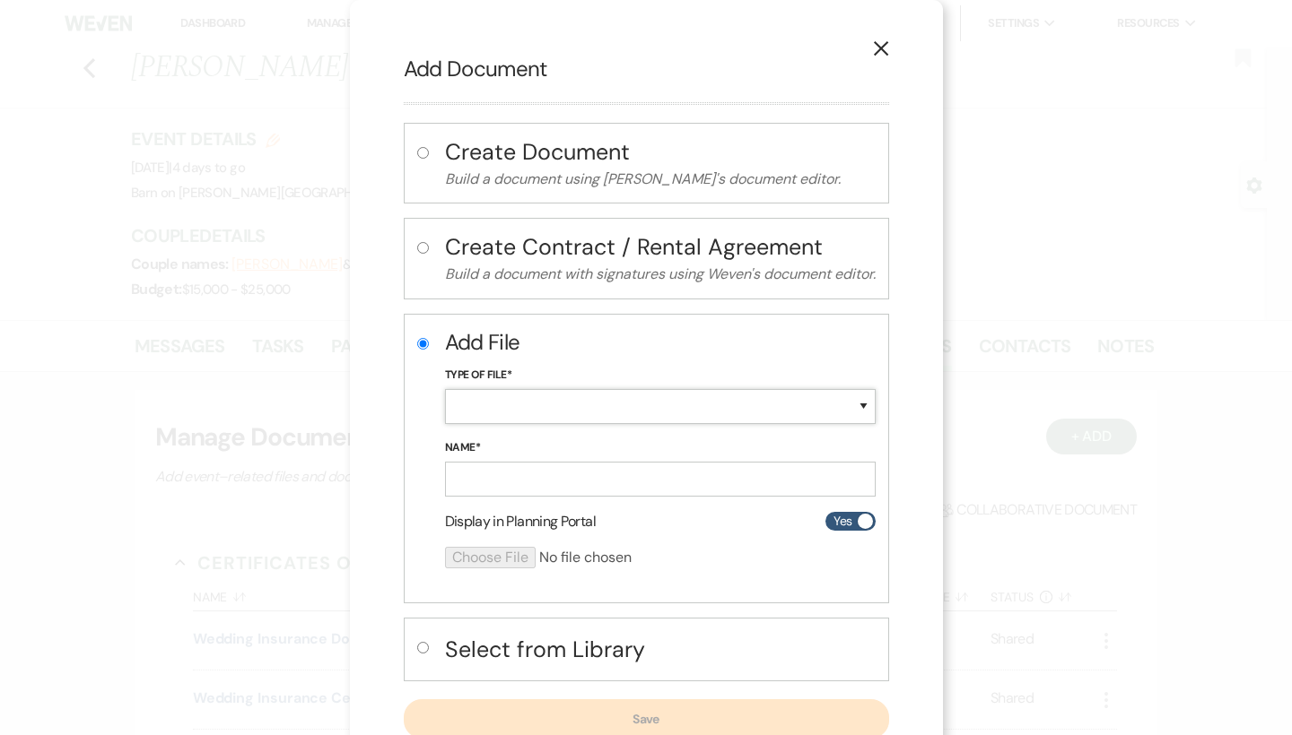
select select "18"
click at [530, 475] on input "Name*" at bounding box center [660, 479] width 431 height 35
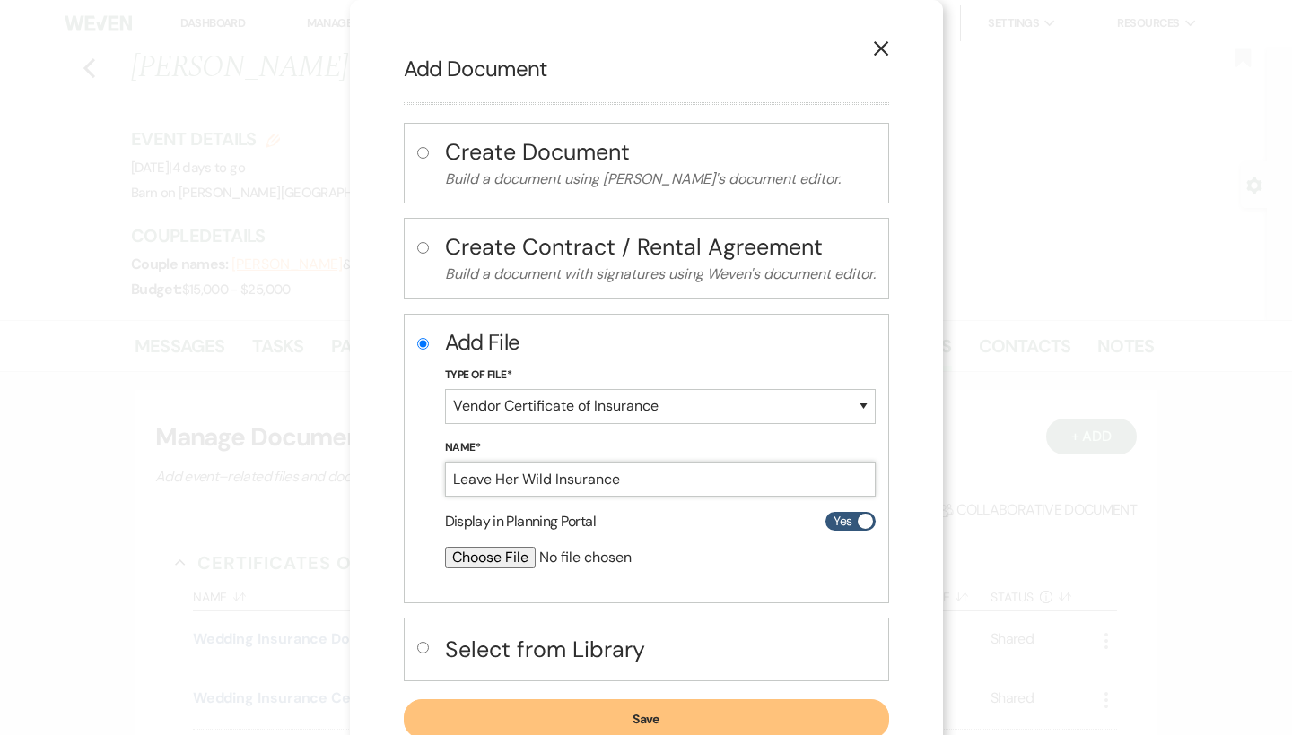
type input "Leave Her Wild Insurance"
click at [509, 560] on input "file" at bounding box center [612, 558] width 335 height 22
click at [877, 45] on icon "X" at bounding box center [881, 48] width 16 height 16
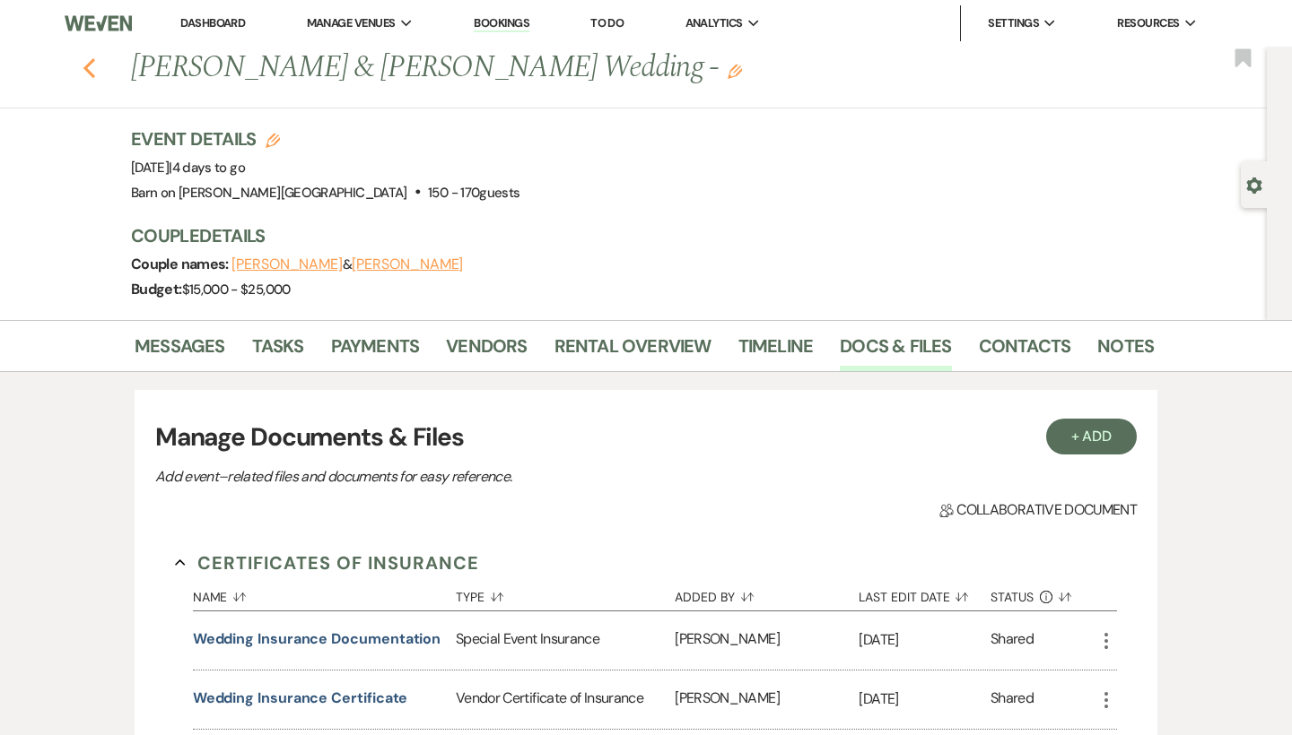
click at [90, 75] on icon "Previous" at bounding box center [89, 68] width 13 height 22
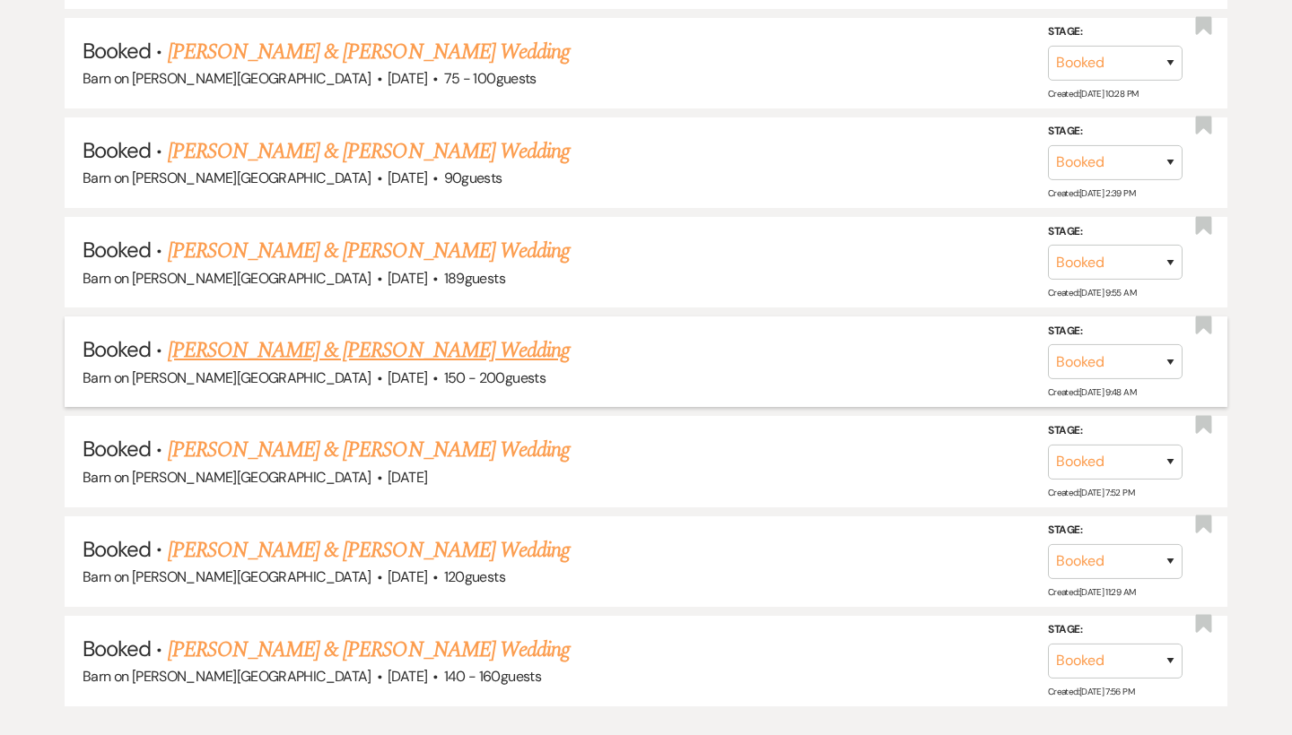
scroll to position [6137, 0]
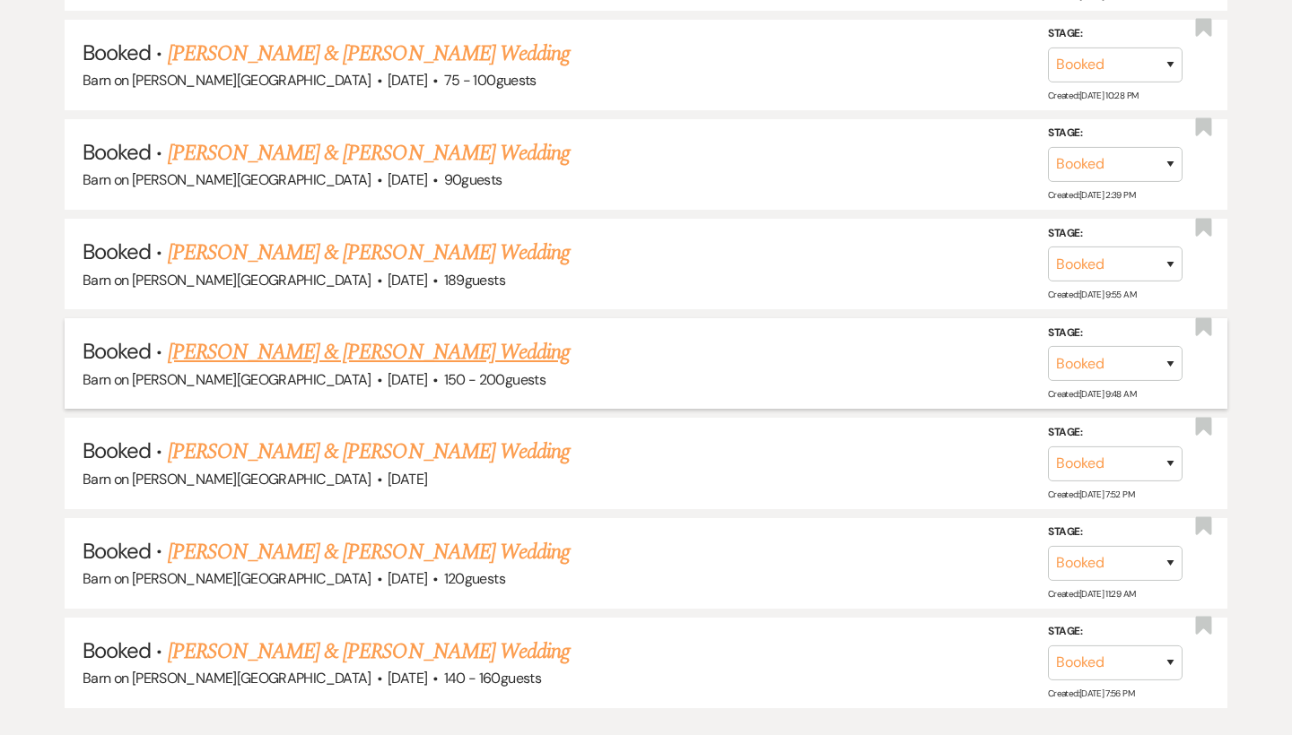
click at [300, 336] on link "[PERSON_NAME] & [PERSON_NAME] Wedding" at bounding box center [369, 352] width 402 height 32
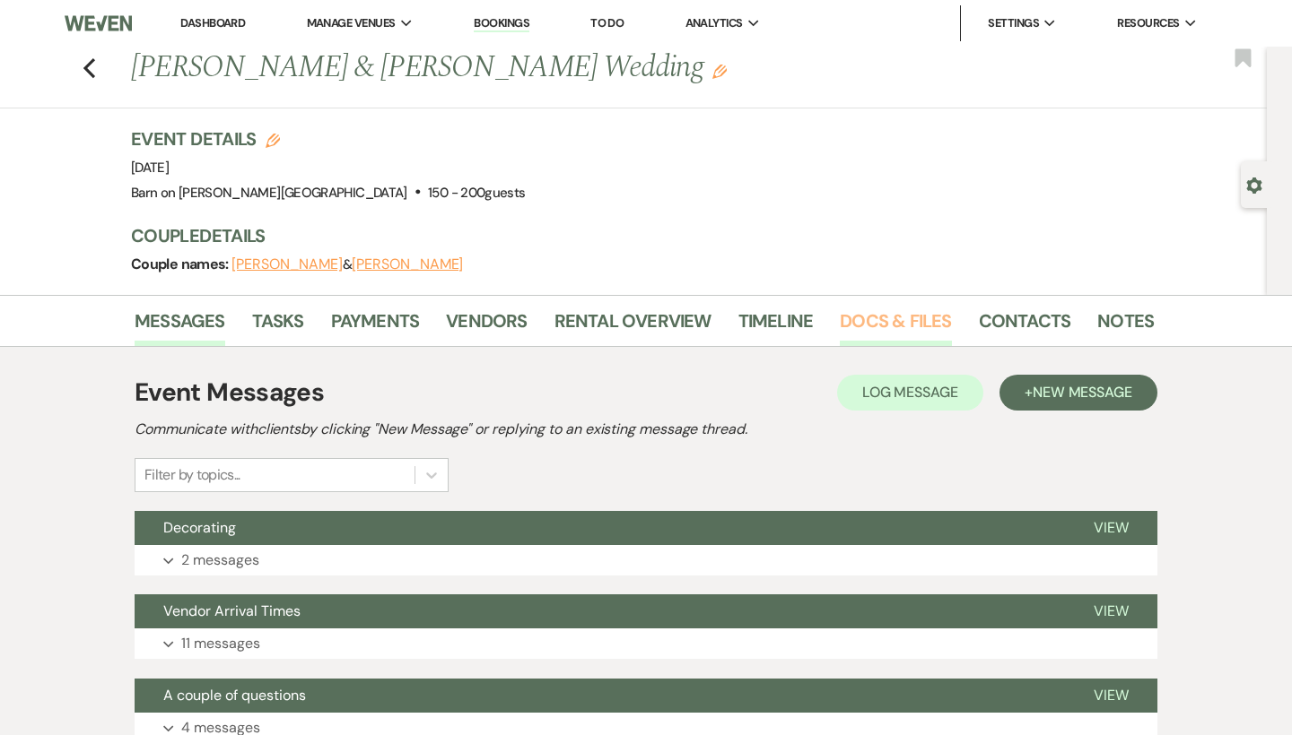
click at [866, 316] on link "Docs & Files" at bounding box center [895, 326] width 111 height 39
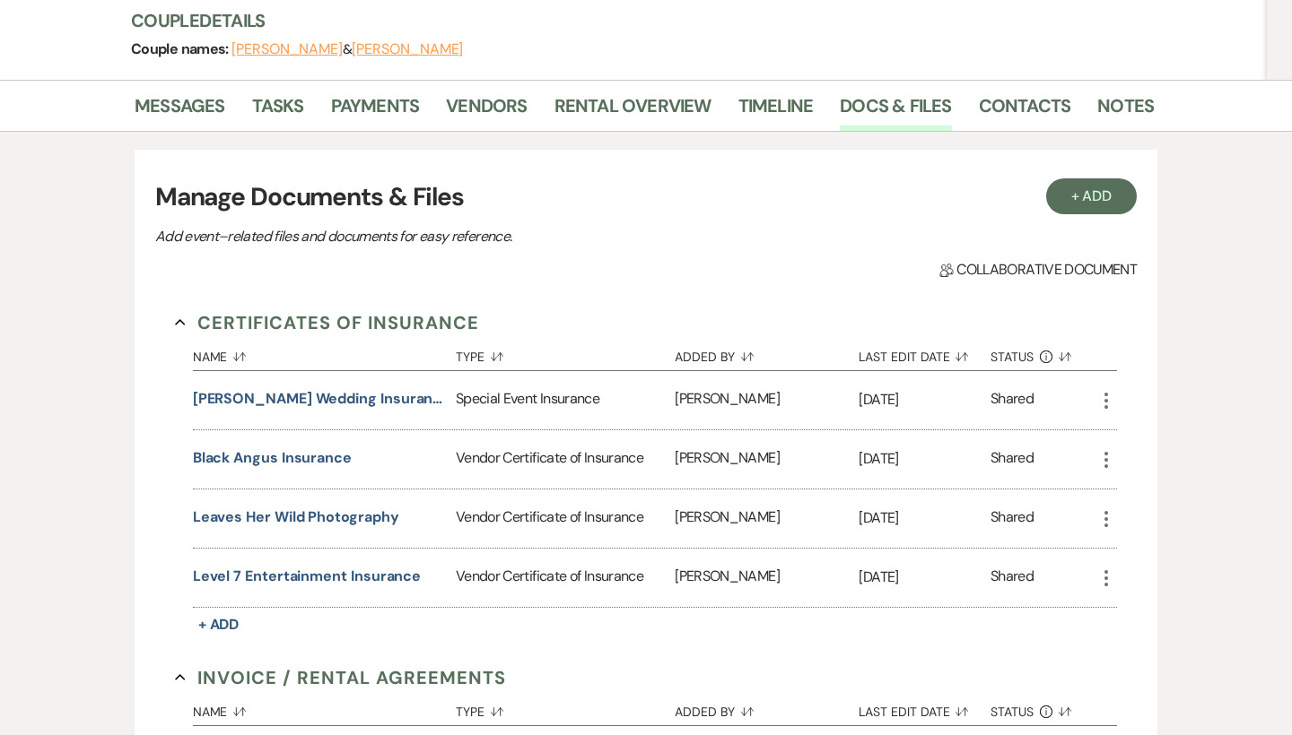
scroll to position [218, 0]
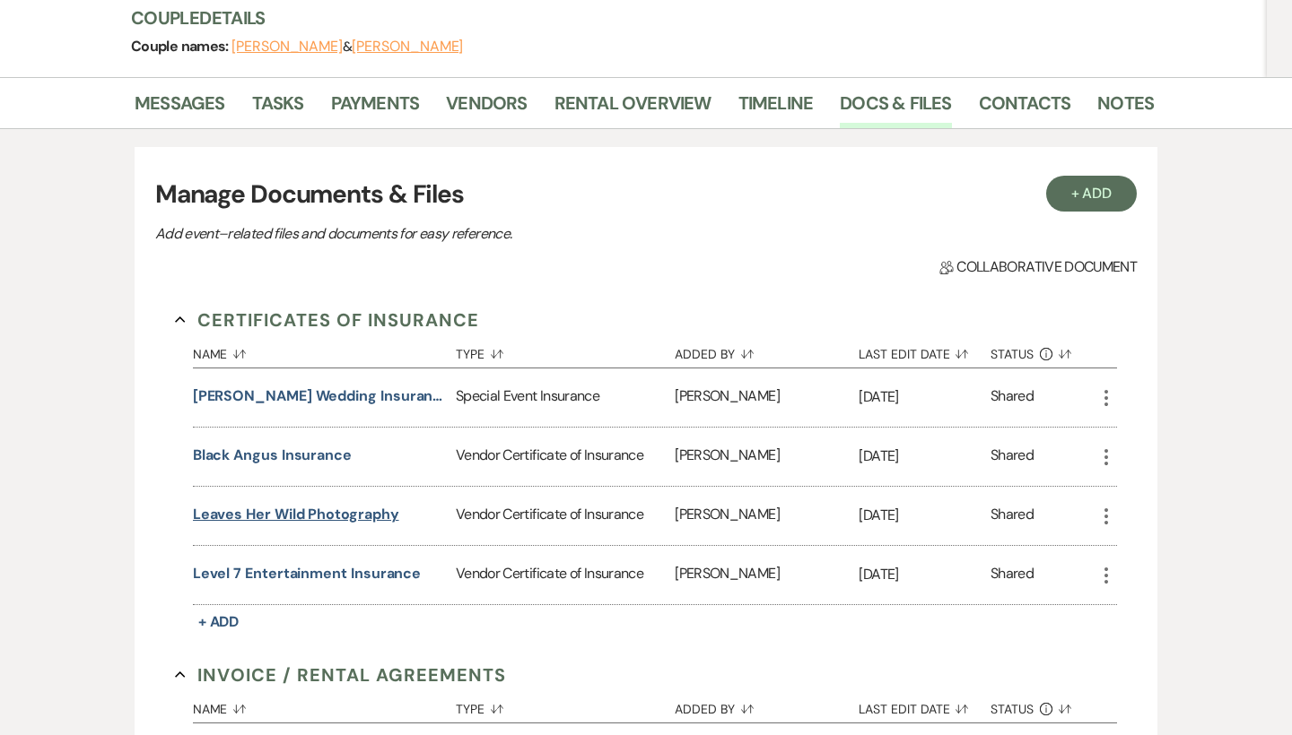
click at [334, 512] on button "Leaves her wild photography" at bounding box center [296, 515] width 206 height 22
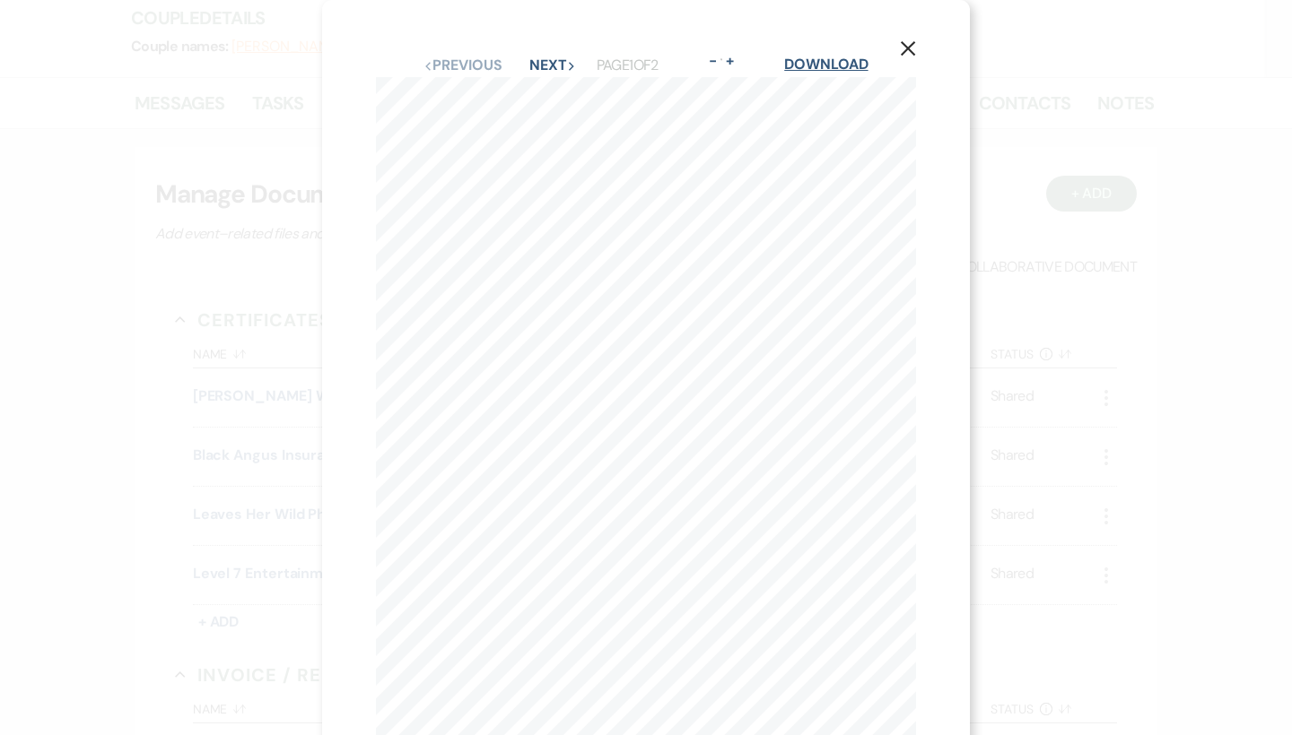
click at [849, 63] on link "Download" at bounding box center [825, 64] width 83 height 19
click at [906, 46] on use "button" at bounding box center [908, 48] width 14 height 14
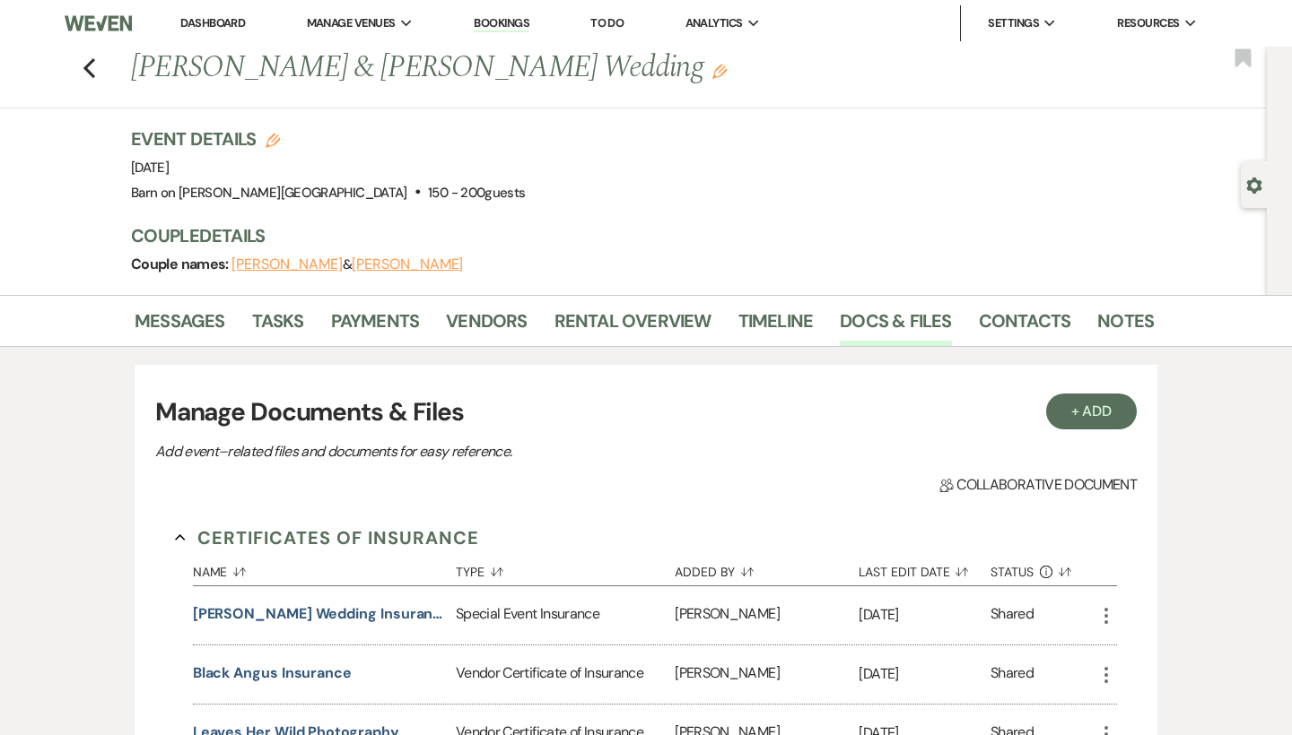
scroll to position [0, 0]
click at [91, 65] on icon "Previous" at bounding box center [89, 68] width 13 height 22
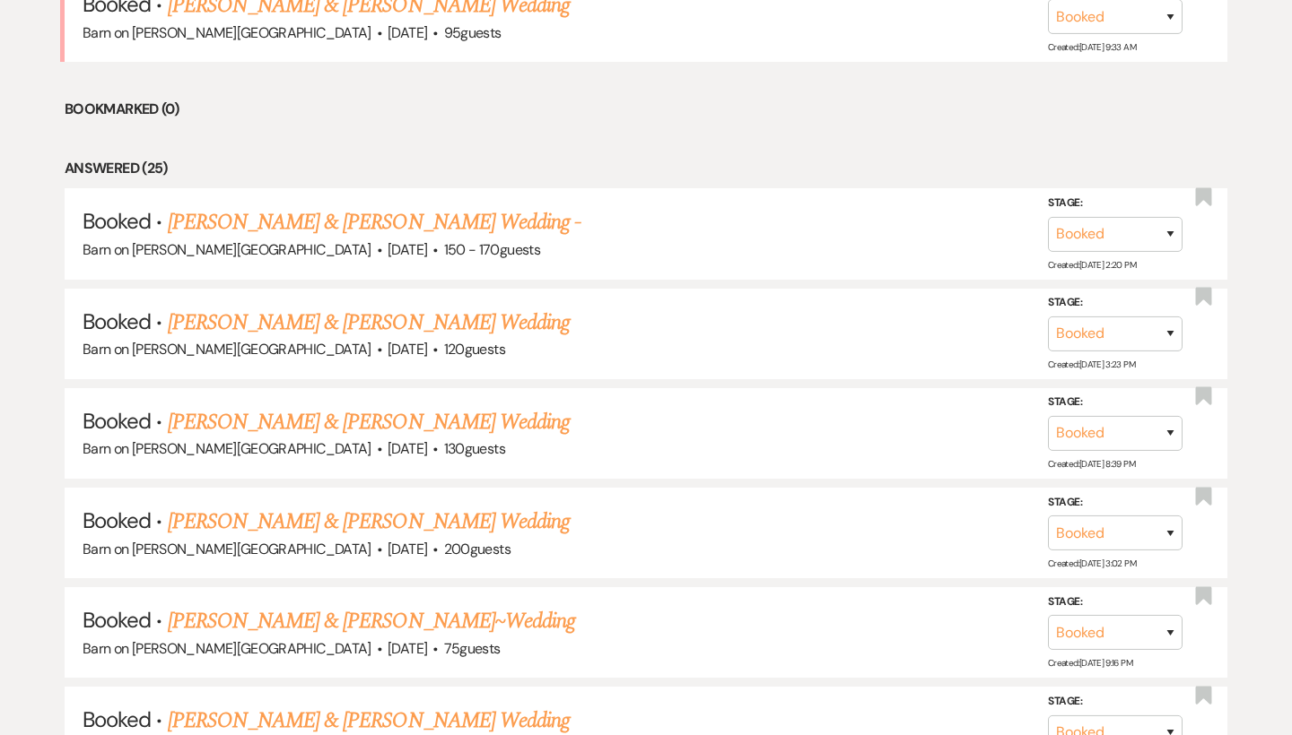
scroll to position [932, 0]
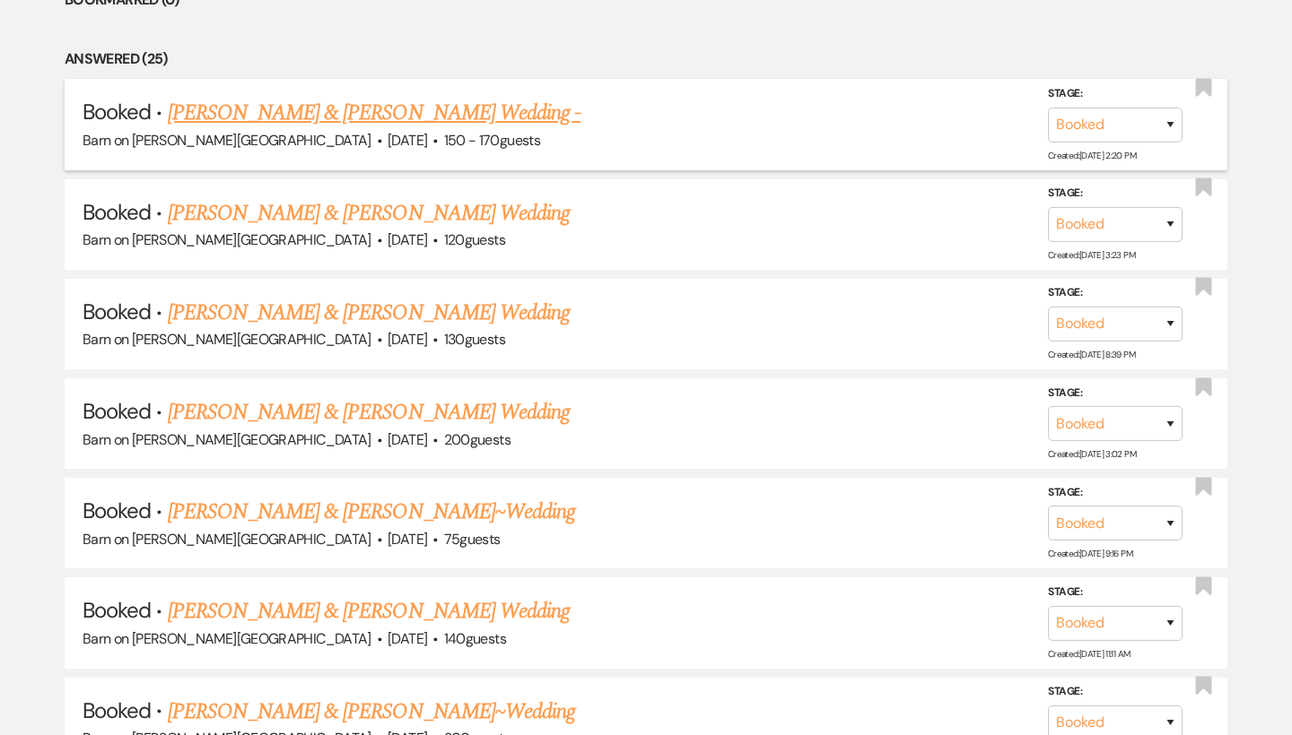
click at [418, 102] on link "[PERSON_NAME] & [PERSON_NAME] Wedding -" at bounding box center [374, 113] width 413 height 32
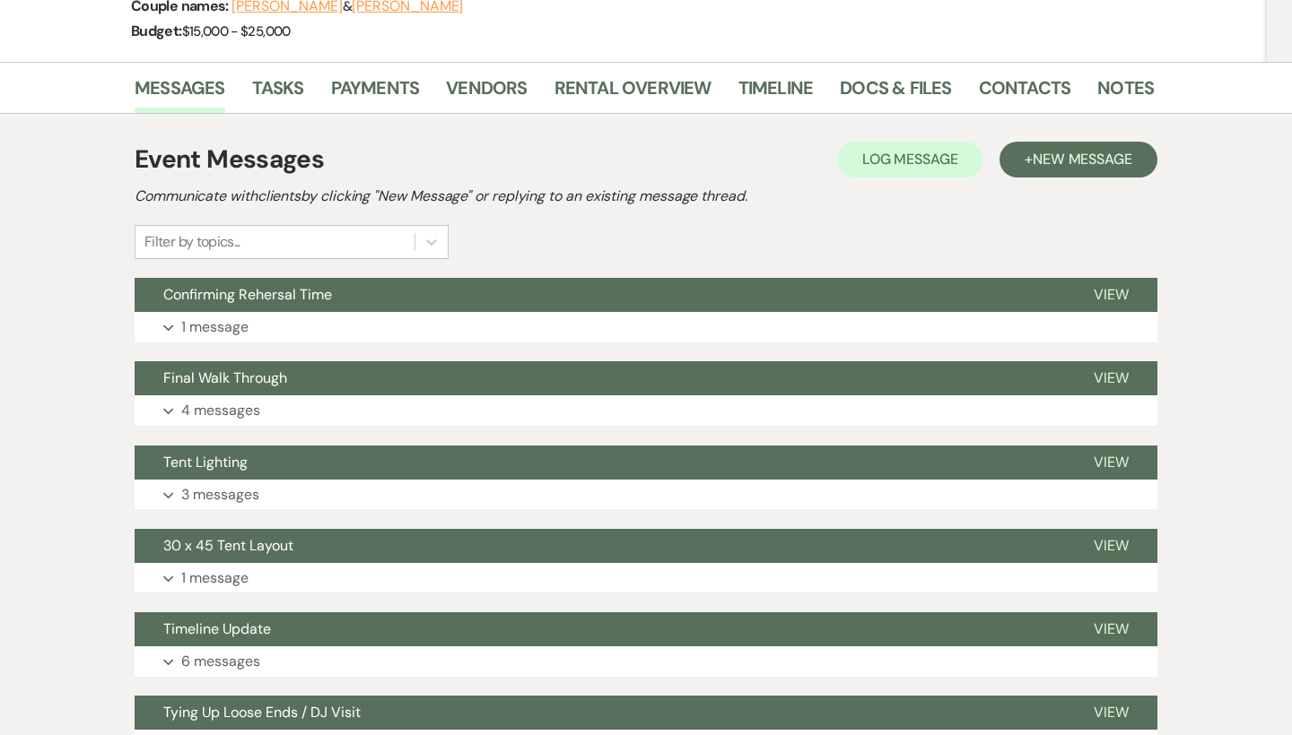
scroll to position [167, 0]
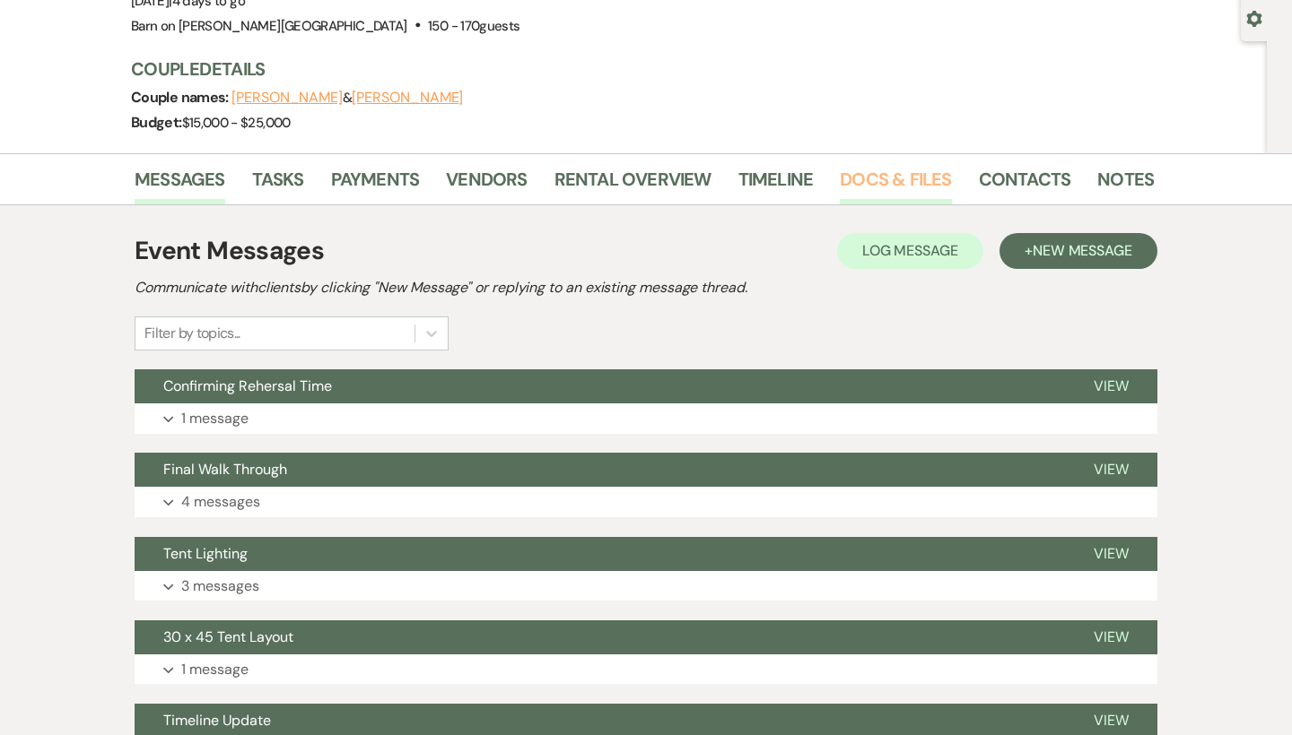
click at [918, 183] on link "Docs & Files" at bounding box center [895, 184] width 111 height 39
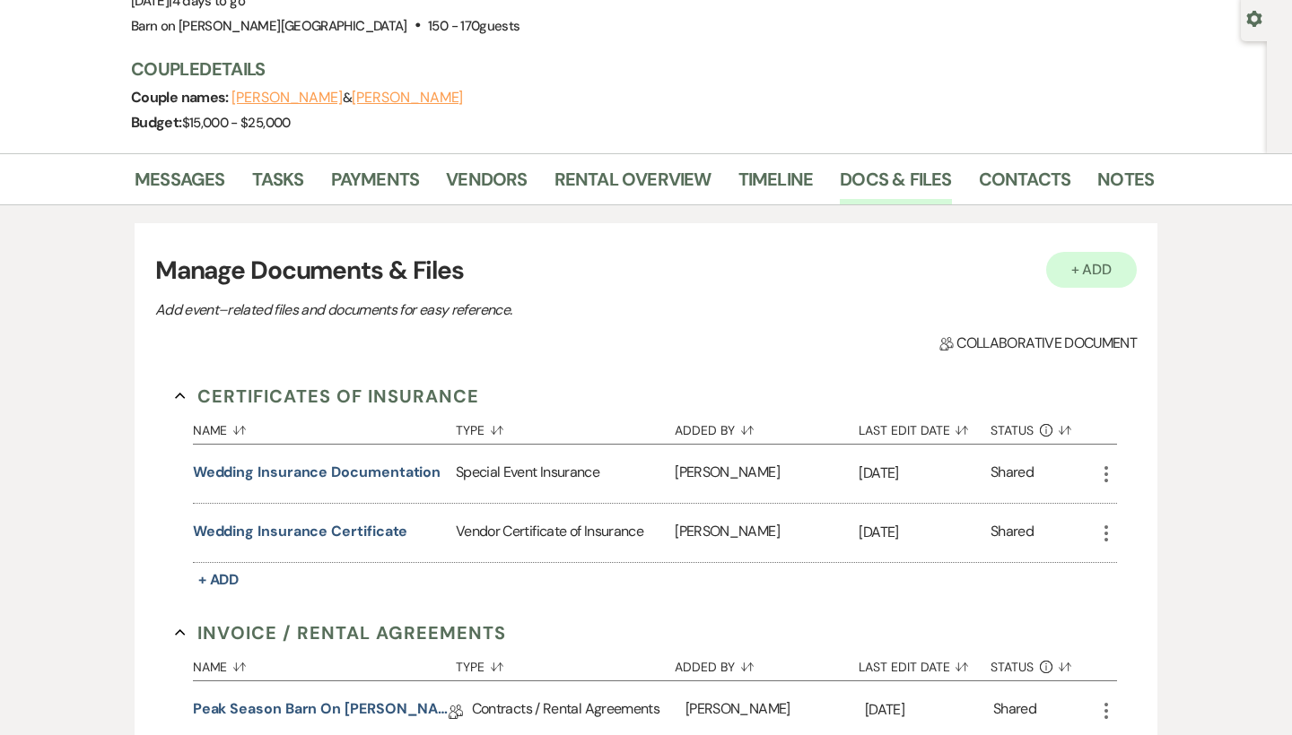
click at [1115, 266] on button "+ Add" at bounding box center [1091, 270] width 91 height 36
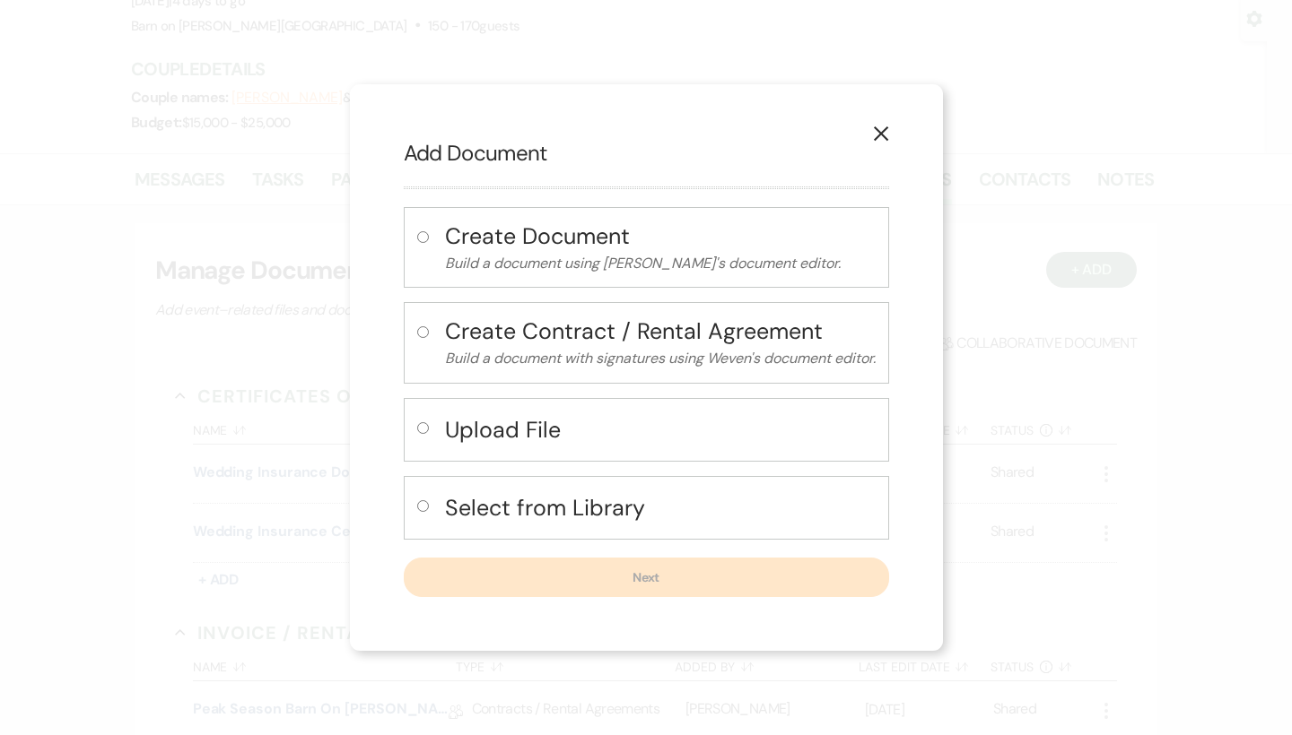
click at [417, 424] on input "radio" at bounding box center [423, 428] width 12 height 12
radio input "true"
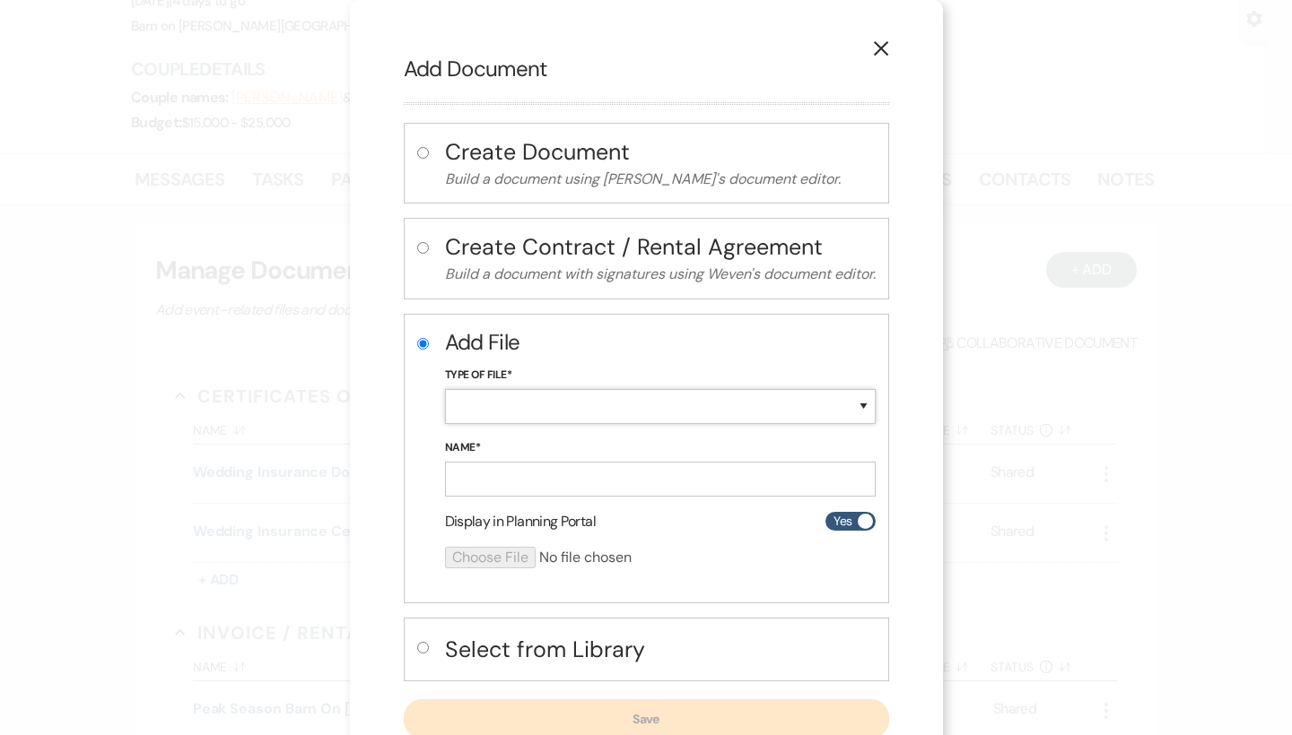
select select "18"
click at [505, 475] on input "Name*" at bounding box center [660, 479] width 431 height 35
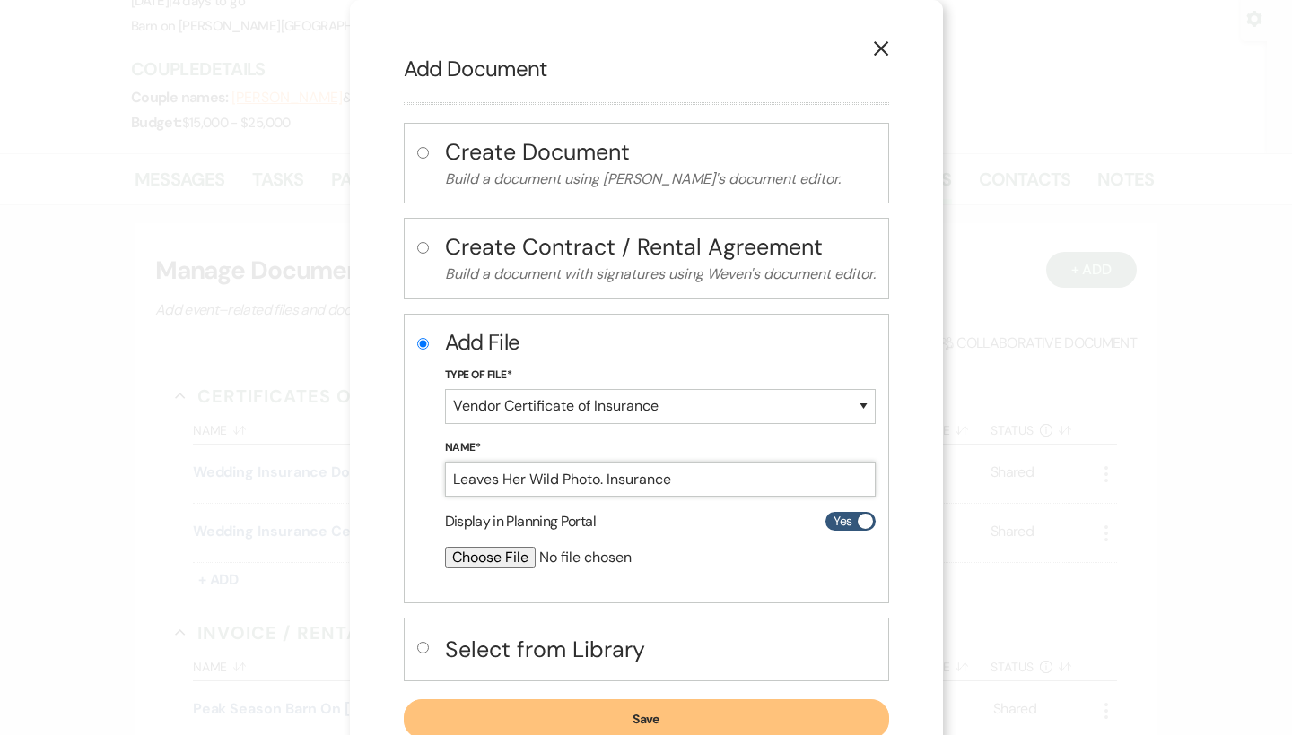
type input "Leaves Her Wild Photo. Insurance"
click at [478, 559] on input "file" at bounding box center [612, 558] width 335 height 22
type input "C:\fakepath\[PERSON_NAME] Ins..pdf"
click at [849, 708] on button "Save" at bounding box center [646, 720] width 485 height 39
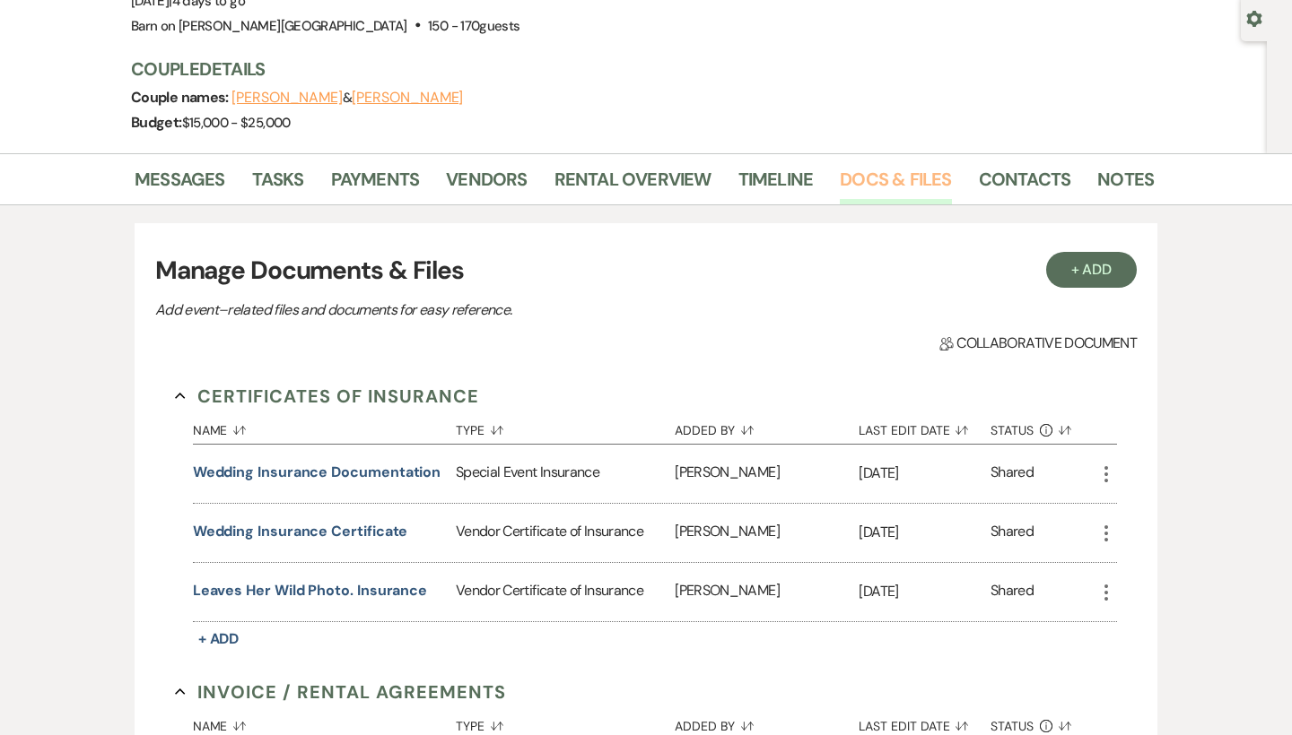
click at [906, 181] on link "Docs & Files" at bounding box center [895, 184] width 111 height 39
click at [1086, 270] on button "+ Add" at bounding box center [1091, 270] width 91 height 36
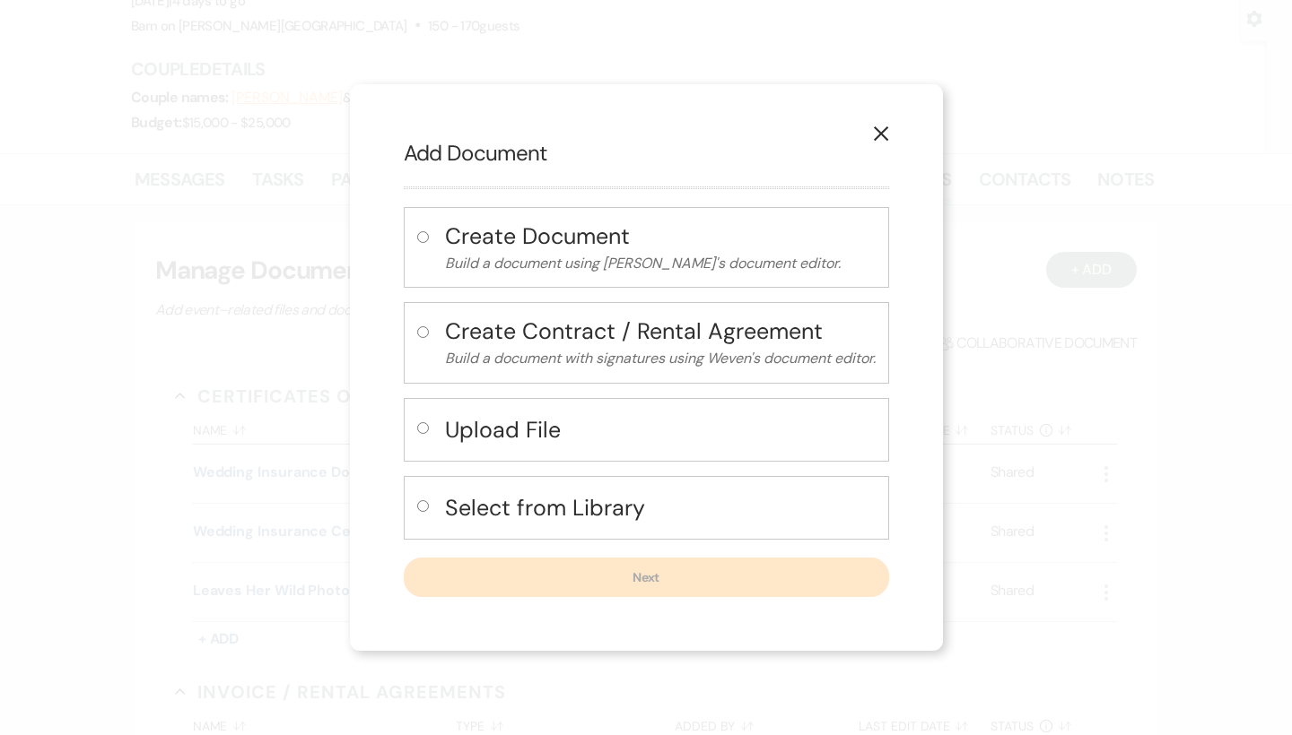
click at [421, 428] on input "radio" at bounding box center [423, 428] width 12 height 12
radio input "true"
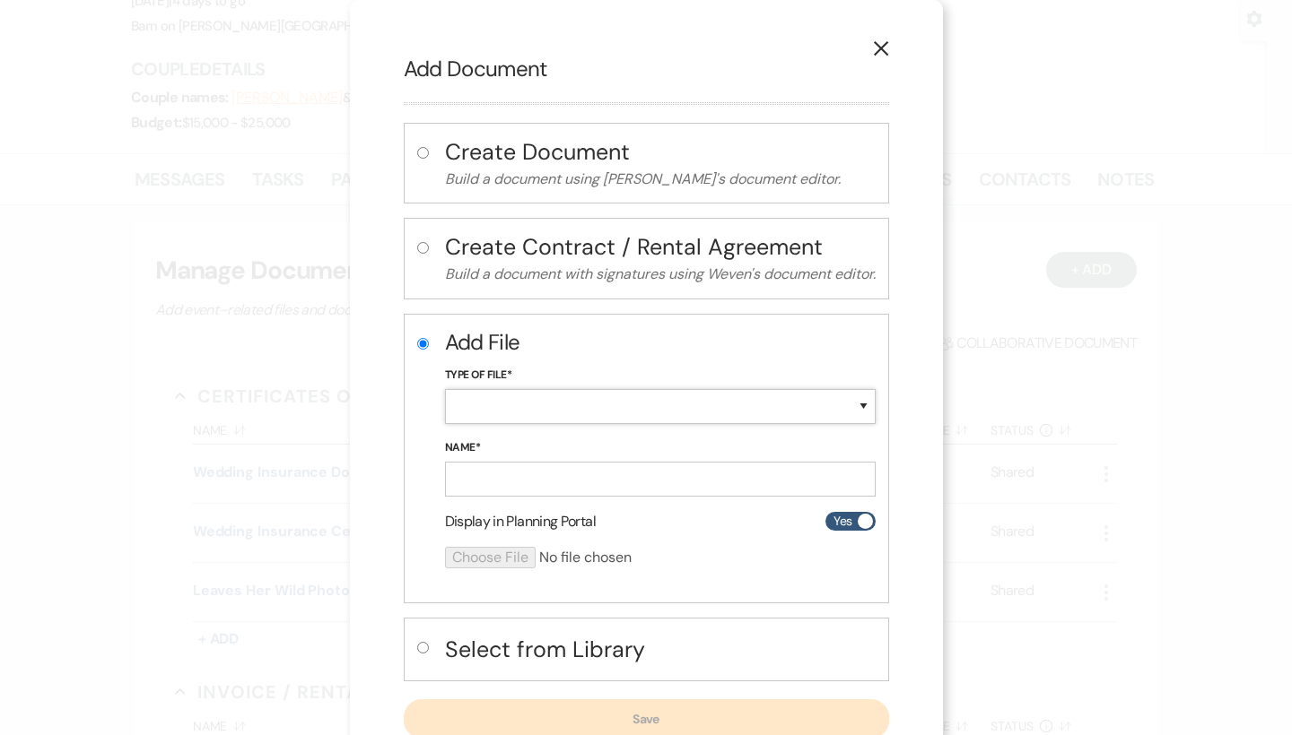
select select "18"
click at [509, 478] on input "Name*" at bounding box center [660, 479] width 431 height 35
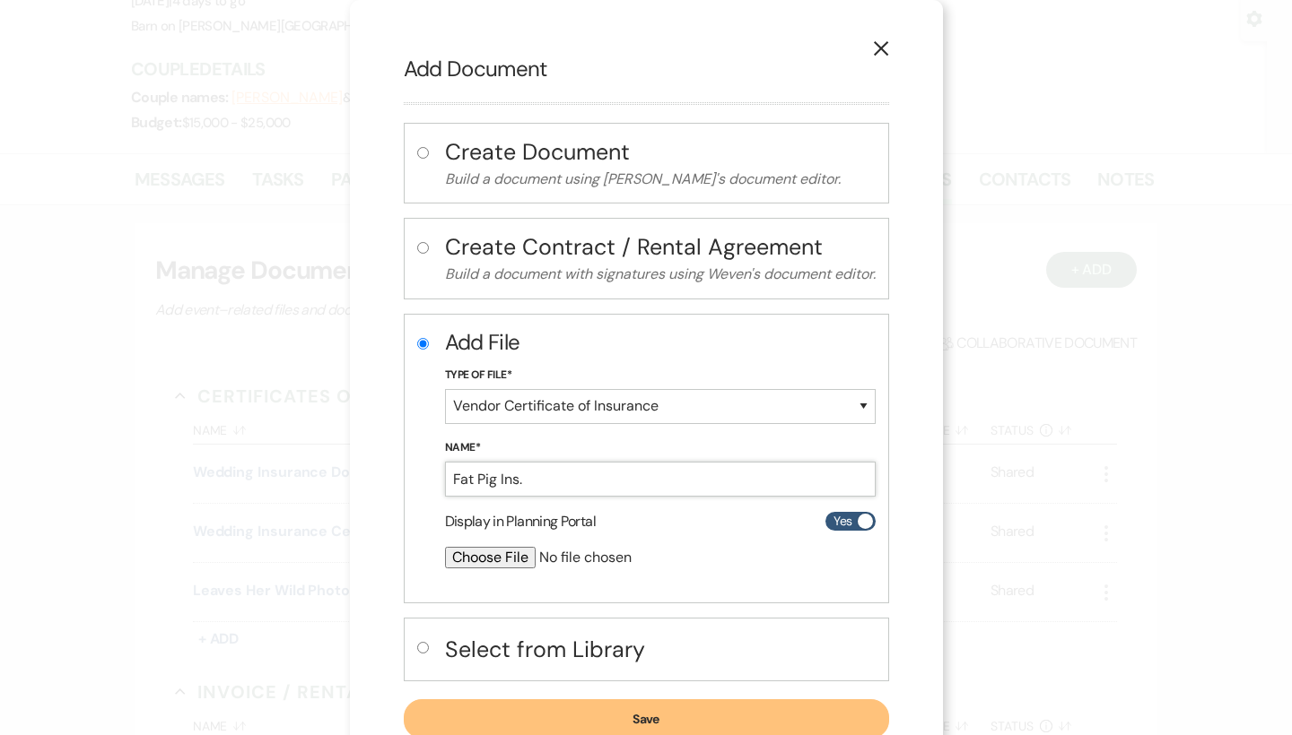
type input "Fat Pig Ins."
click at [468, 555] on input "file" at bounding box center [612, 558] width 335 height 22
click at [889, 48] on icon "X" at bounding box center [881, 48] width 16 height 16
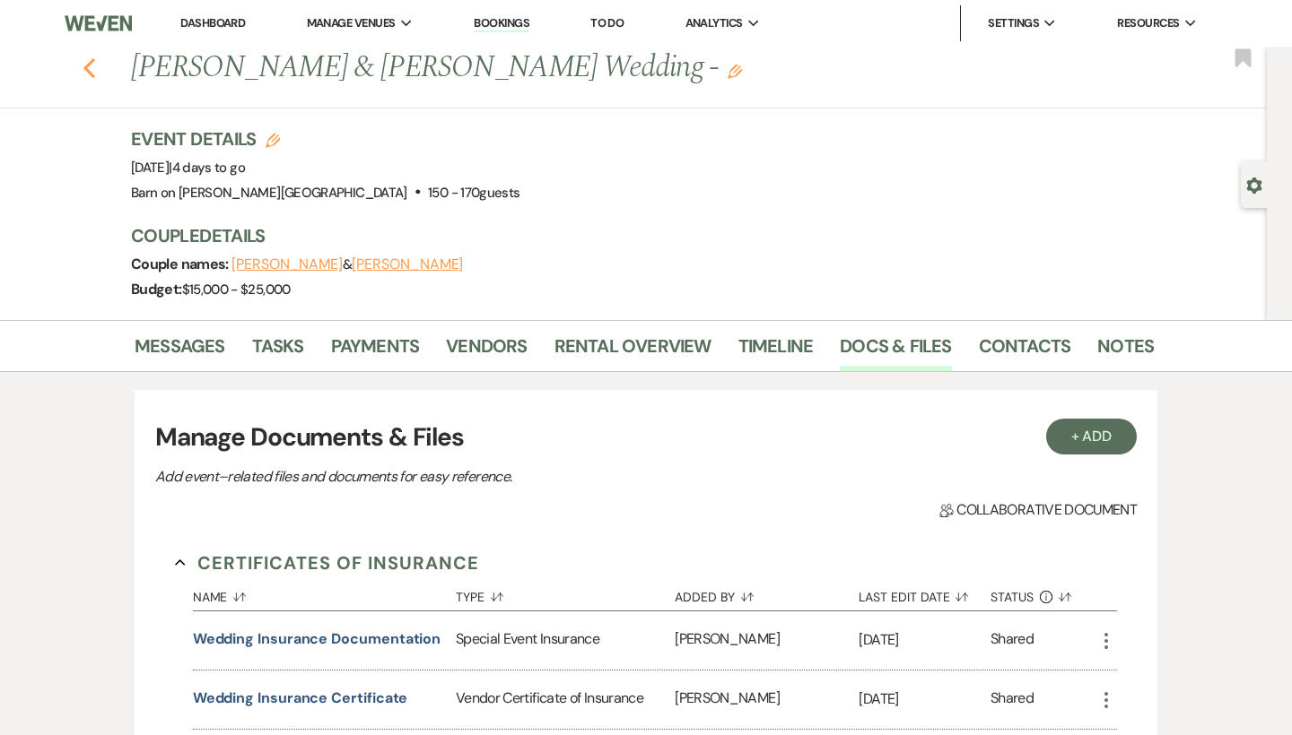
click at [92, 69] on icon "Previous" at bounding box center [89, 68] width 13 height 22
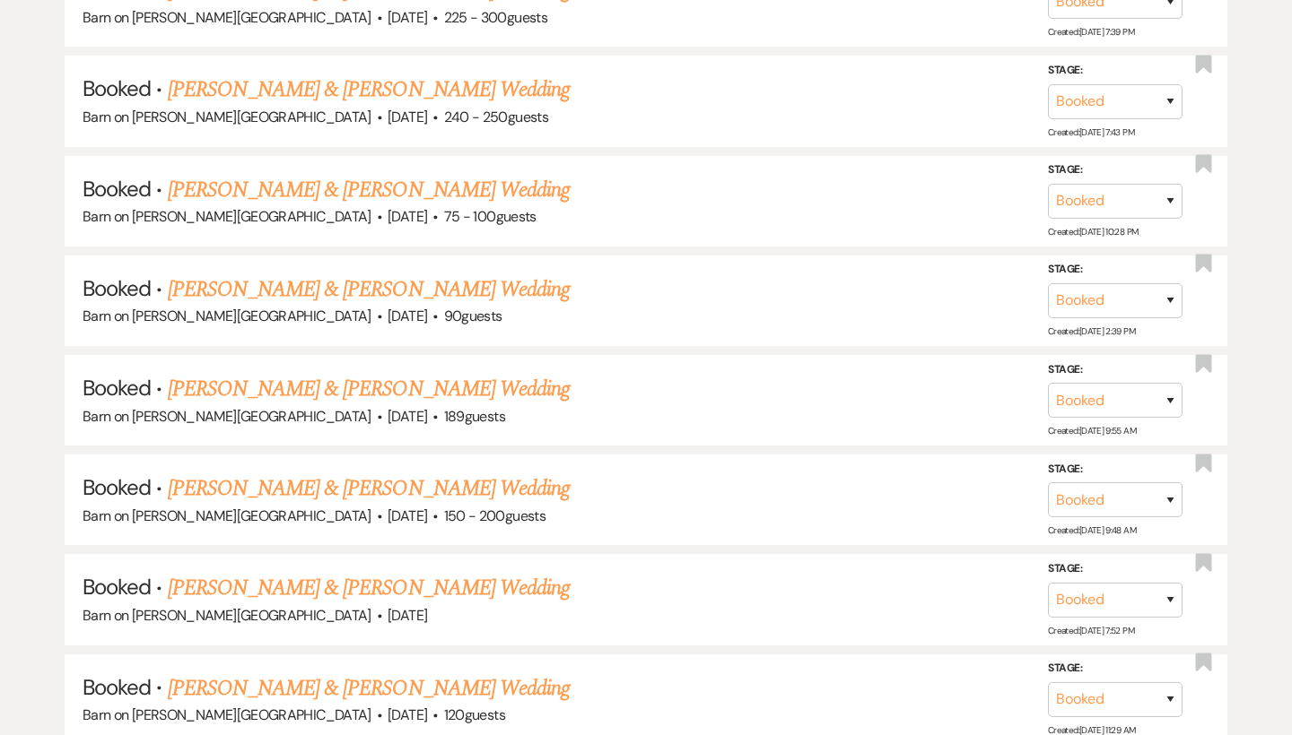
scroll to position [6001, 0]
click at [280, 571] on link "[PERSON_NAME] & [PERSON_NAME] Wedding" at bounding box center [369, 587] width 402 height 32
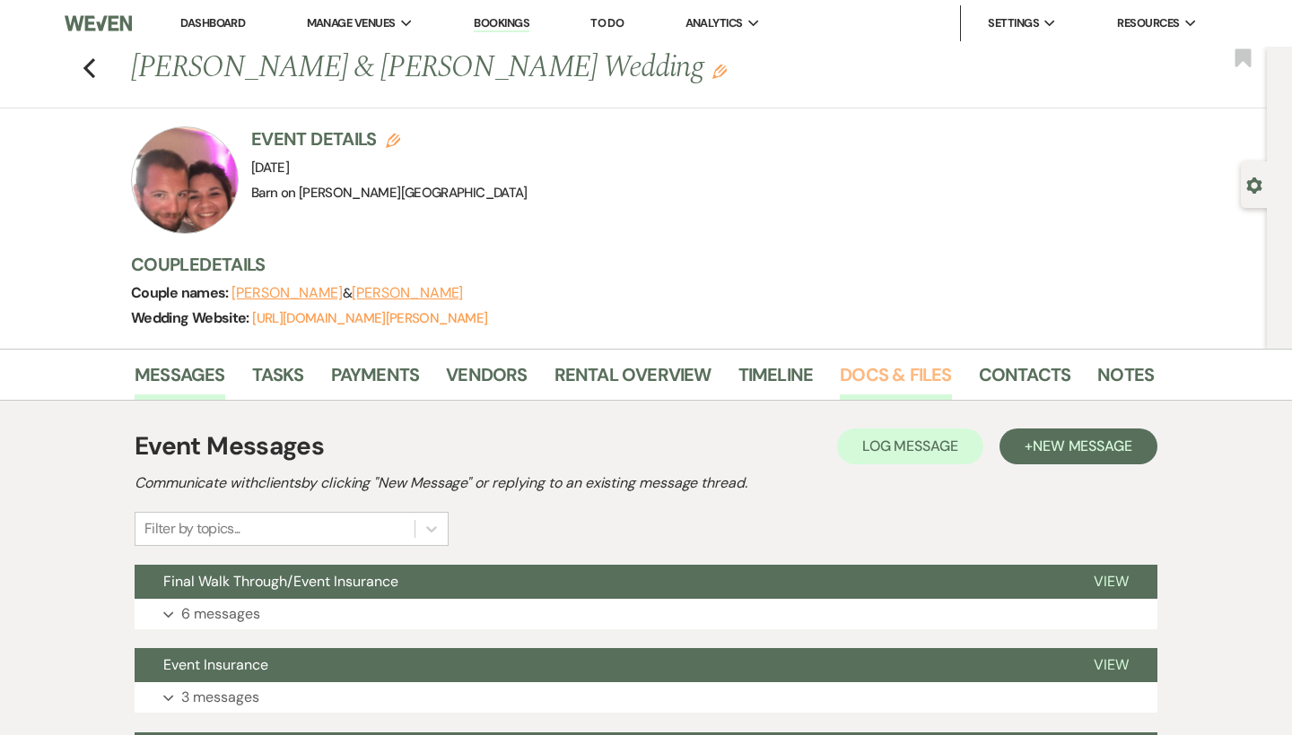
click at [881, 370] on link "Docs & Files" at bounding box center [895, 380] width 111 height 39
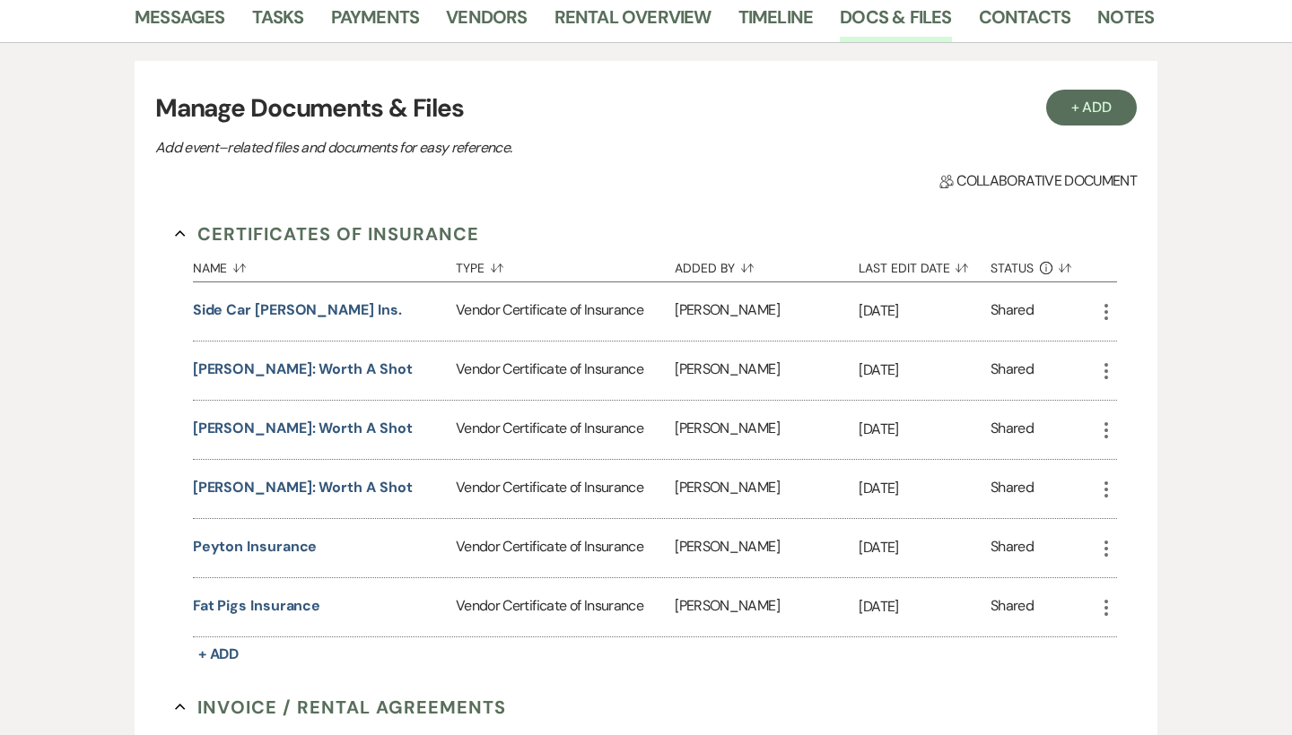
scroll to position [422, 0]
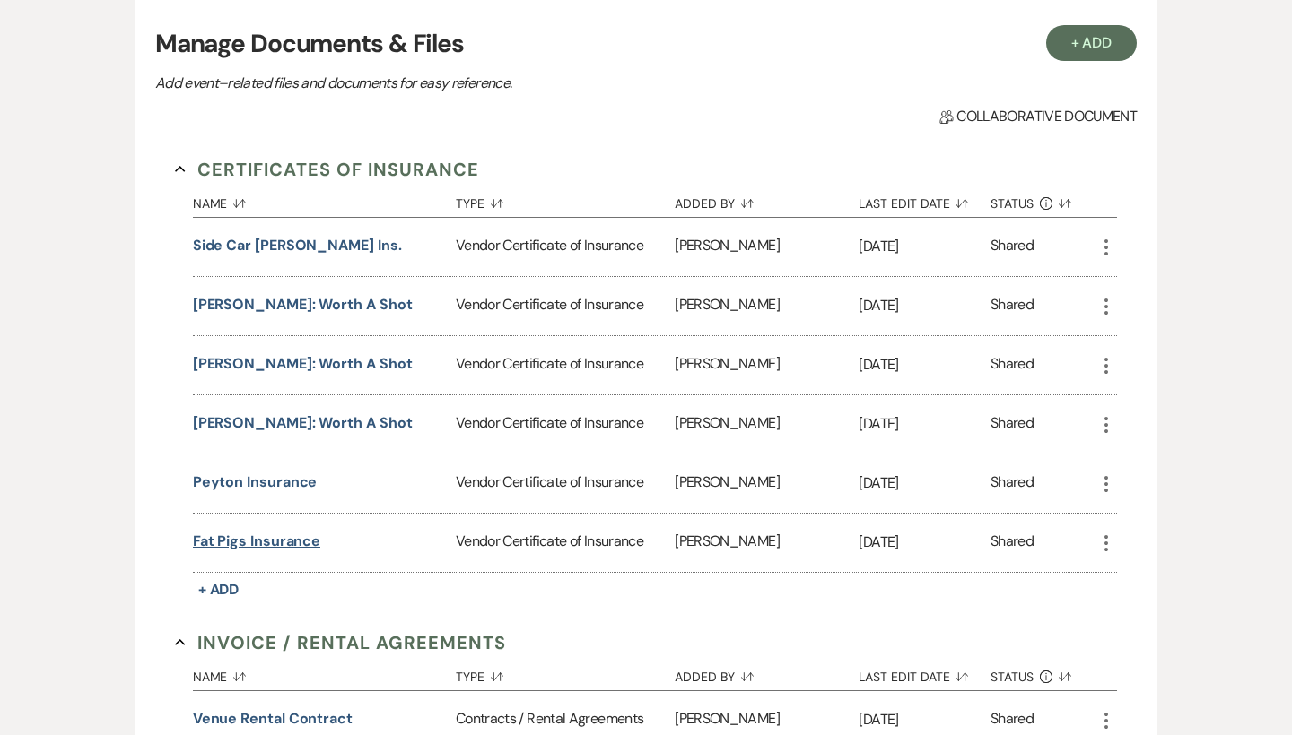
click at [275, 547] on button "Fat Pigs Insurance" at bounding box center [257, 542] width 128 height 22
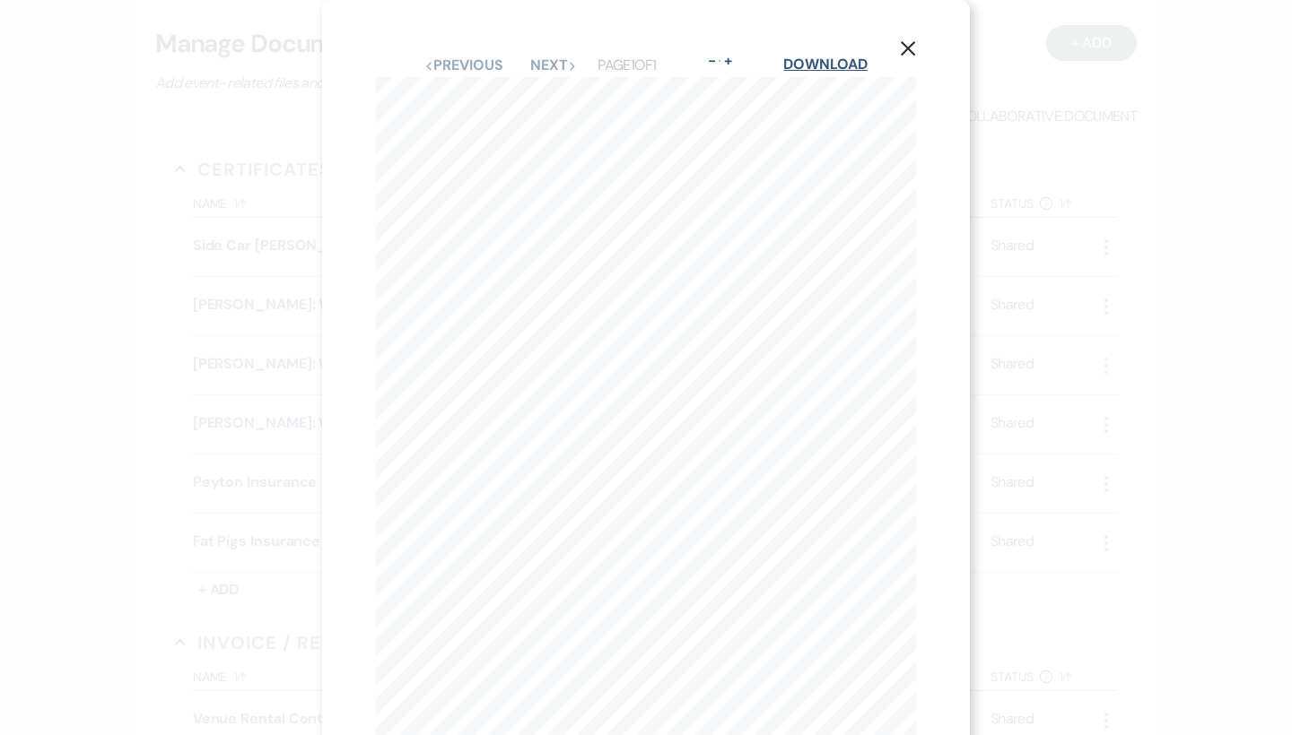
click at [844, 64] on link "Download" at bounding box center [824, 64] width 83 height 19
click at [914, 39] on button "X" at bounding box center [907, 47] width 27 height 31
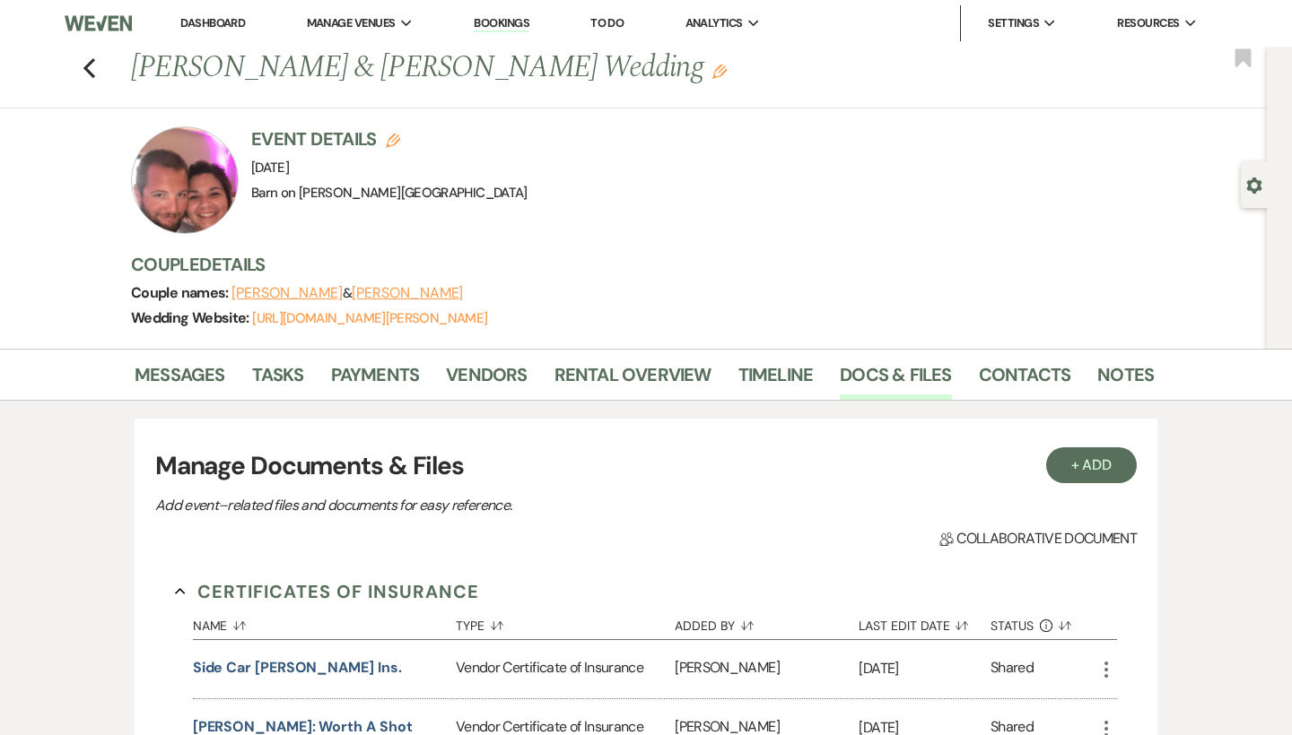
scroll to position [0, 0]
click at [85, 70] on use "button" at bounding box center [89, 68] width 12 height 20
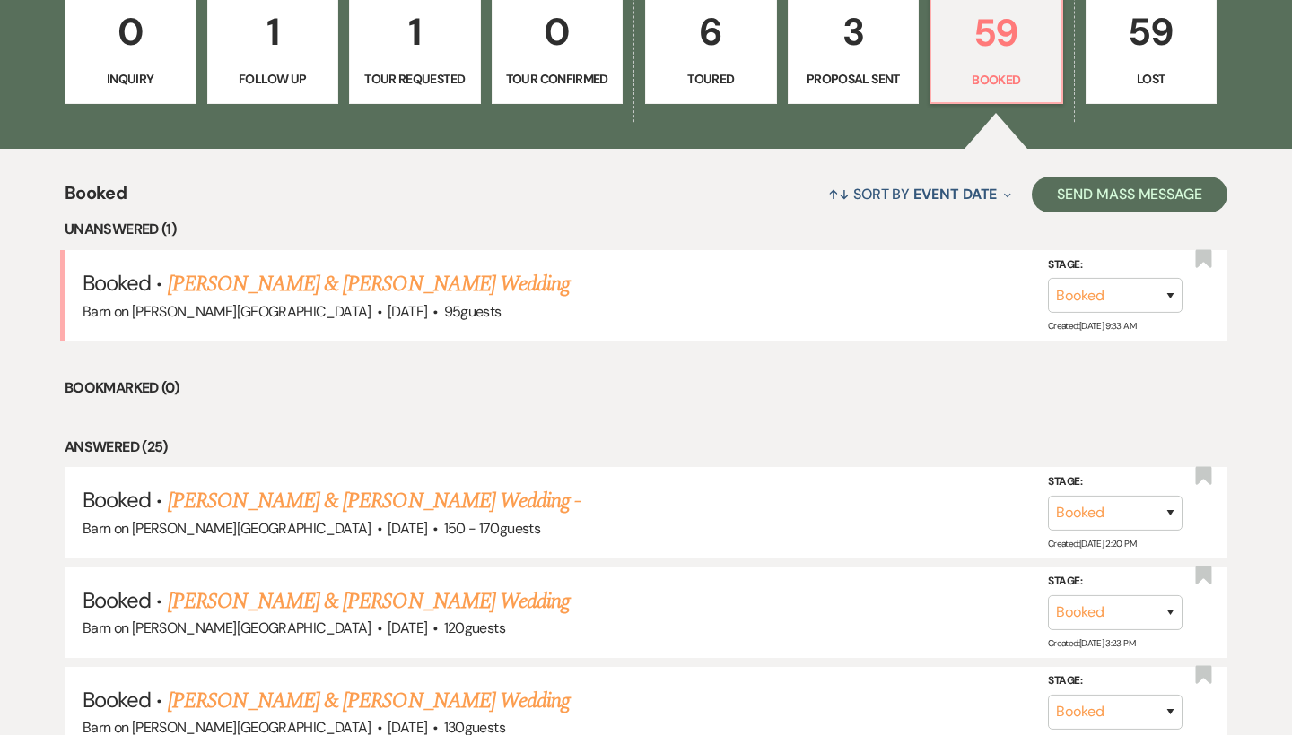
scroll to position [539, 0]
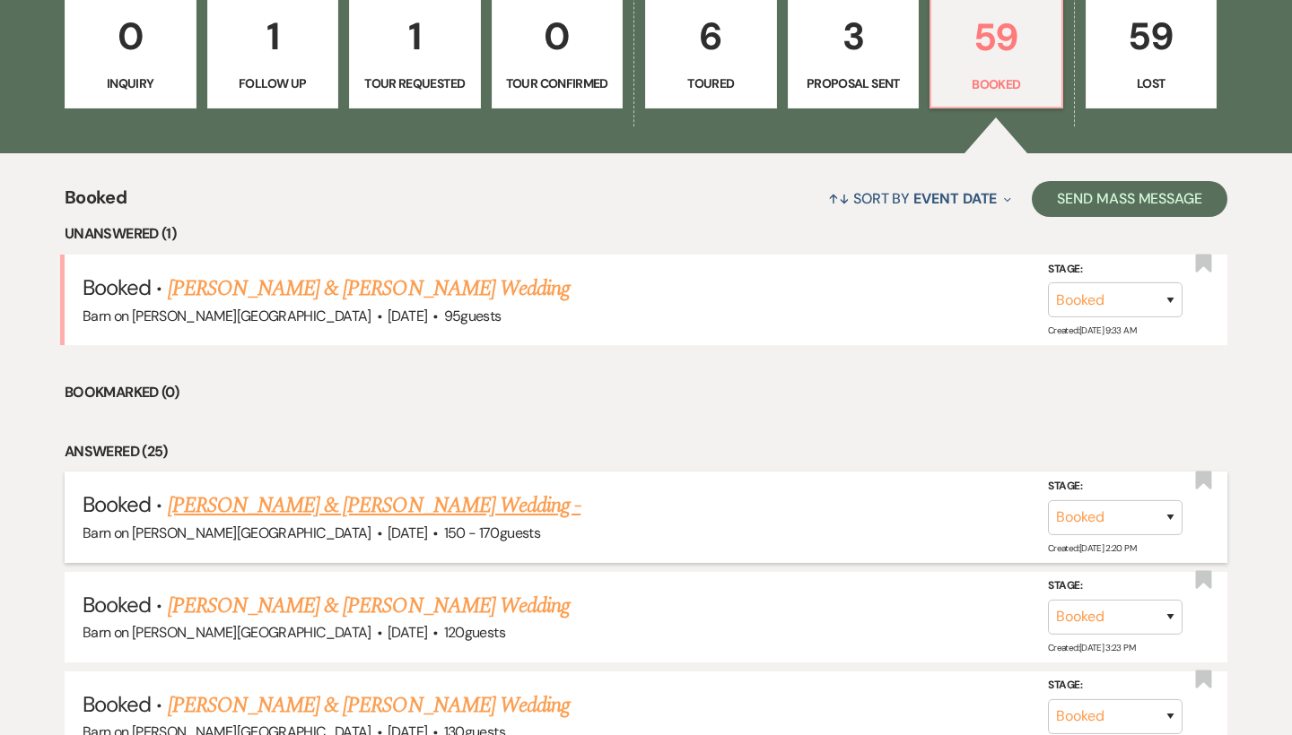
click at [396, 503] on link "[PERSON_NAME] & [PERSON_NAME] Wedding -" at bounding box center [374, 506] width 413 height 32
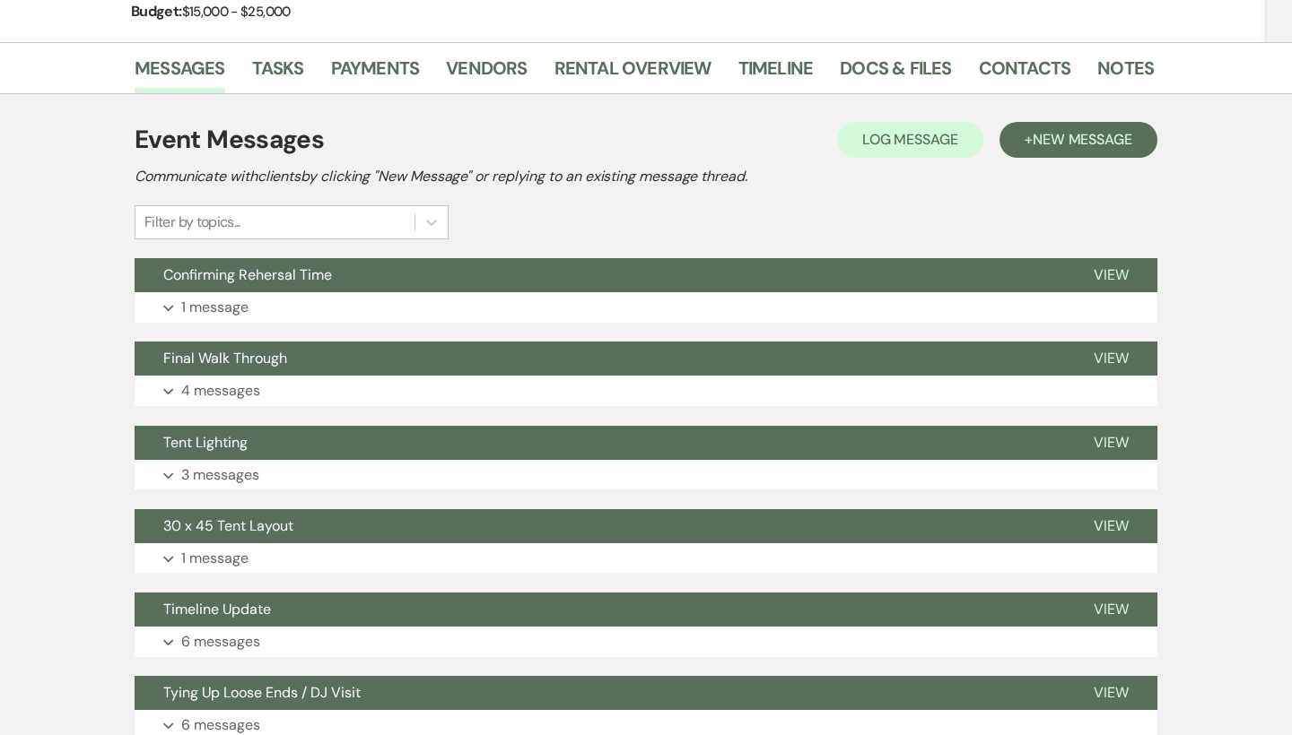
scroll to position [266, 0]
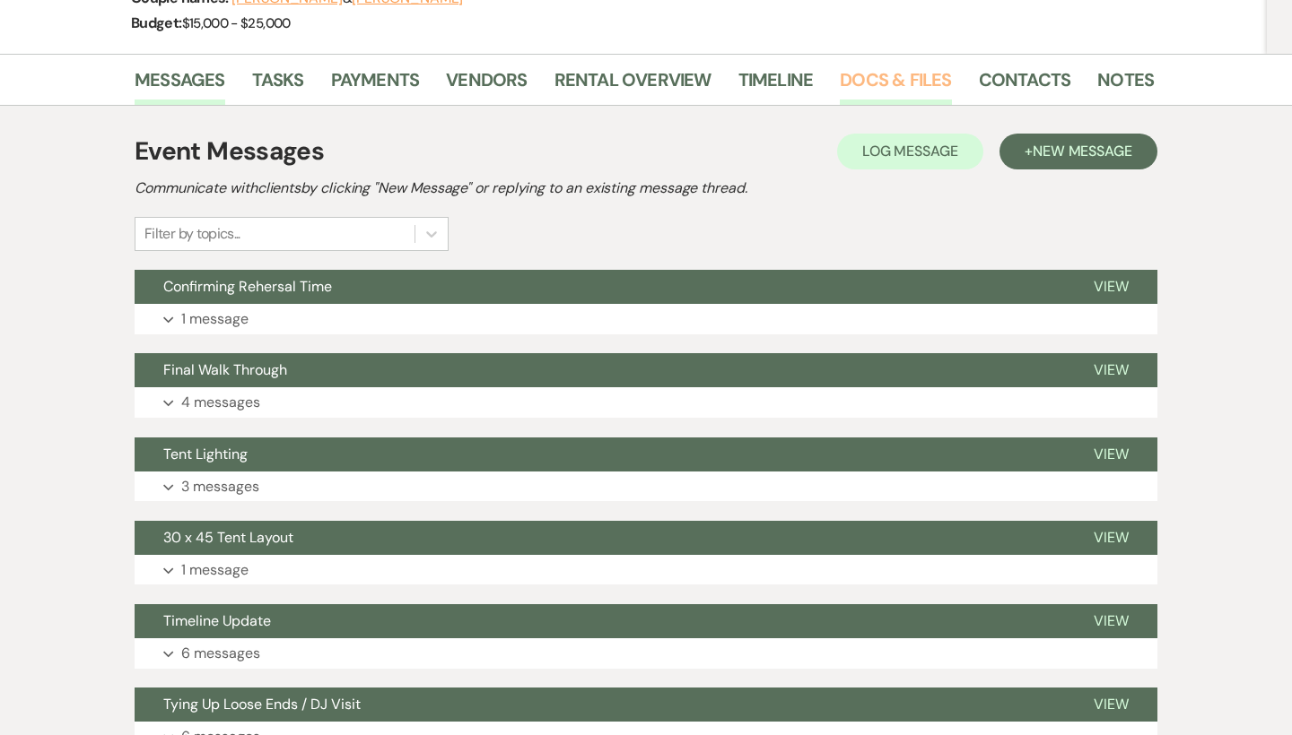
click at [913, 71] on link "Docs & Files" at bounding box center [895, 84] width 111 height 39
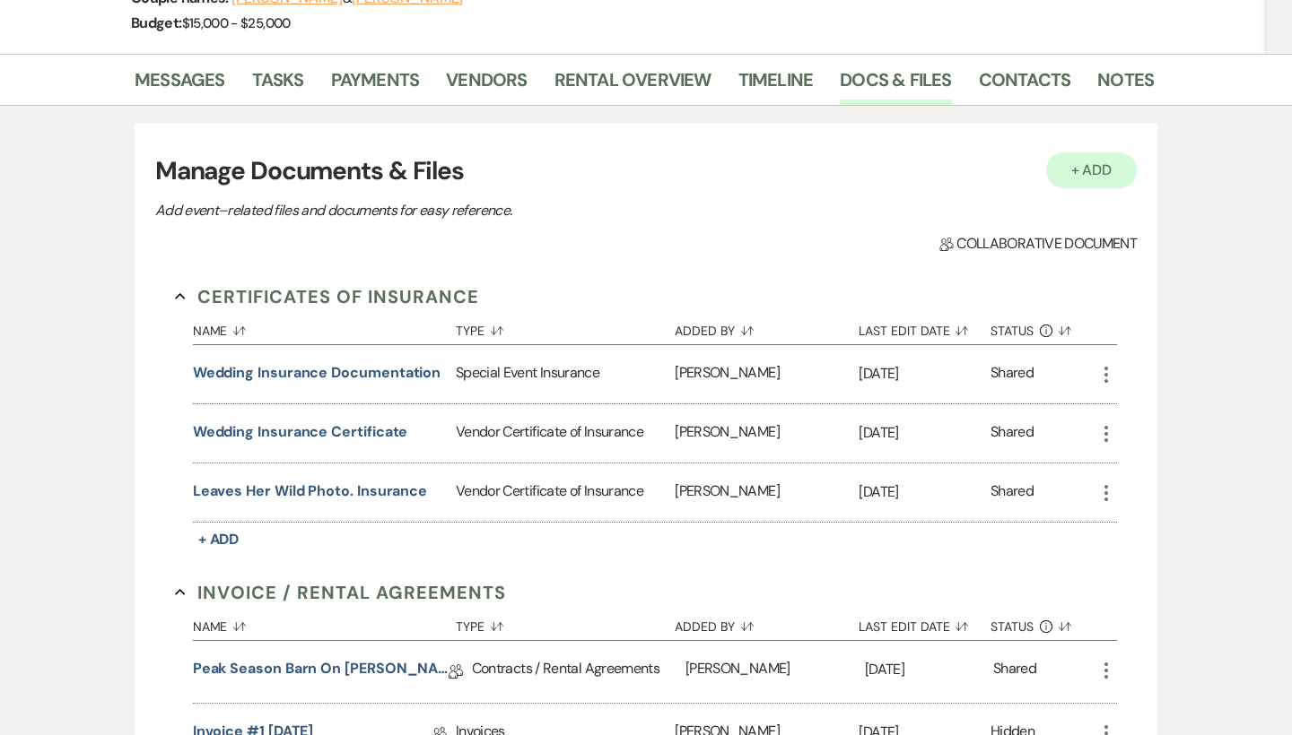
click at [1100, 176] on button "+ Add" at bounding box center [1091, 170] width 91 height 36
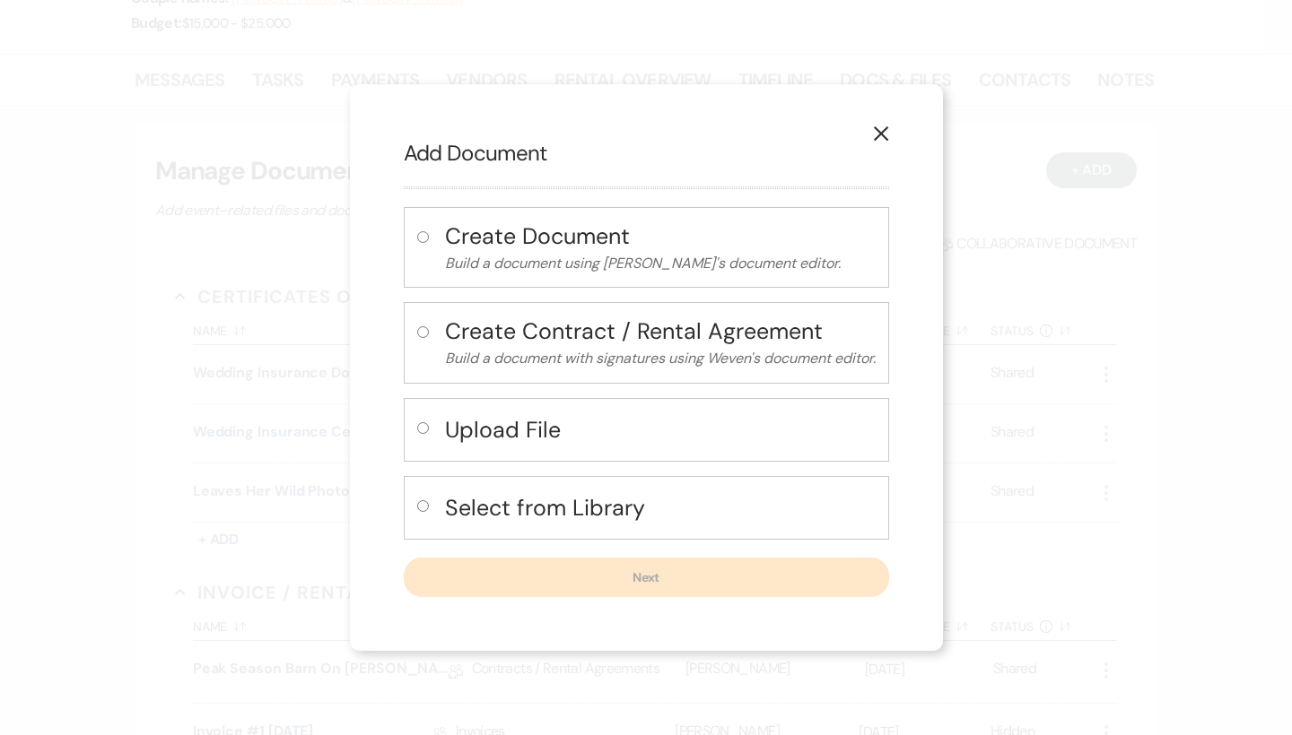
click at [417, 426] on input "radio" at bounding box center [423, 428] width 12 height 12
radio input "true"
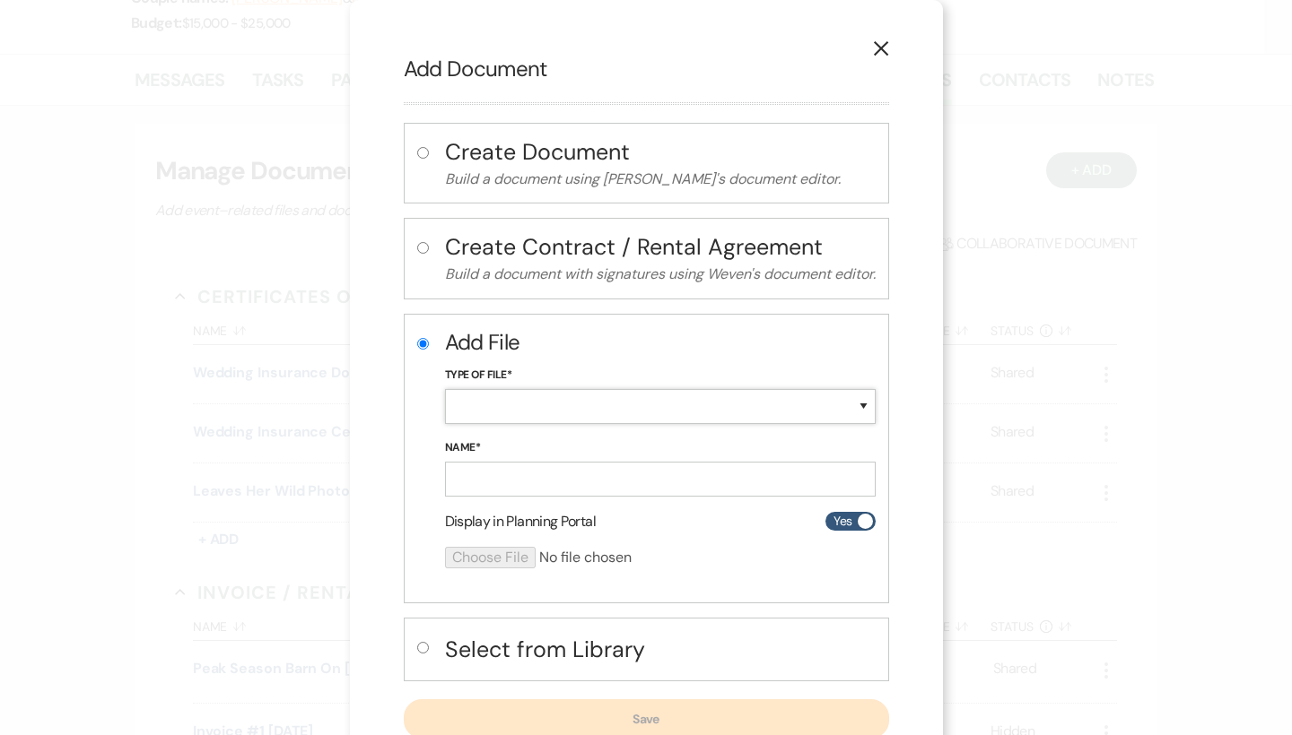
select select "18"
click at [492, 462] on input "Name*" at bounding box center [660, 479] width 431 height 35
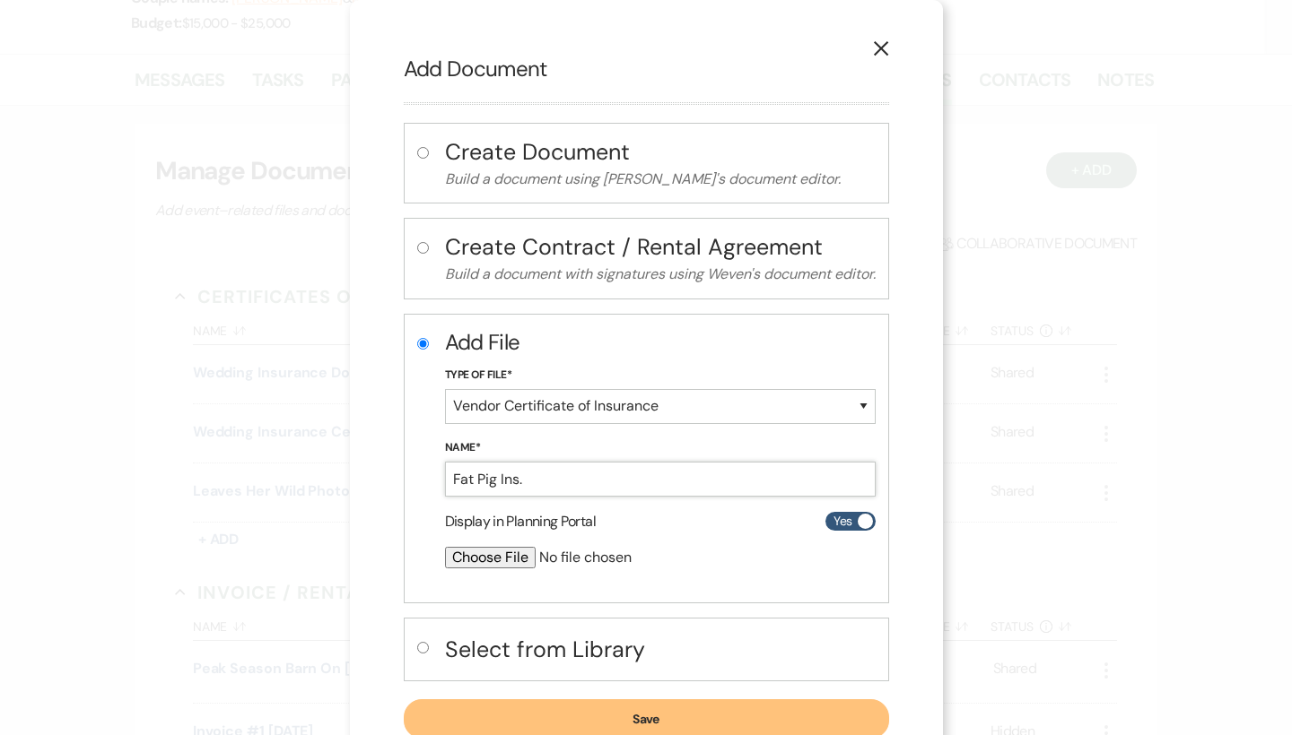
type input "Fat Pig Ins."
click at [508, 558] on input "file" at bounding box center [612, 558] width 335 height 22
type input "C:\fakepath\Fat Pig Ins..pdf"
click at [823, 717] on button "Save" at bounding box center [646, 720] width 485 height 39
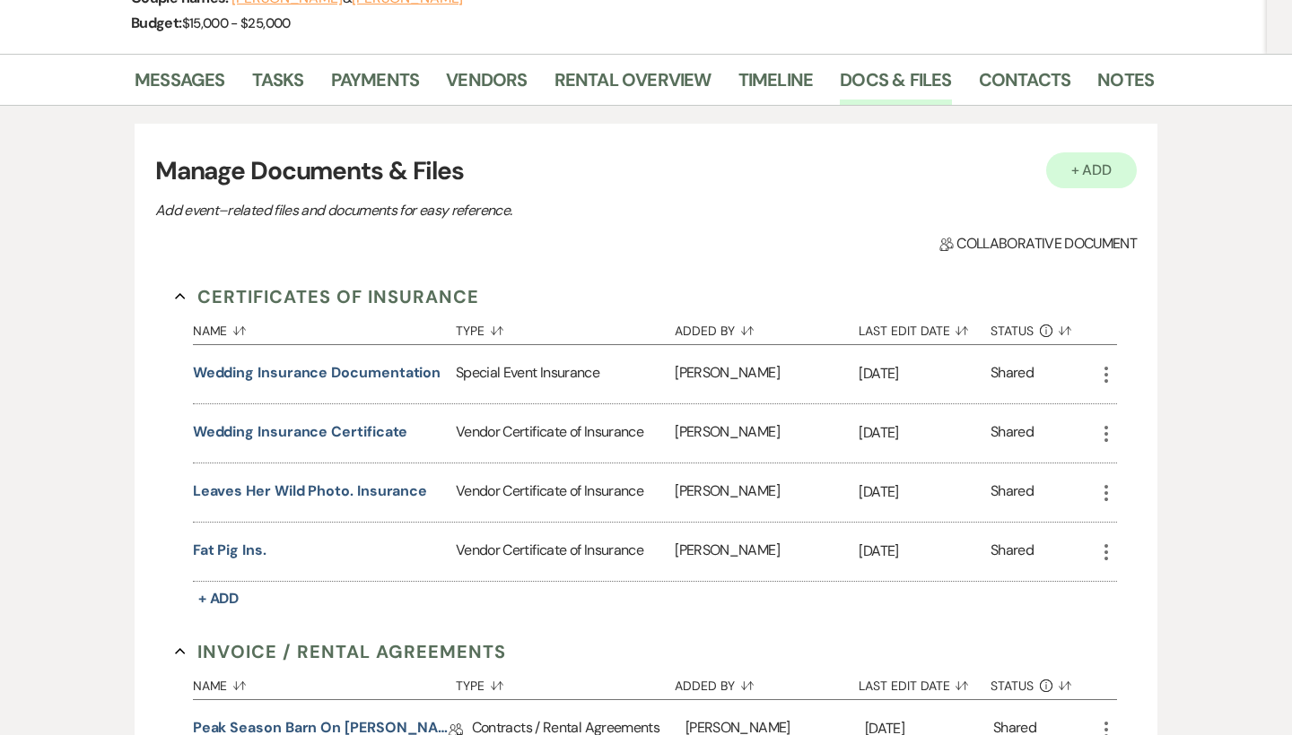
click at [1106, 168] on button "+ Add" at bounding box center [1091, 170] width 91 height 36
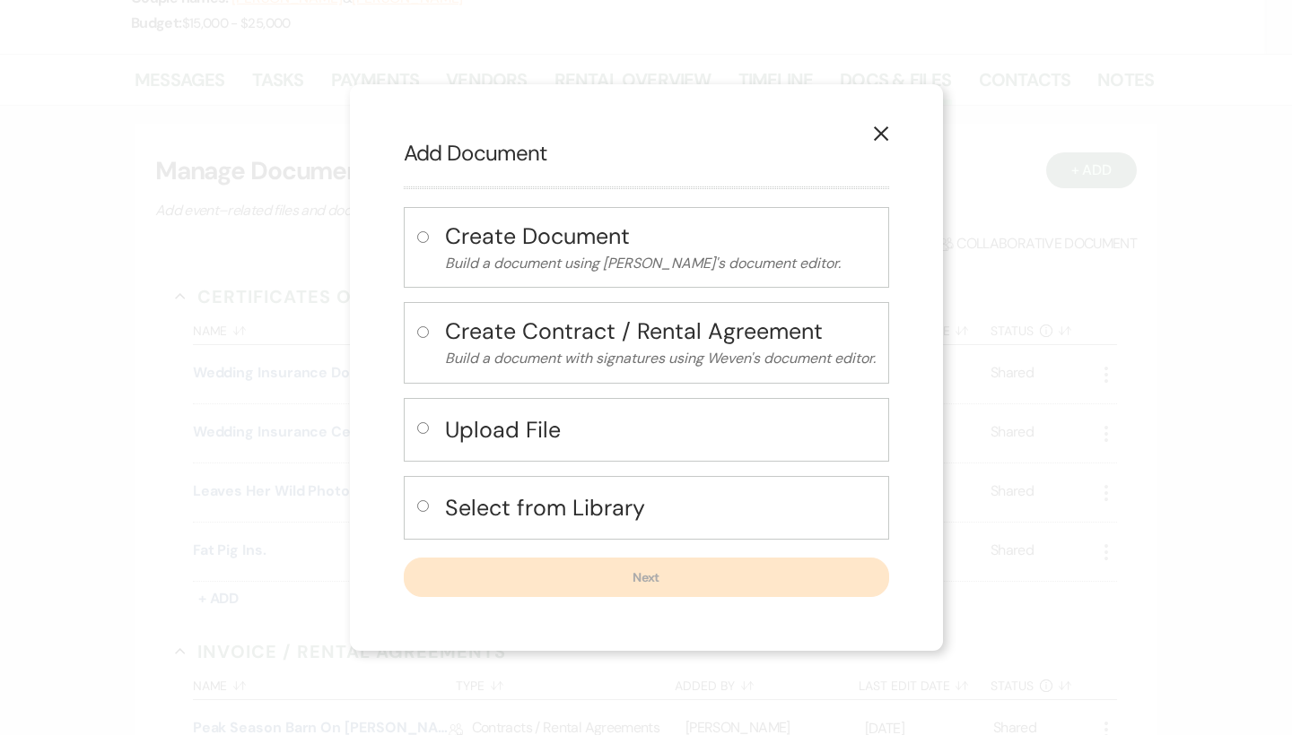
click at [418, 428] on input "radio" at bounding box center [423, 428] width 12 height 12
radio input "true"
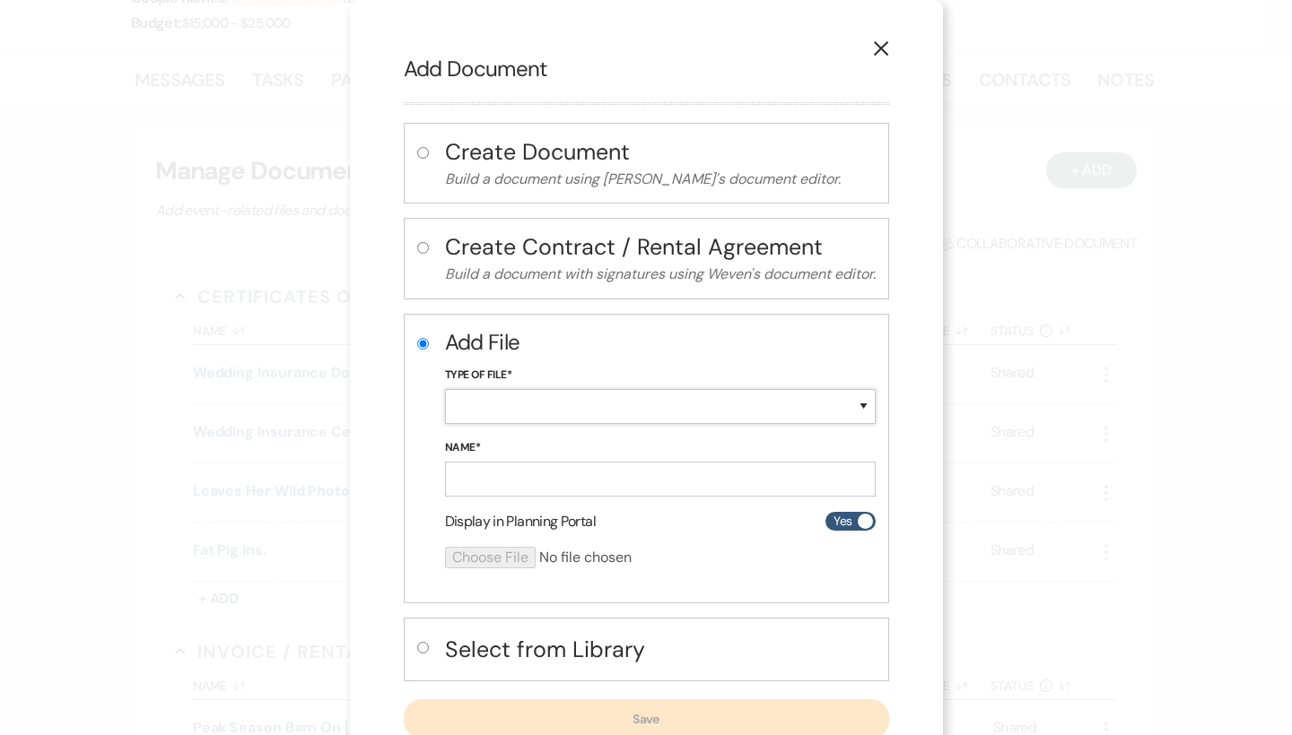
select select "18"
click at [492, 478] on input "Name*" at bounding box center [660, 479] width 431 height 35
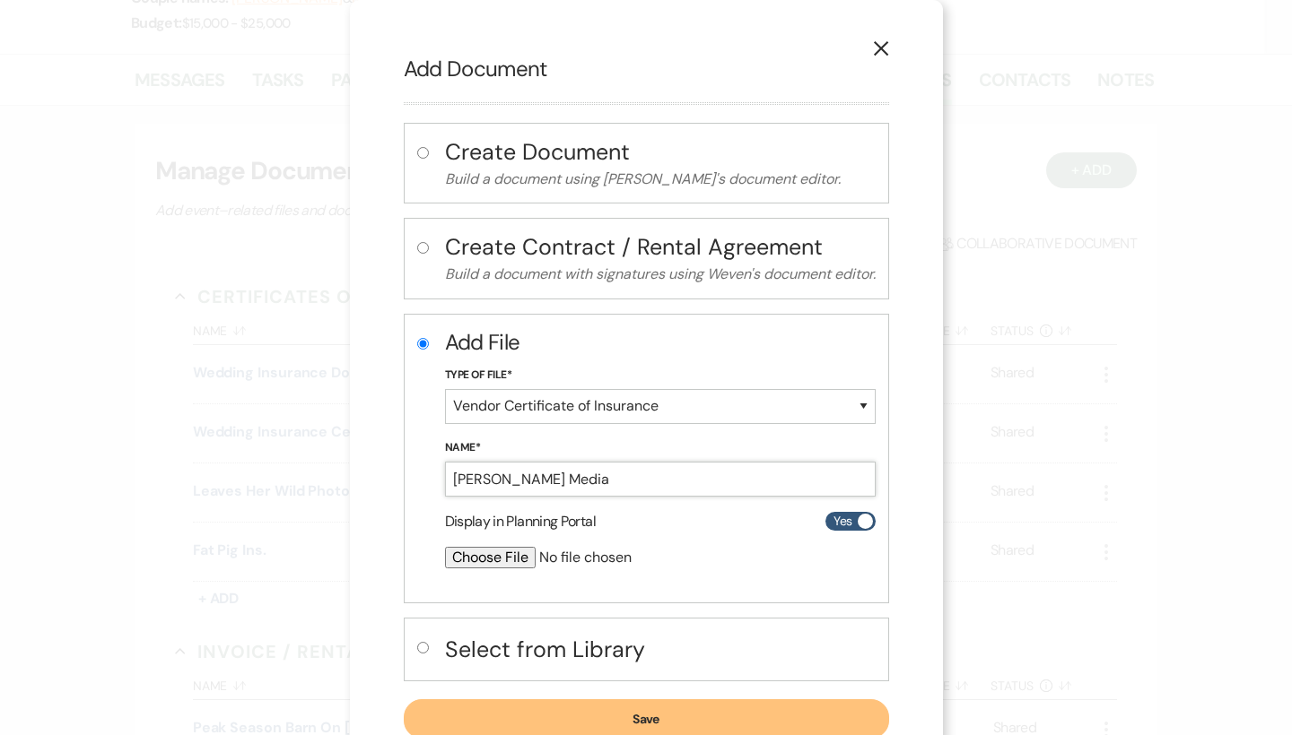
type input "[PERSON_NAME] Media"
click at [496, 553] on input "file" at bounding box center [612, 558] width 335 height 22
click at [884, 49] on use "button" at bounding box center [880, 48] width 14 height 14
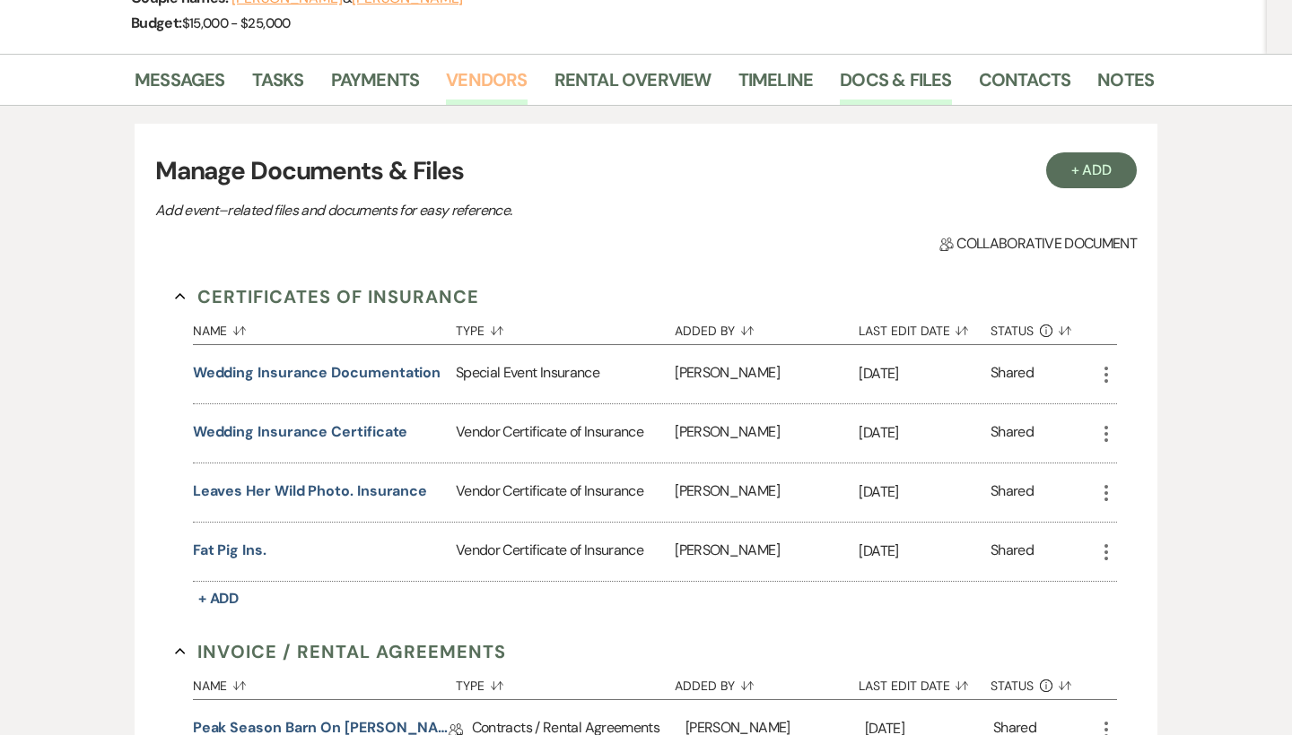
click at [505, 82] on link "Vendors" at bounding box center [486, 84] width 81 height 39
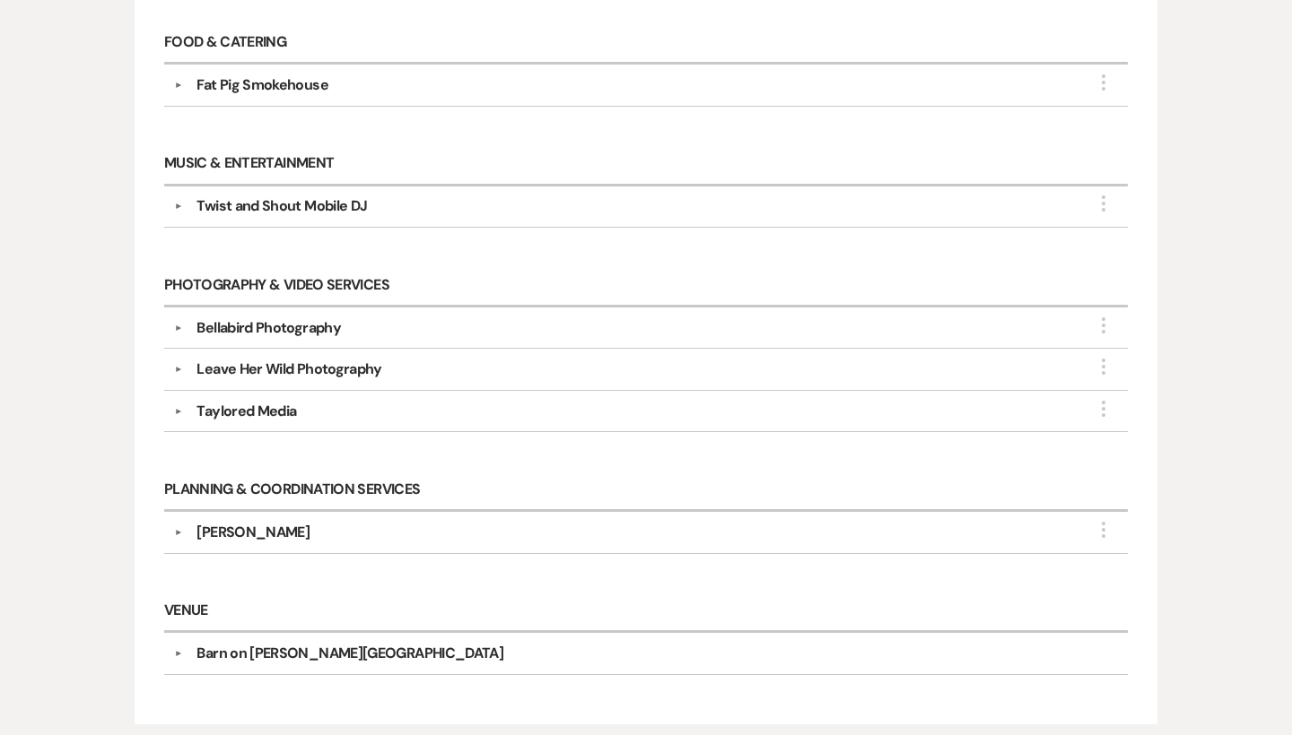
scroll to position [620, 0]
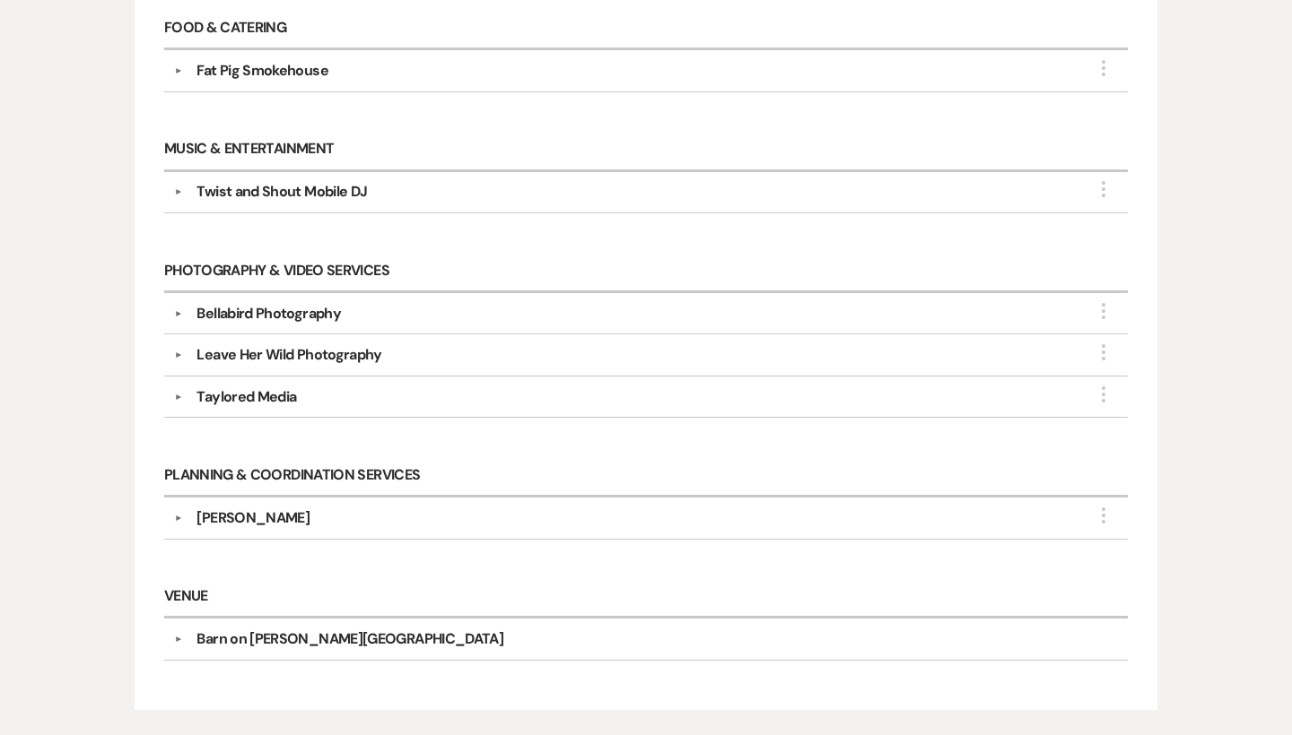
click at [299, 305] on div "Bellabird Photography" at bounding box center [268, 314] width 144 height 22
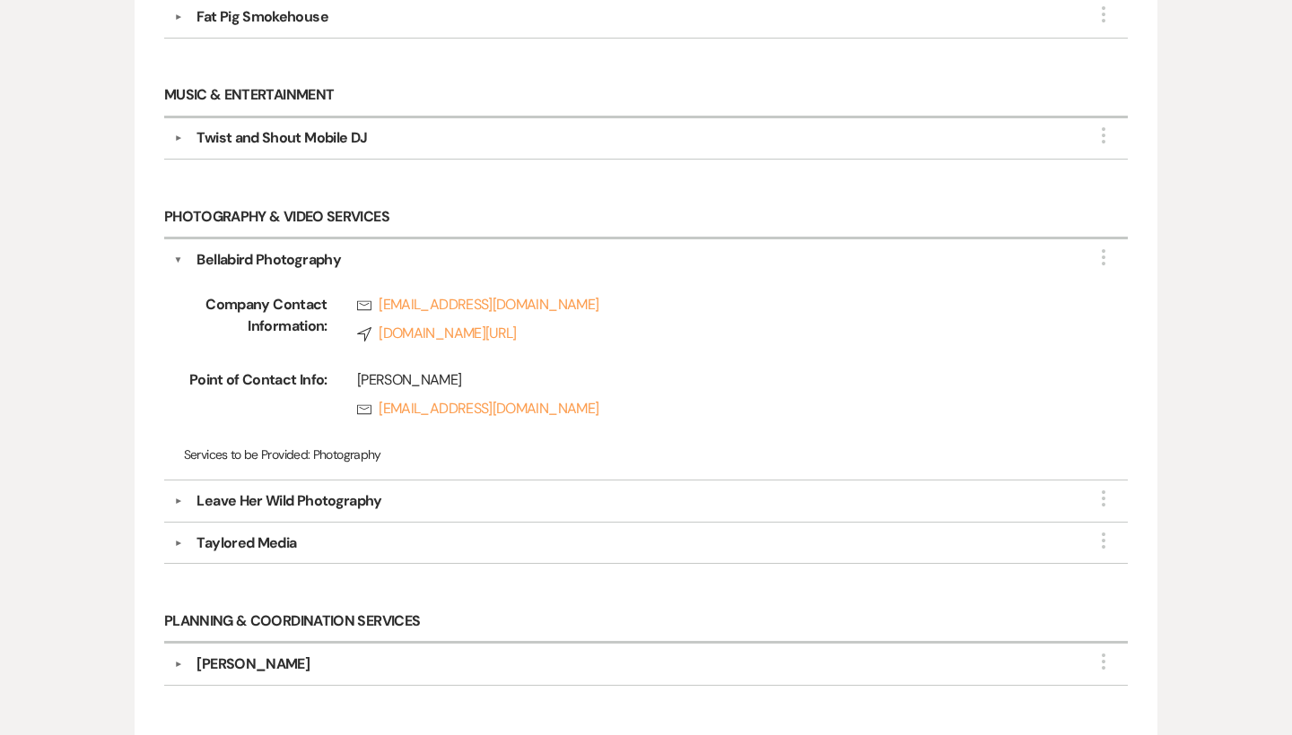
scroll to position [674, 0]
click at [283, 535] on div "Taylored Media" at bounding box center [246, 543] width 100 height 22
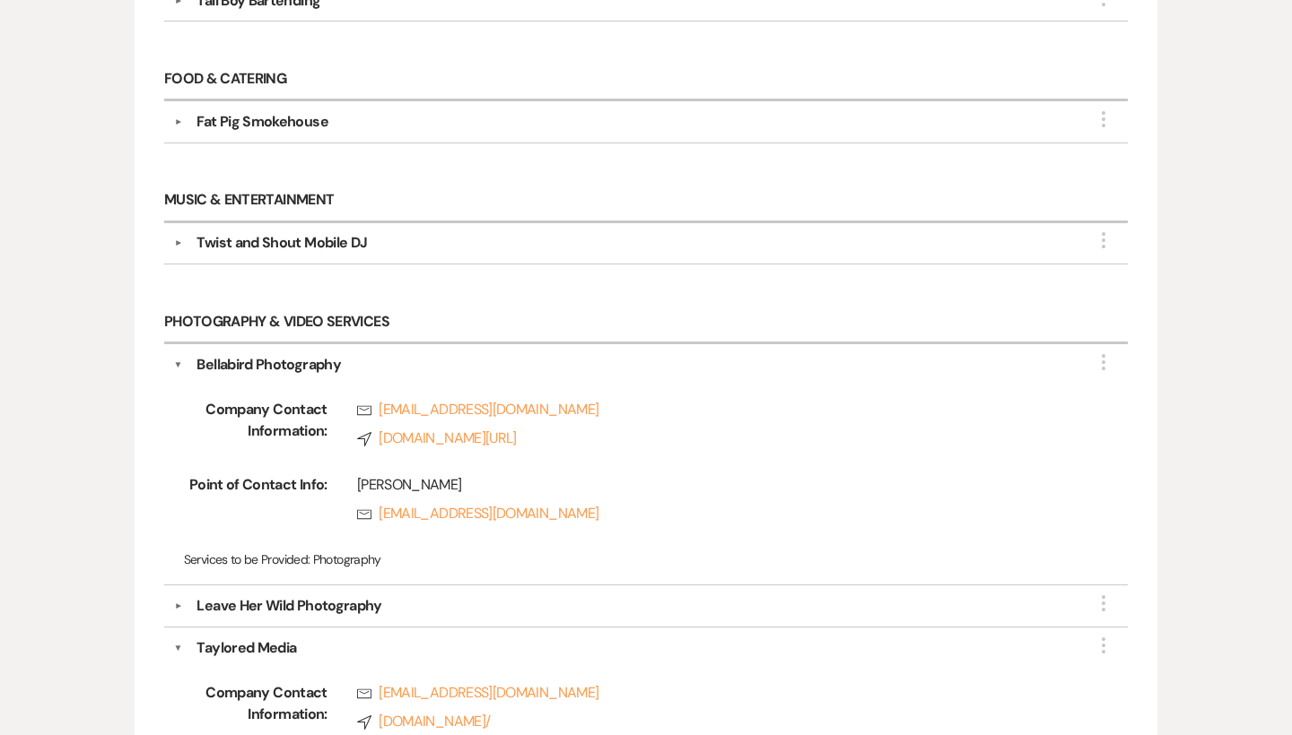
scroll to position [565, 0]
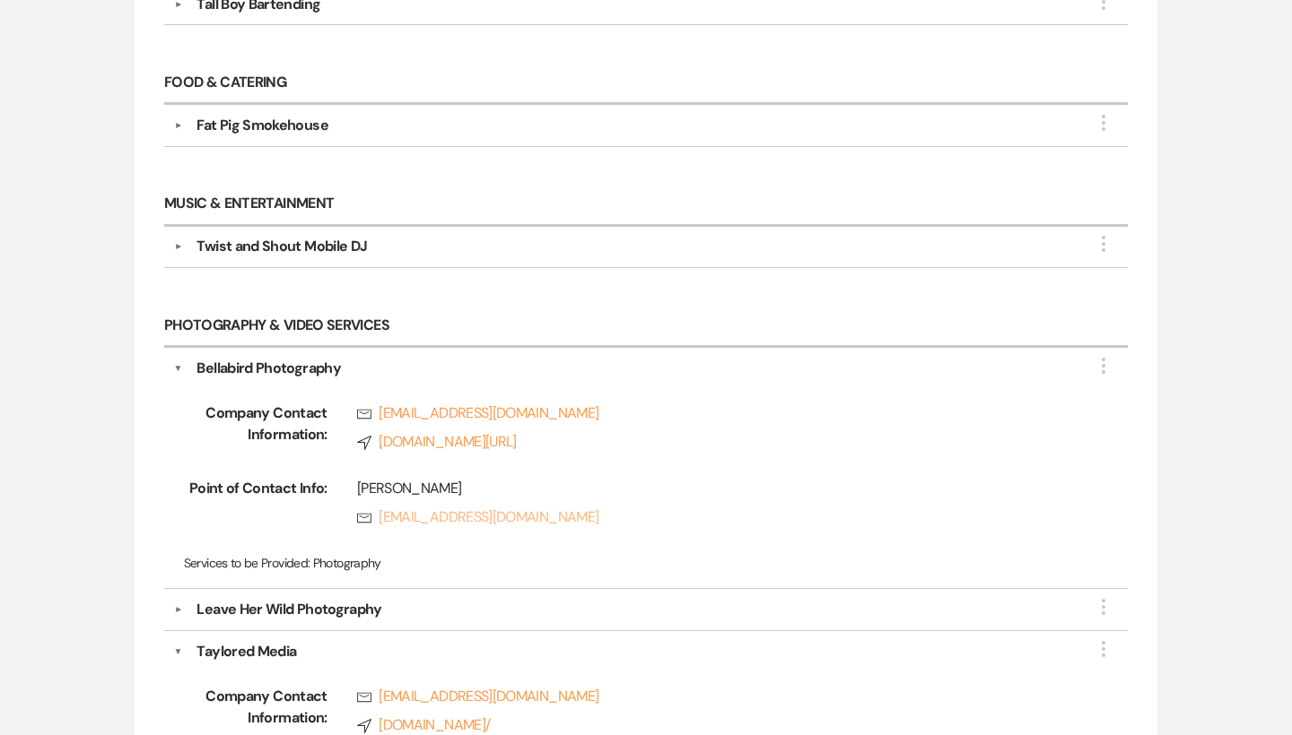
click at [398, 521] on link "Rsvp [EMAIL_ADDRESS][DOMAIN_NAME]" at bounding box center [714, 518] width 714 height 22
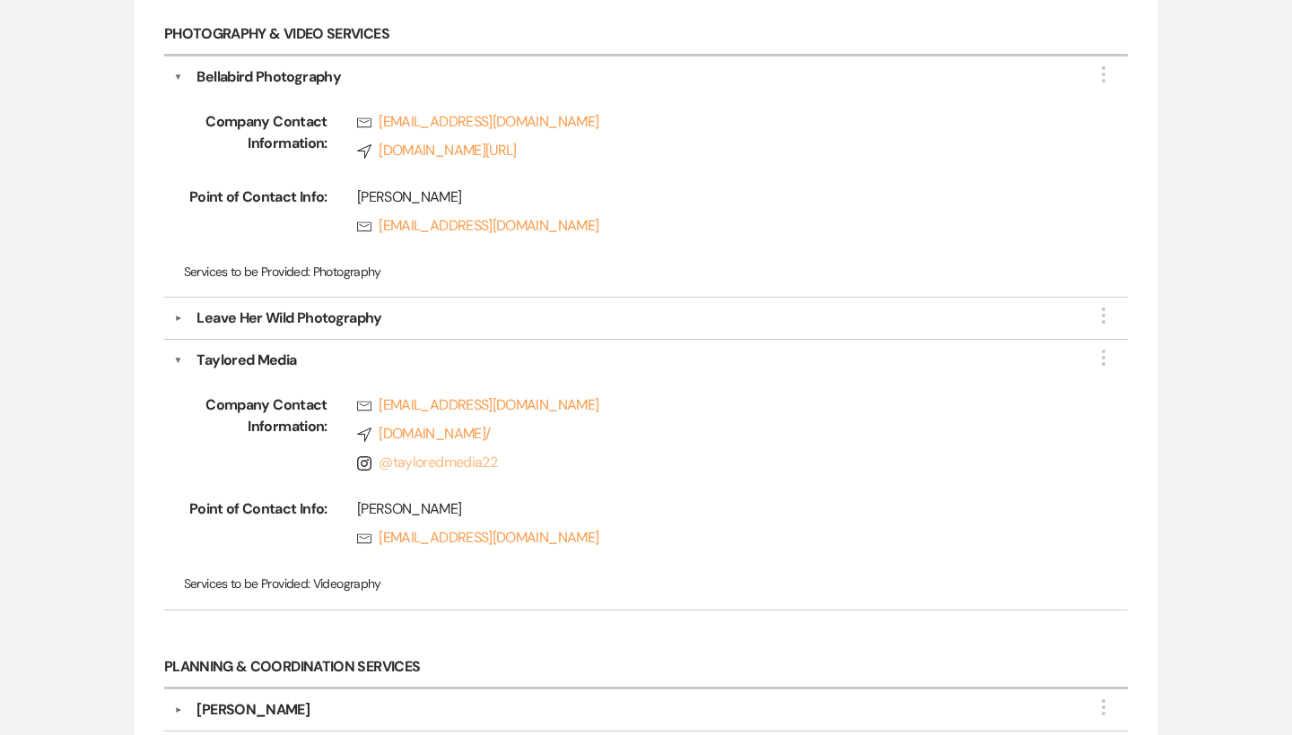
scroll to position [863, 0]
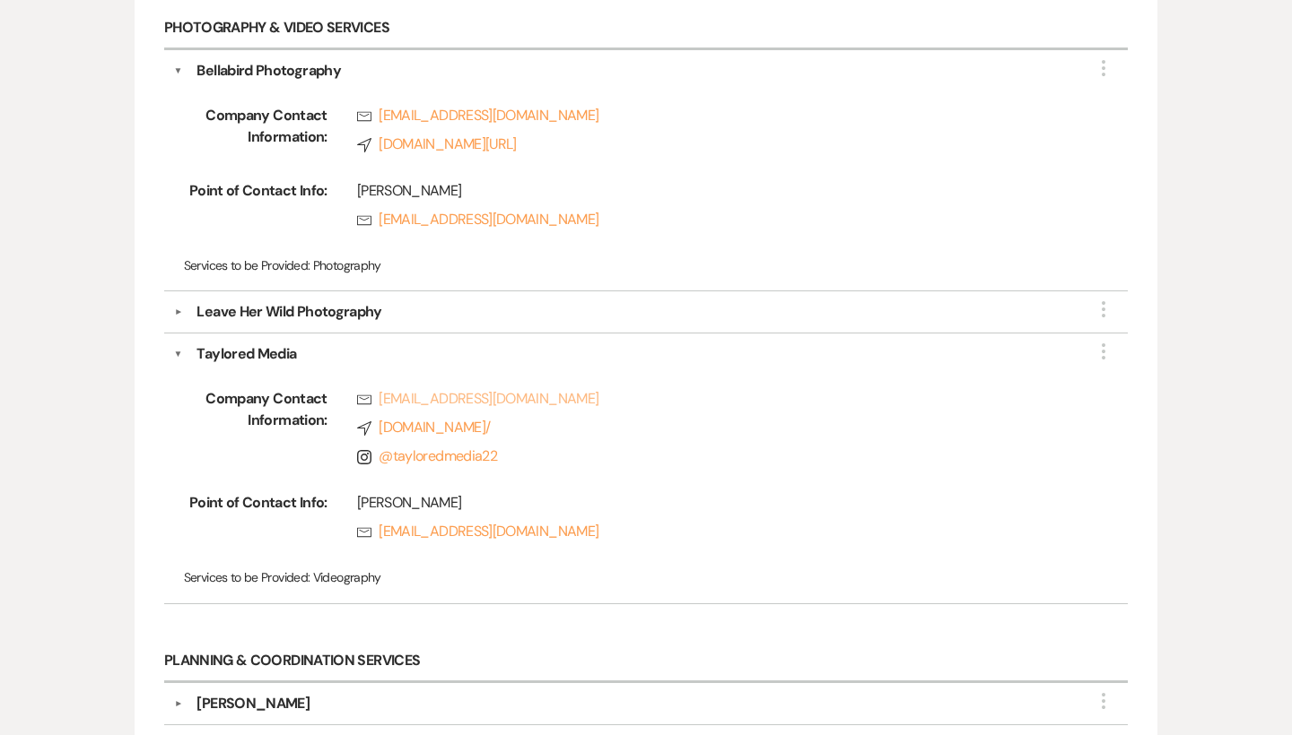
click at [473, 394] on link "Rsvp [EMAIL_ADDRESS][DOMAIN_NAME]" at bounding box center [714, 399] width 714 height 22
